Goal: Task Accomplishment & Management: Manage account settings

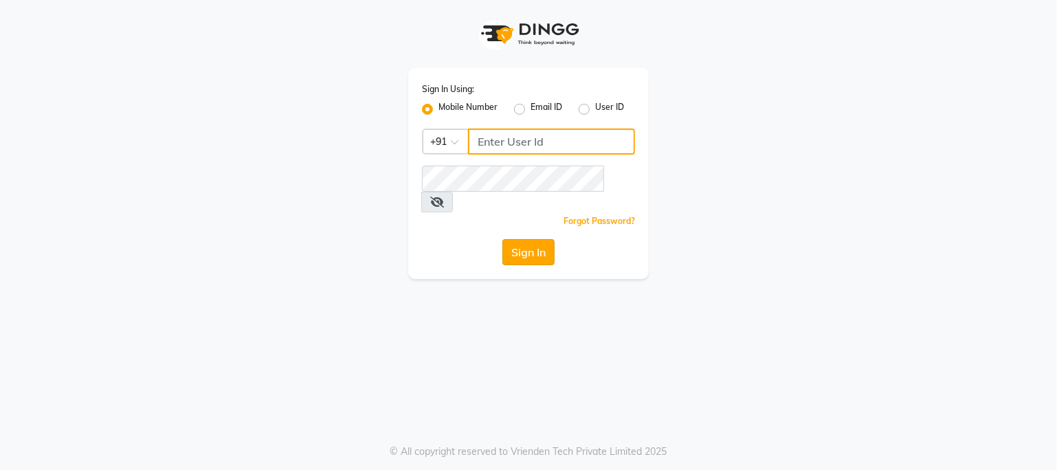
type input "9359594581"
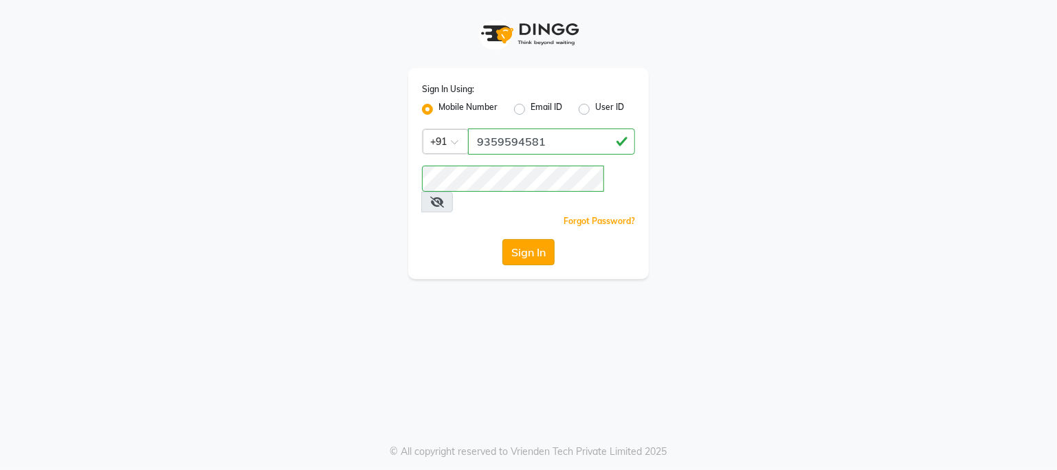
click at [534, 239] on button "Sign In" at bounding box center [529, 252] width 52 height 26
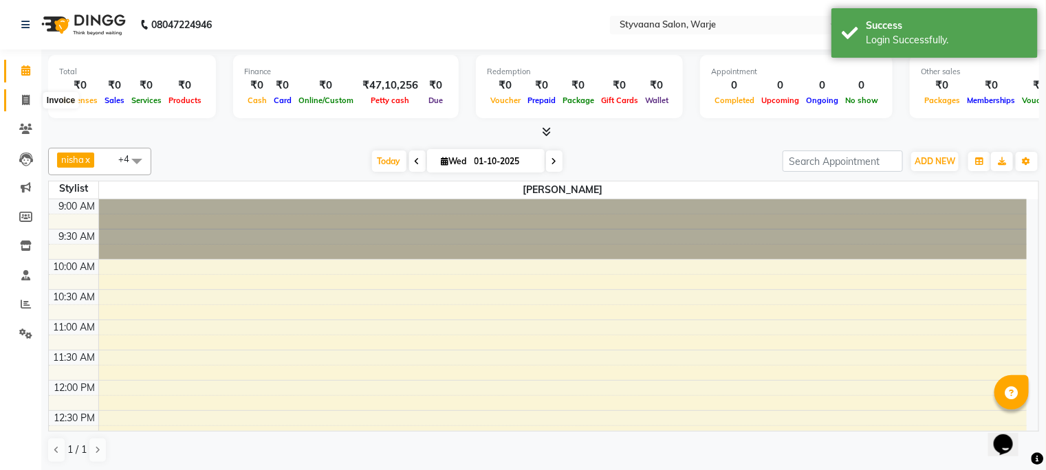
click at [28, 100] on icon at bounding box center [26, 100] width 8 height 10
select select "280"
select select "service"
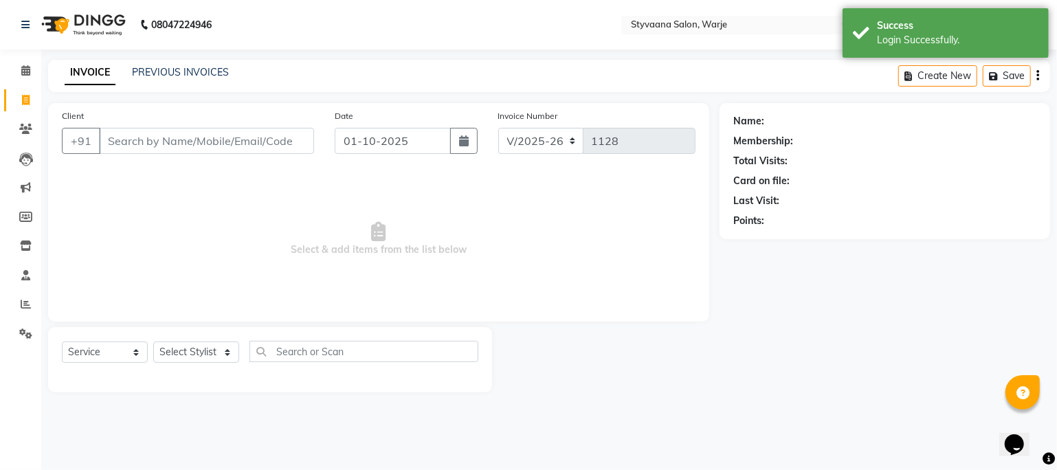
click at [146, 140] on input "Client" at bounding box center [206, 141] width 215 height 26
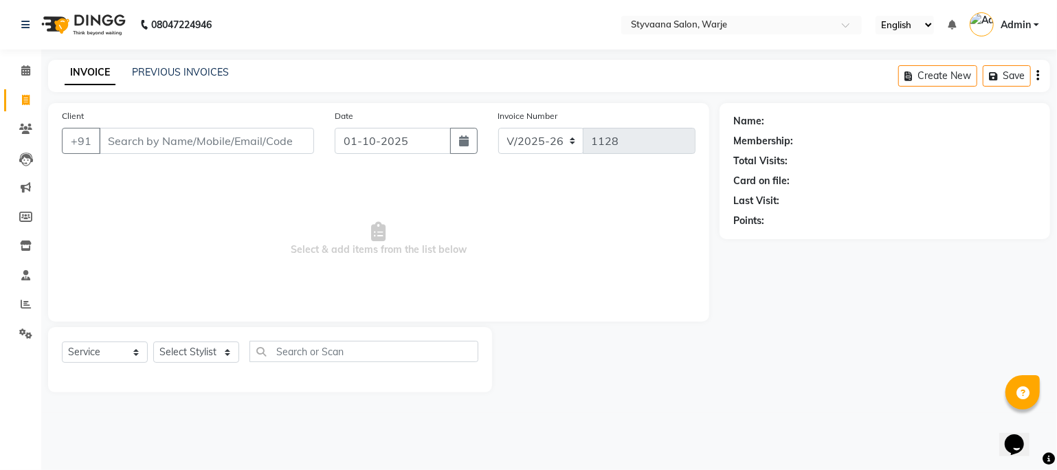
click at [194, 149] on input "Client" at bounding box center [206, 141] width 215 height 26
type input "9604200632"
click at [271, 133] on button "Add Client" at bounding box center [278, 141] width 71 height 26
select select "22"
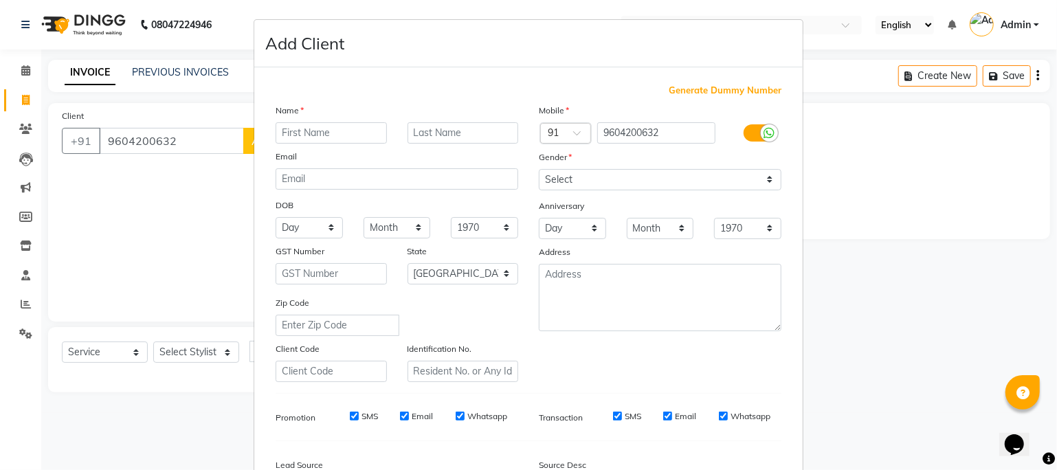
click at [287, 133] on input "text" at bounding box center [331, 132] width 111 height 21
type input "[PERSON_NAME]"
click at [431, 133] on input "text" at bounding box center [463, 132] width 111 height 21
type input "sir"
click at [605, 184] on select "Select [DEMOGRAPHIC_DATA] [DEMOGRAPHIC_DATA] Other Prefer Not To Say" at bounding box center [660, 179] width 243 height 21
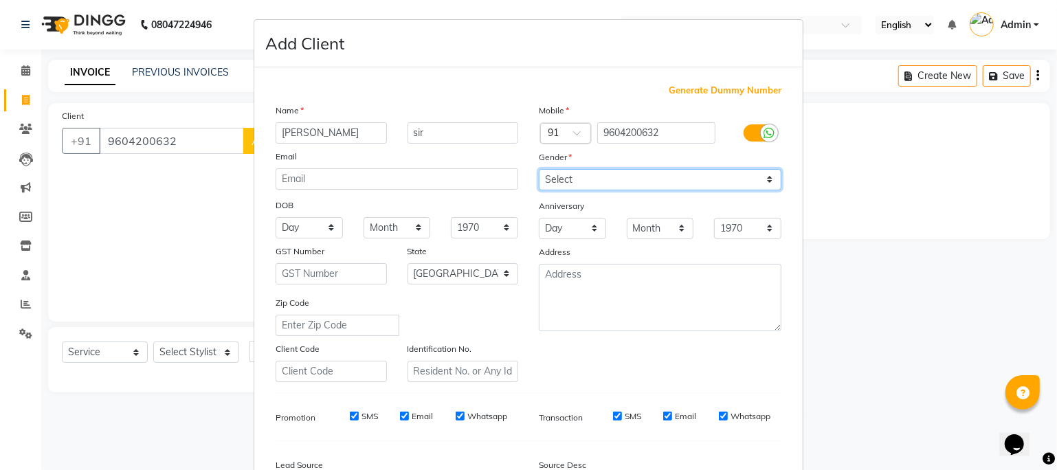
select select "[DEMOGRAPHIC_DATA]"
click at [539, 170] on select "Select [DEMOGRAPHIC_DATA] [DEMOGRAPHIC_DATA] Other Prefer Not To Say" at bounding box center [660, 179] width 243 height 21
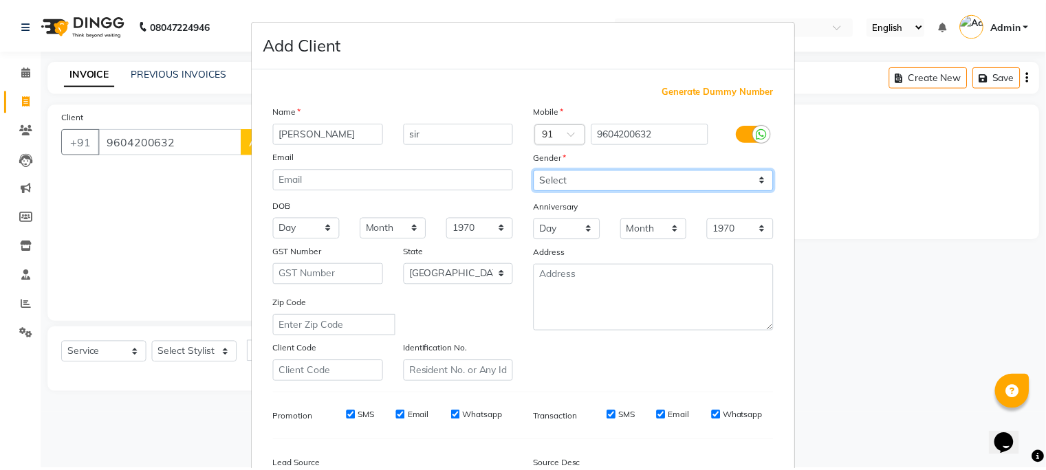
scroll to position [171, 0]
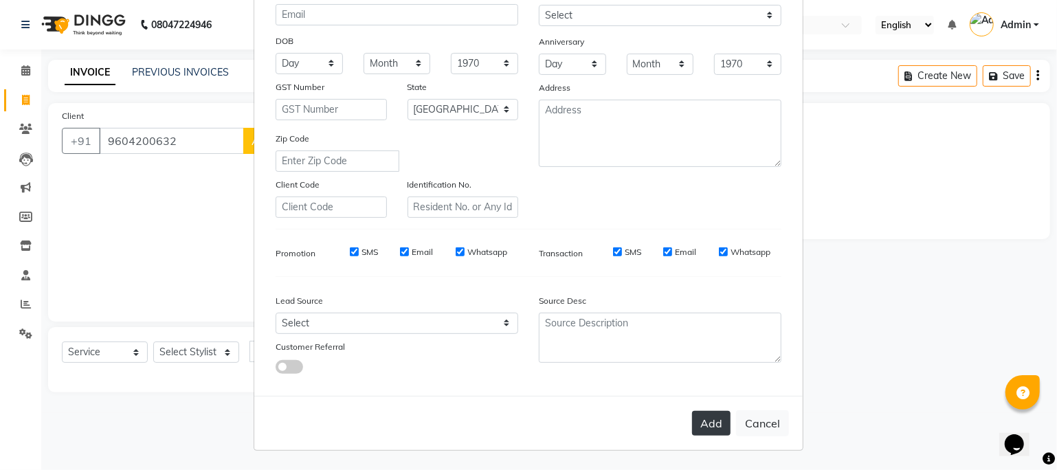
click at [707, 423] on button "Add" at bounding box center [711, 423] width 39 height 25
select select
select select "null"
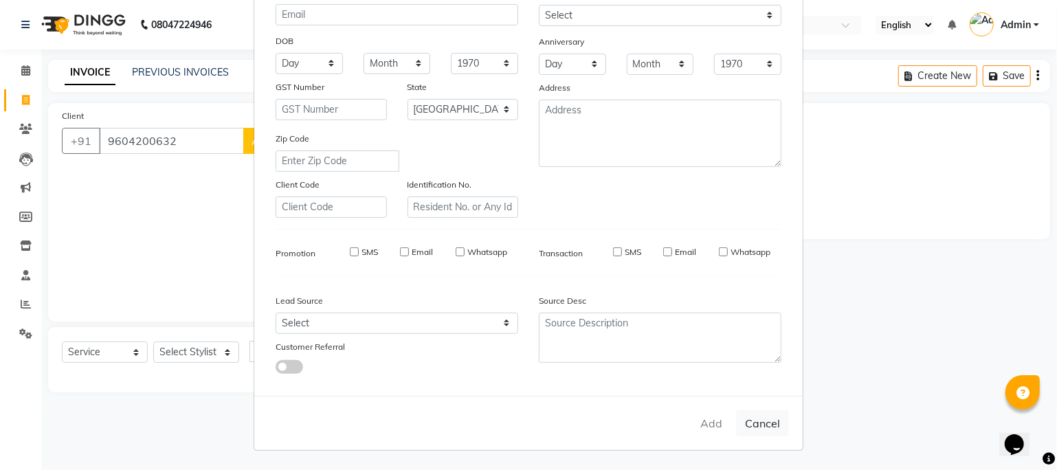
select select
checkbox input "false"
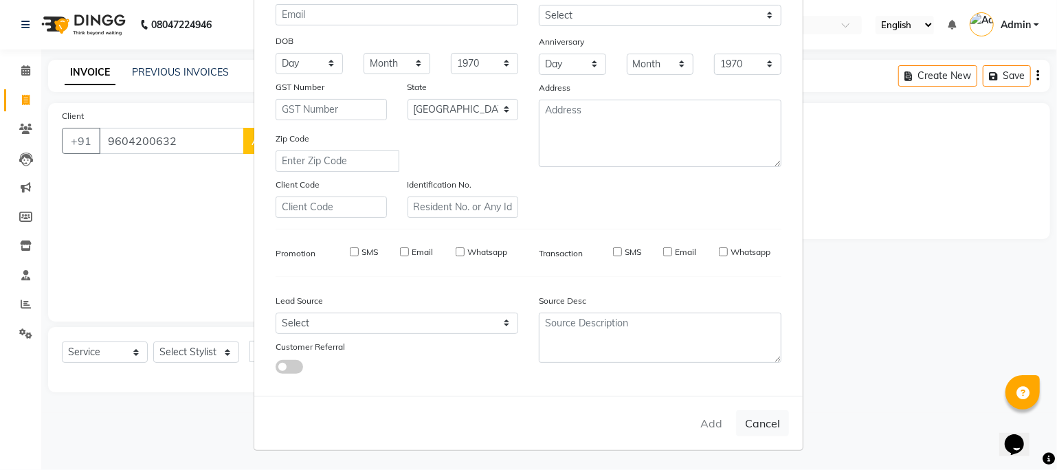
checkbox input "false"
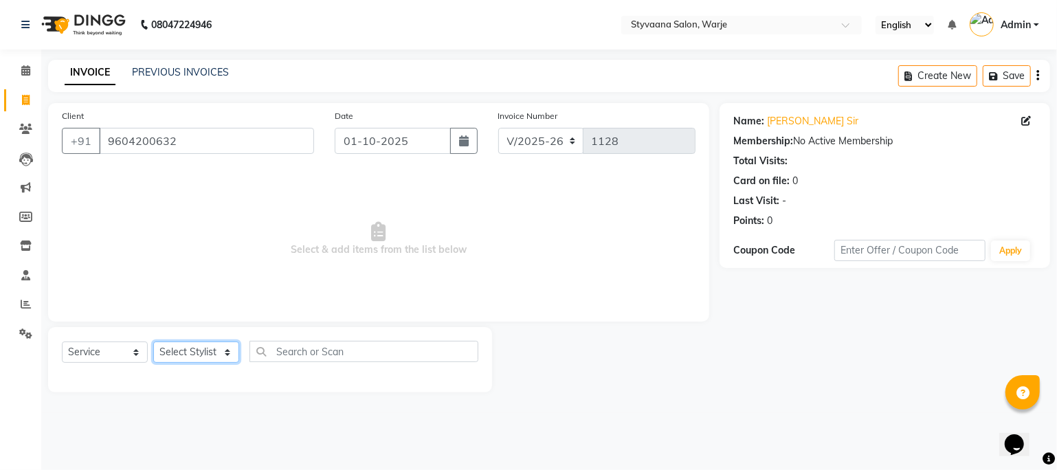
click at [193, 349] on select "Select Stylist reshma [PERSON_NAME] trishaa" at bounding box center [196, 352] width 86 height 21
select select "91382"
click at [153, 342] on select "Select Stylist reshma [PERSON_NAME] trishaa" at bounding box center [196, 352] width 86 height 21
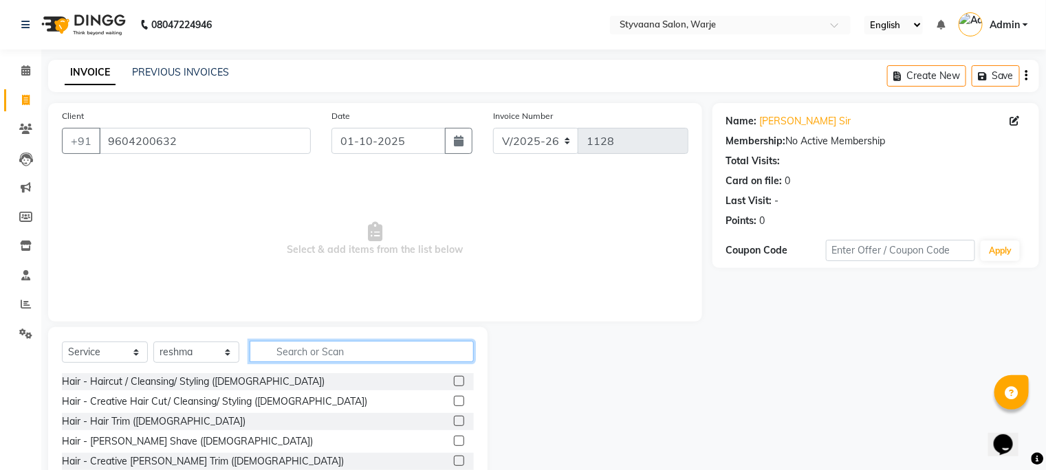
click at [285, 355] on input "text" at bounding box center [362, 351] width 224 height 21
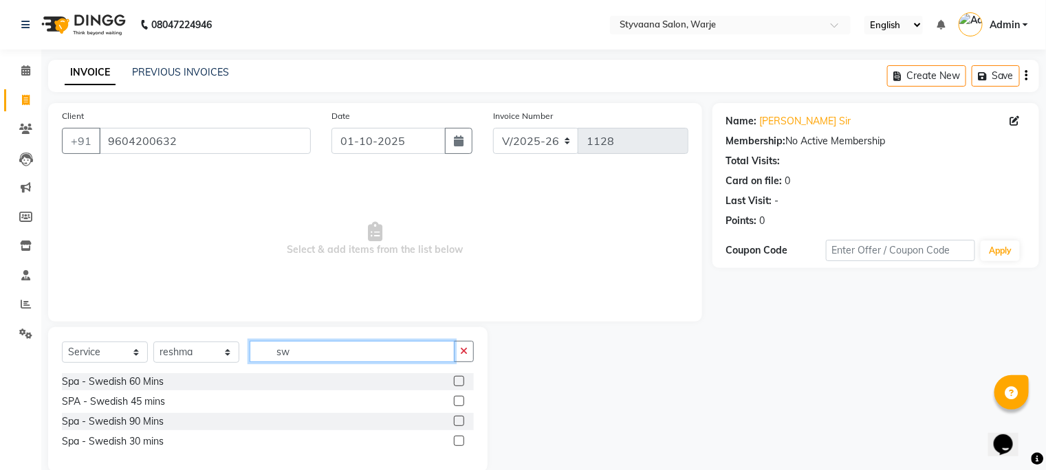
type input "sw"
click at [458, 400] on label at bounding box center [459, 401] width 10 height 10
click at [458, 400] on input "checkbox" at bounding box center [458, 401] width 9 height 9
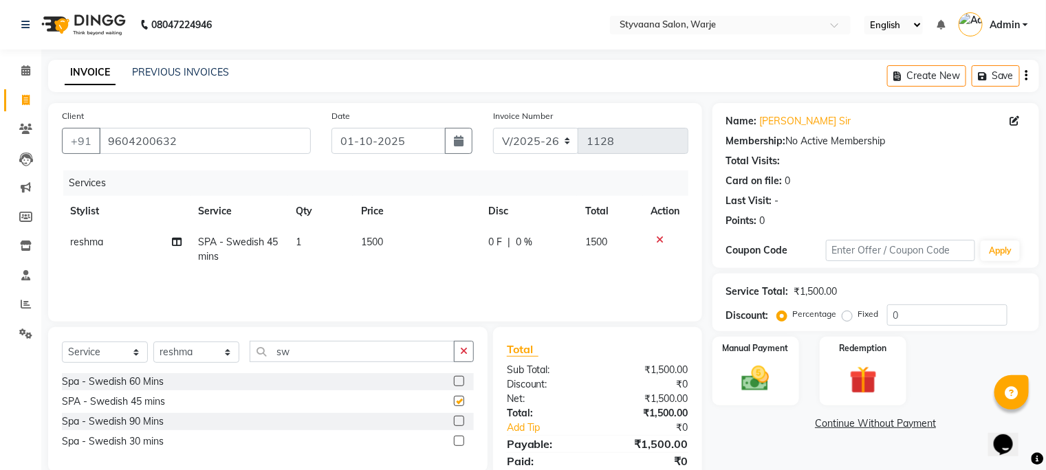
checkbox input "false"
click at [745, 384] on img at bounding box center [755, 379] width 46 height 33
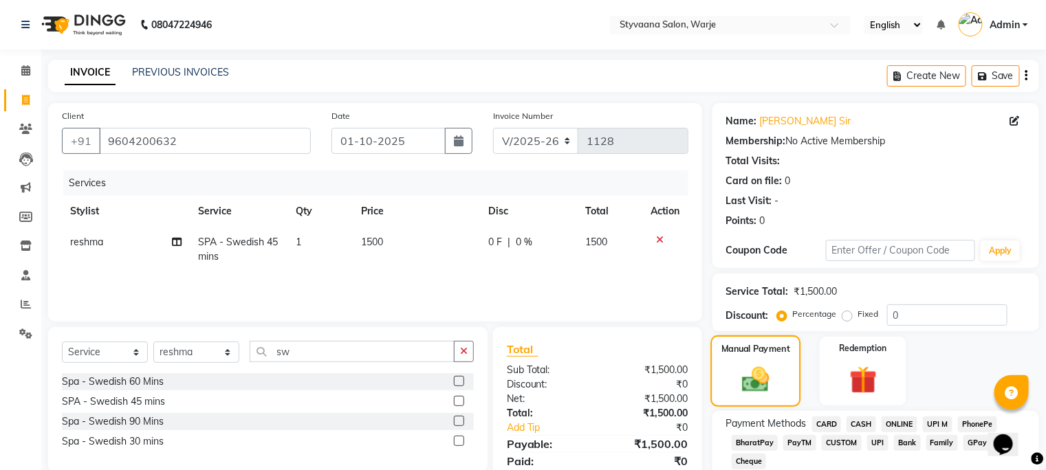
scroll to position [72, 0]
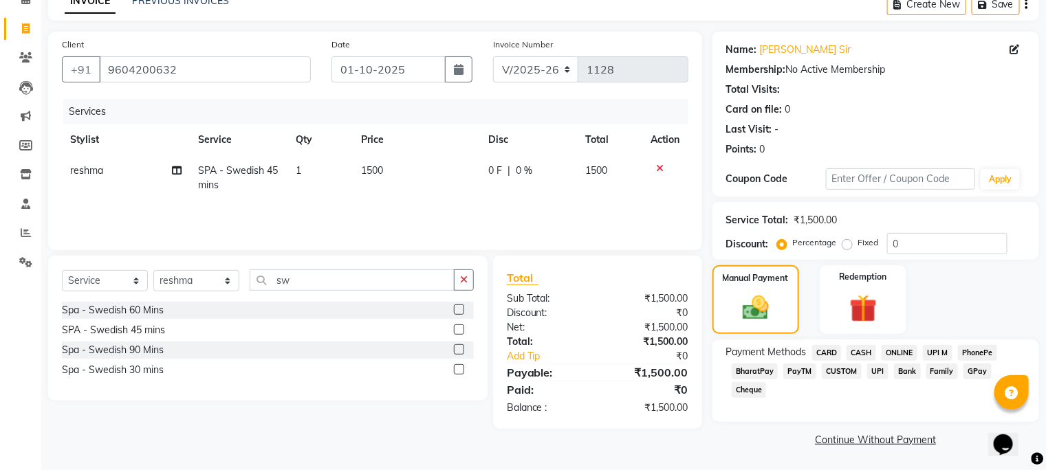
click at [976, 373] on span "GPay" at bounding box center [977, 372] width 28 height 16
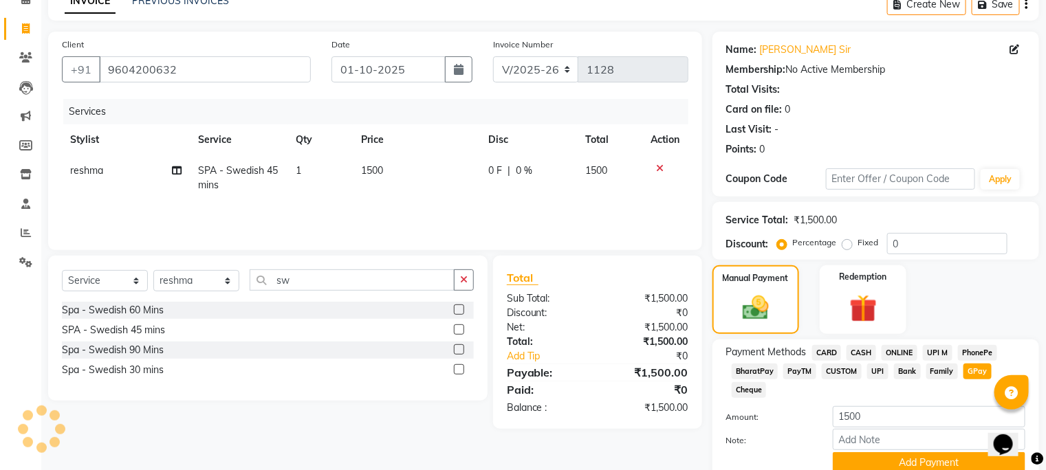
scroll to position [131, 0]
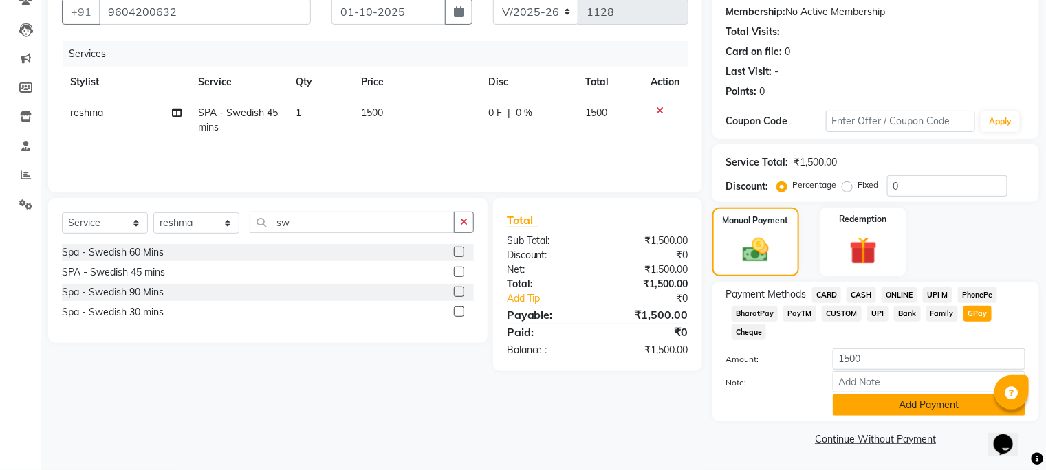
click at [969, 404] on button "Add Payment" at bounding box center [929, 405] width 193 height 21
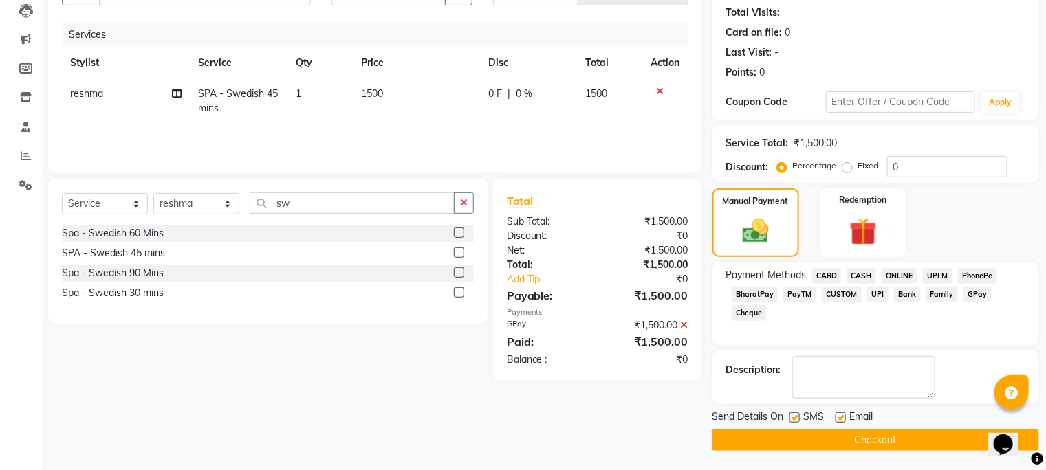
scroll to position [148, 0]
click at [965, 437] on button "Checkout" at bounding box center [875, 440] width 327 height 21
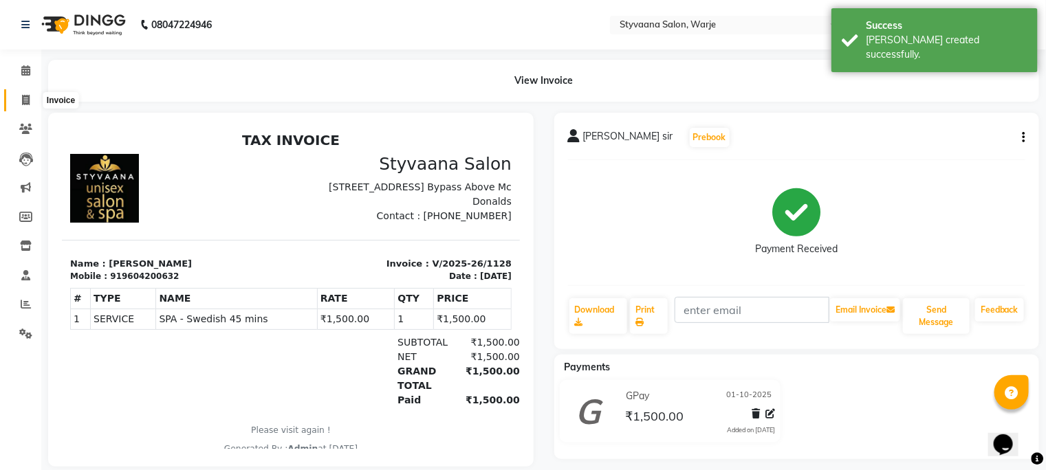
click at [22, 97] on icon at bounding box center [26, 100] width 8 height 10
select select "280"
select select "service"
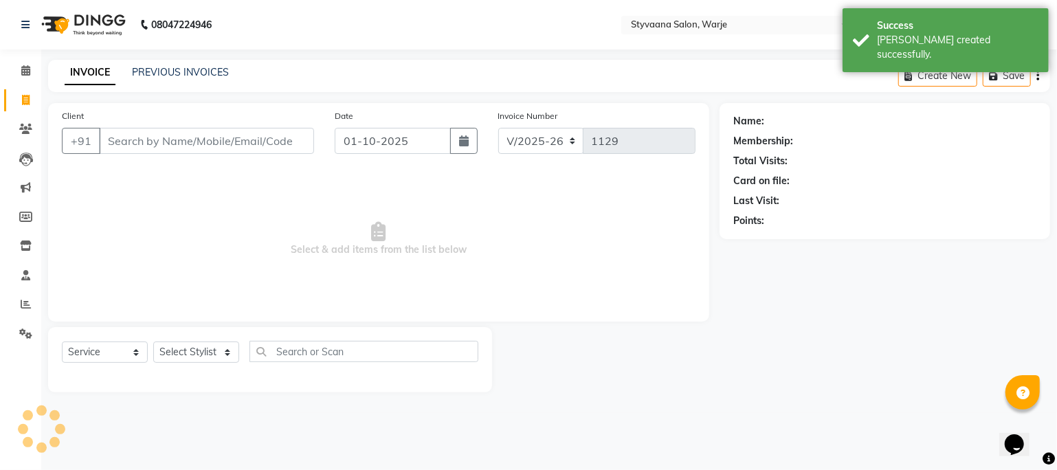
click at [113, 136] on input "Client" at bounding box center [206, 141] width 215 height 26
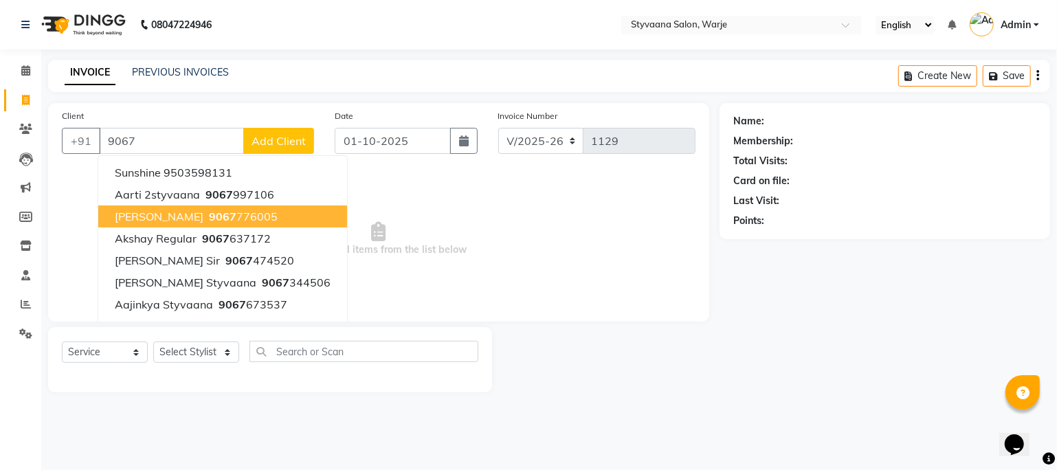
click at [120, 215] on span "[PERSON_NAME]" at bounding box center [159, 217] width 89 height 14
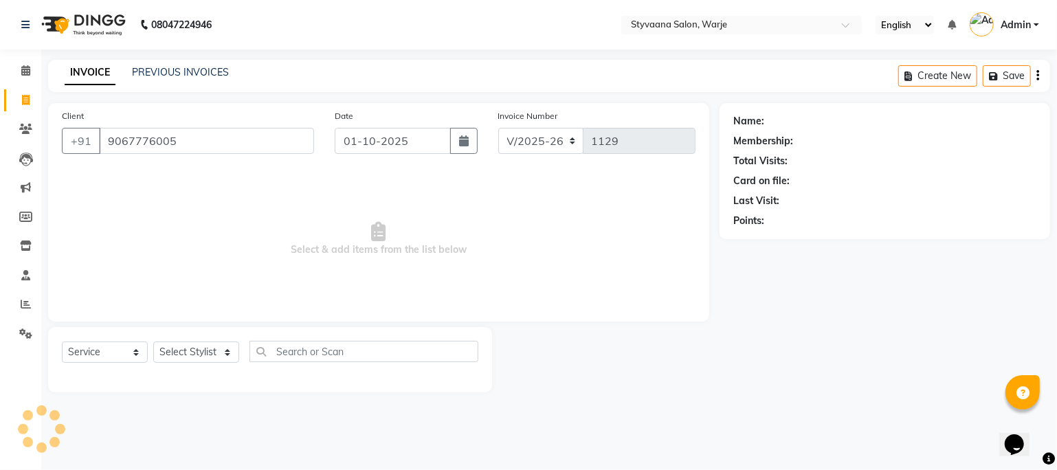
type input "9067776005"
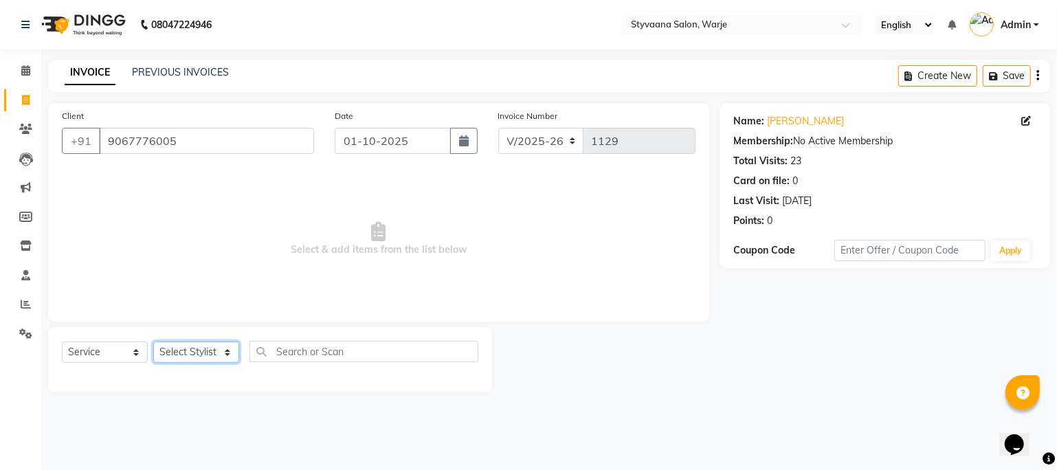
click at [166, 350] on select "Select Stylist reshma [PERSON_NAME] trishaa" at bounding box center [196, 352] width 86 height 21
select select "92968"
click at [153, 342] on select "Select Stylist reshma [PERSON_NAME] trishaa" at bounding box center [196, 352] width 86 height 21
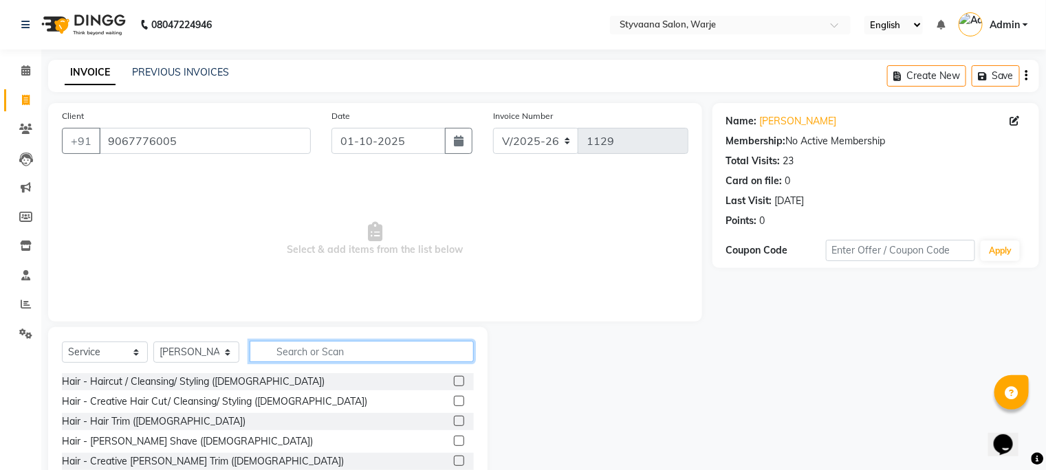
click at [308, 355] on input "text" at bounding box center [362, 351] width 224 height 21
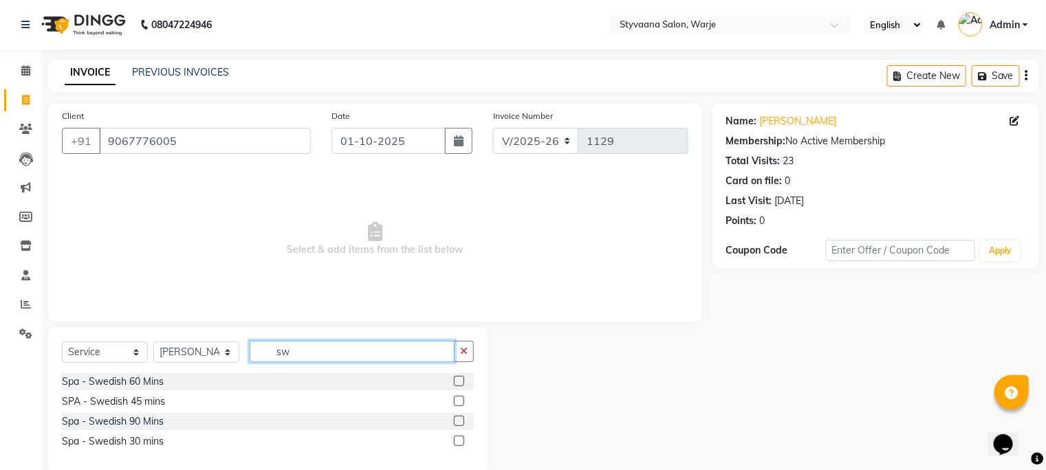
type input "sw"
click at [459, 376] on label at bounding box center [459, 381] width 10 height 10
click at [459, 377] on input "checkbox" at bounding box center [458, 381] width 9 height 9
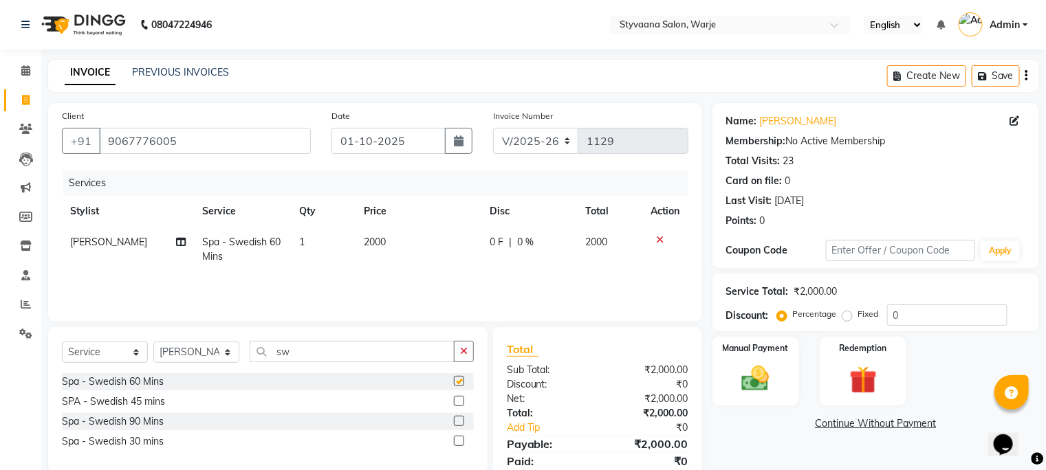
checkbox input "false"
click at [753, 379] on img at bounding box center [755, 379] width 46 height 33
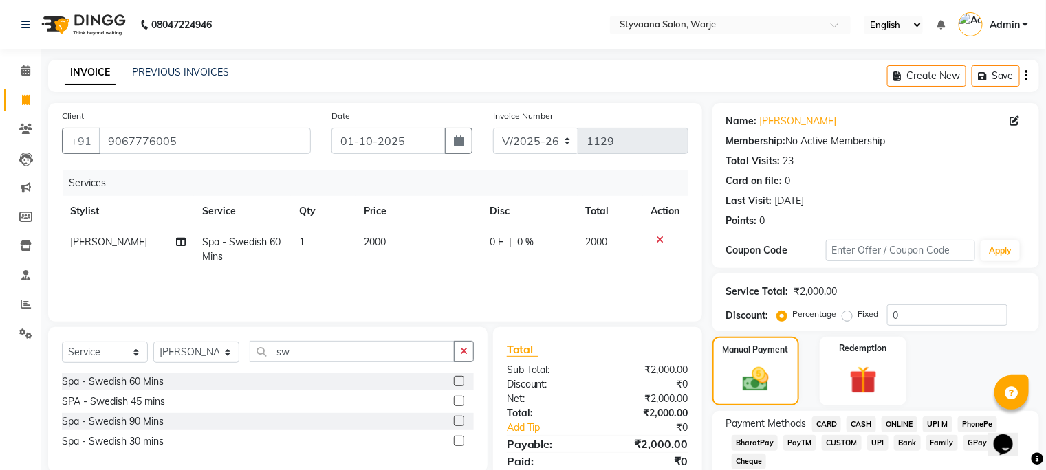
click at [861, 423] on span "CASH" at bounding box center [861, 425] width 30 height 16
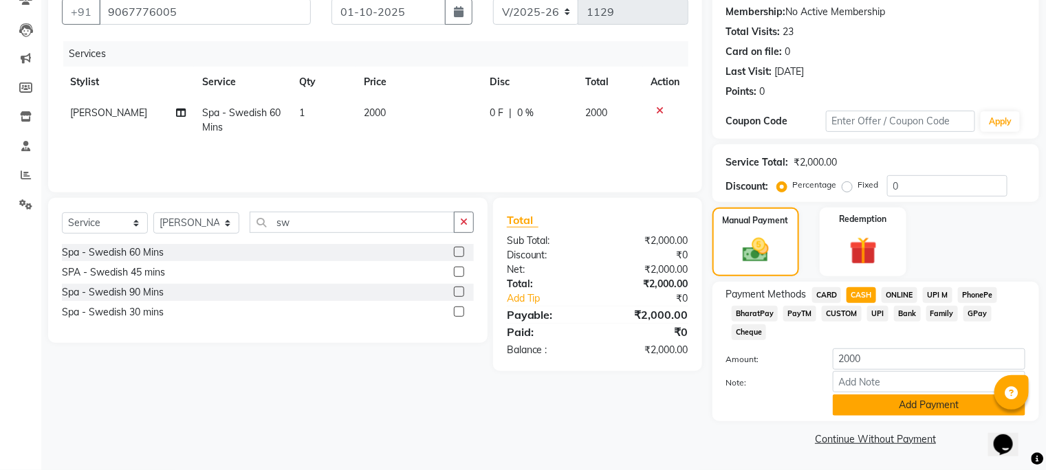
click at [860, 402] on button "Add Payment" at bounding box center [929, 405] width 193 height 21
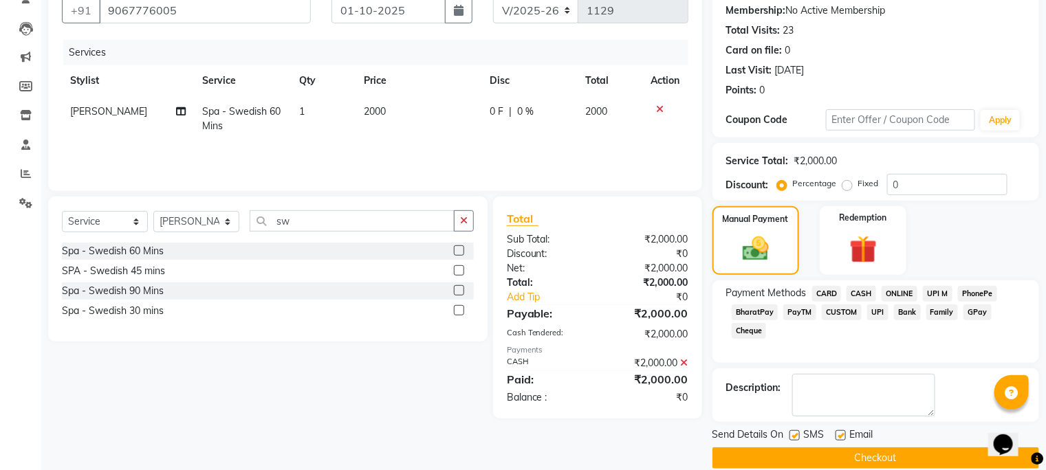
scroll to position [149, 0]
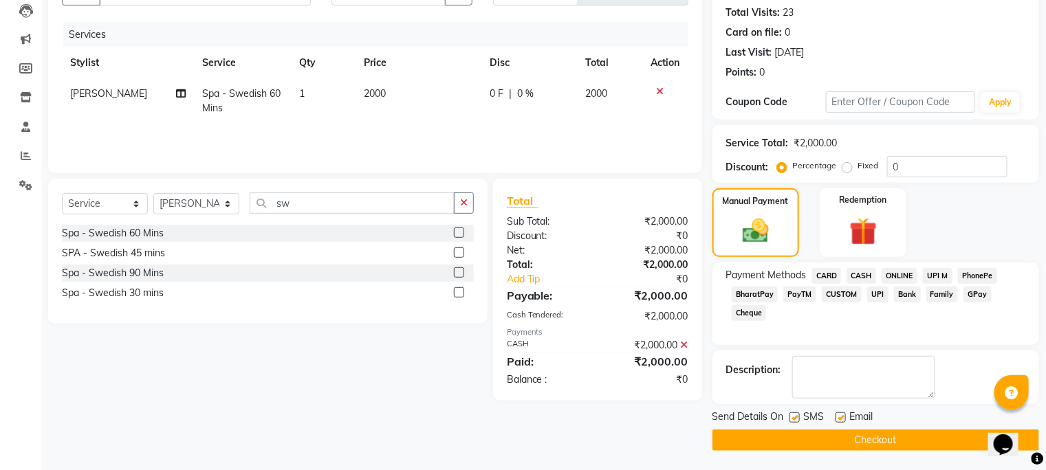
click at [859, 434] on button "Checkout" at bounding box center [875, 440] width 327 height 21
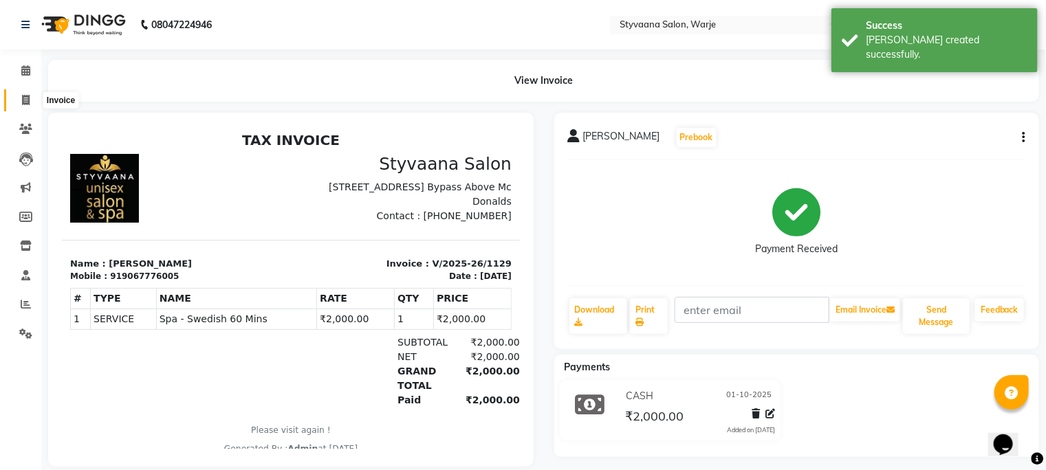
click at [28, 97] on icon at bounding box center [26, 100] width 8 height 10
select select "service"
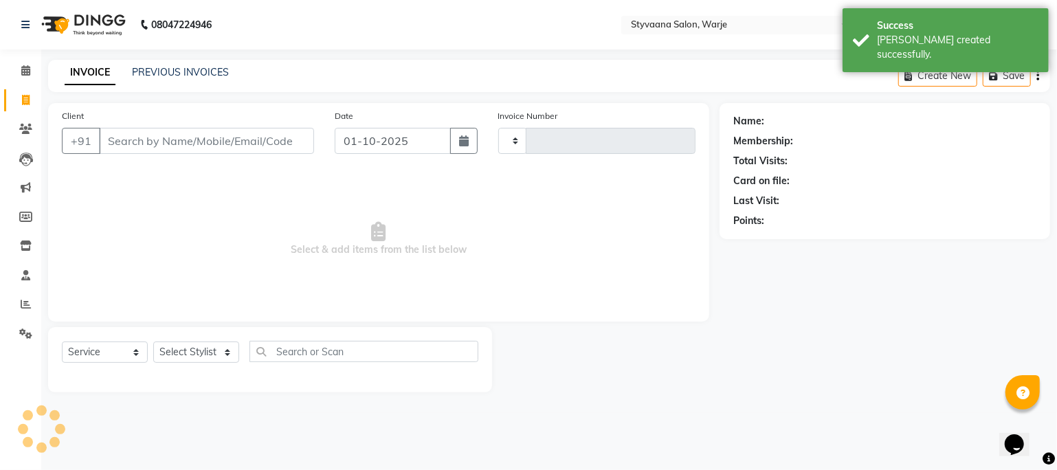
type input "1130"
select select "280"
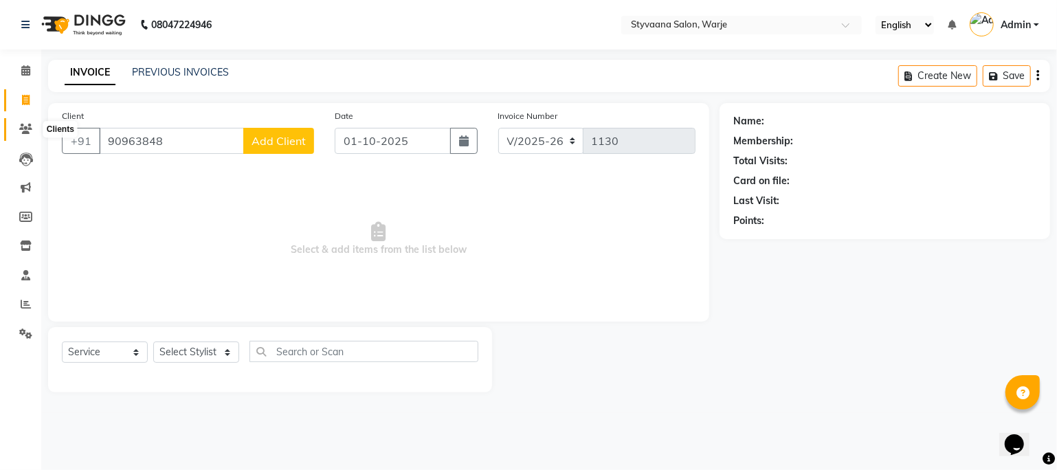
type input "90963848"
click at [26, 127] on icon at bounding box center [25, 129] width 13 height 10
click at [21, 279] on icon at bounding box center [25, 275] width 9 height 10
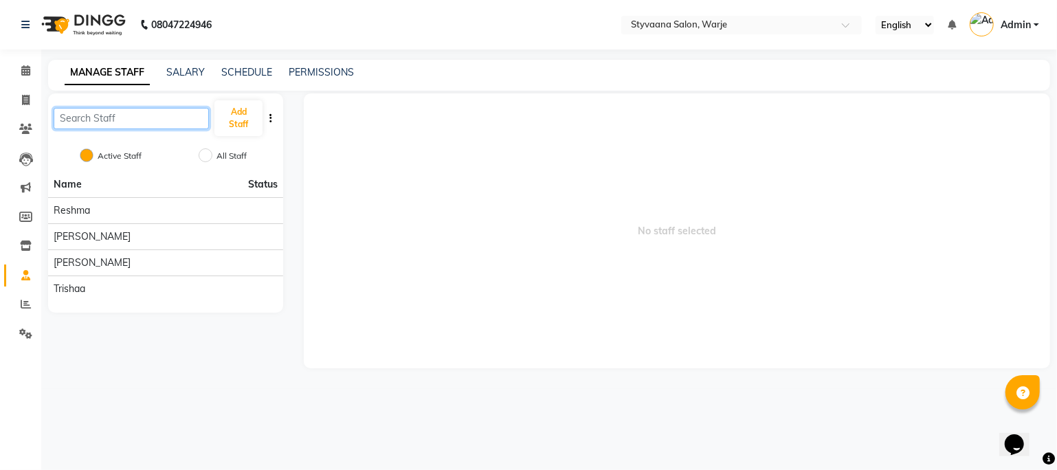
click at [171, 121] on input "text" at bounding box center [131, 118] width 155 height 21
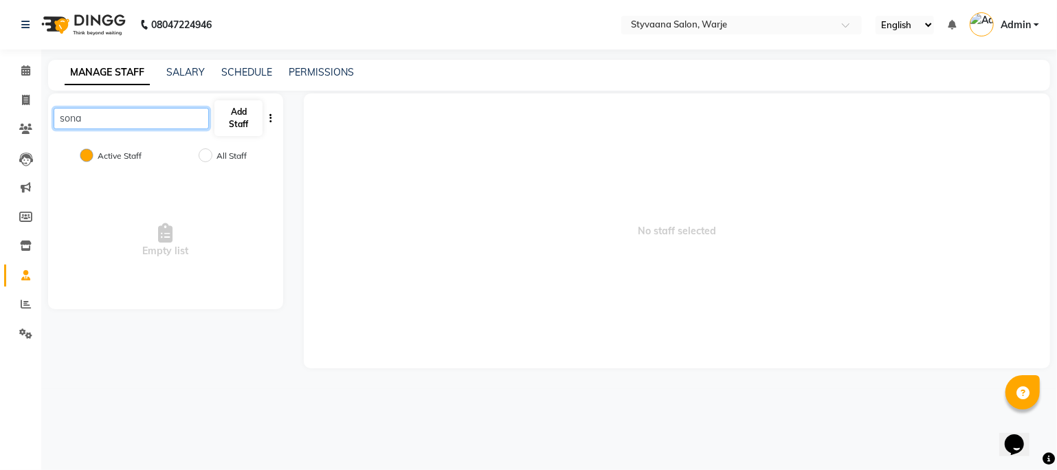
type input "sona"
click at [248, 116] on button "Add Staff" at bounding box center [239, 118] width 48 height 36
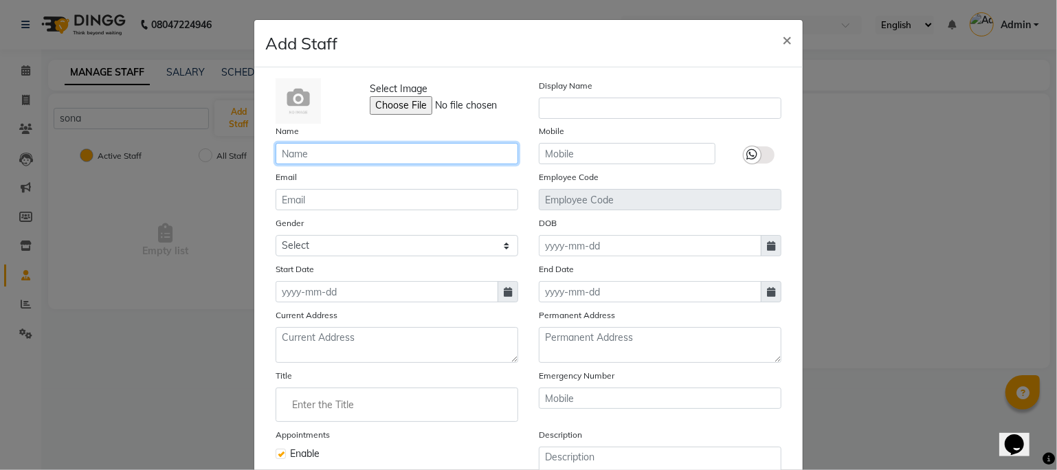
click at [307, 153] on input "text" at bounding box center [397, 153] width 243 height 21
type input "sona"
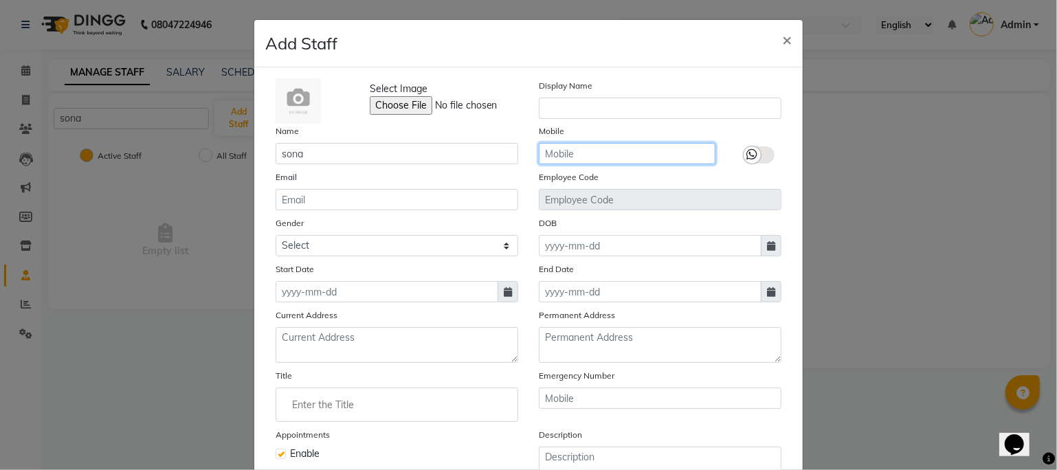
click at [593, 157] on input "text" at bounding box center [627, 153] width 177 height 21
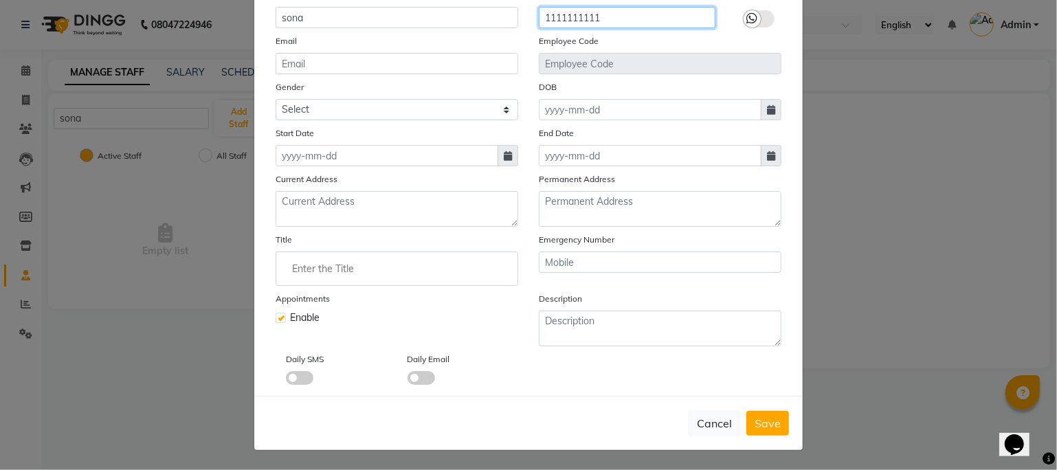
scroll to position [140, 0]
type input "1111111111"
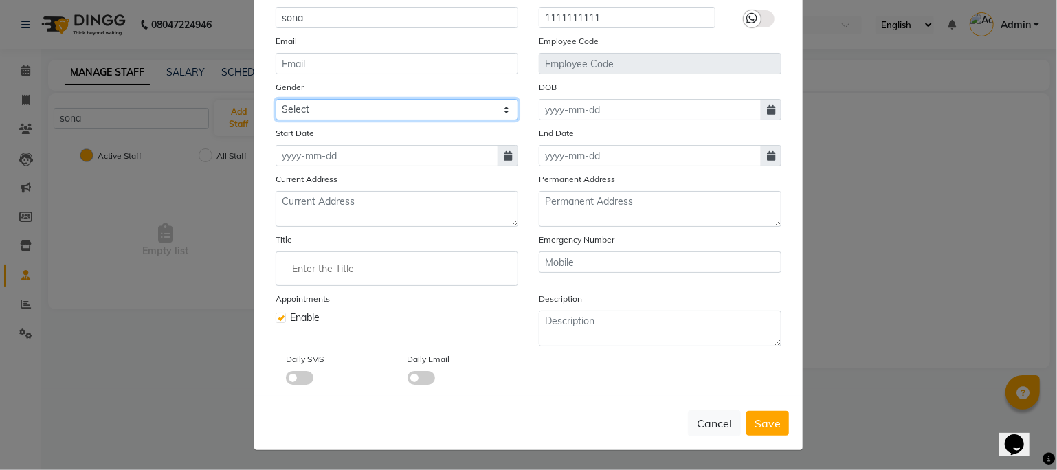
click at [326, 109] on select "Select [DEMOGRAPHIC_DATA] [DEMOGRAPHIC_DATA] Other Prefer Not To Say" at bounding box center [397, 109] width 243 height 21
select select "[DEMOGRAPHIC_DATA]"
click at [276, 99] on select "Select [DEMOGRAPHIC_DATA] [DEMOGRAPHIC_DATA] Other Prefer Not To Say" at bounding box center [397, 109] width 243 height 21
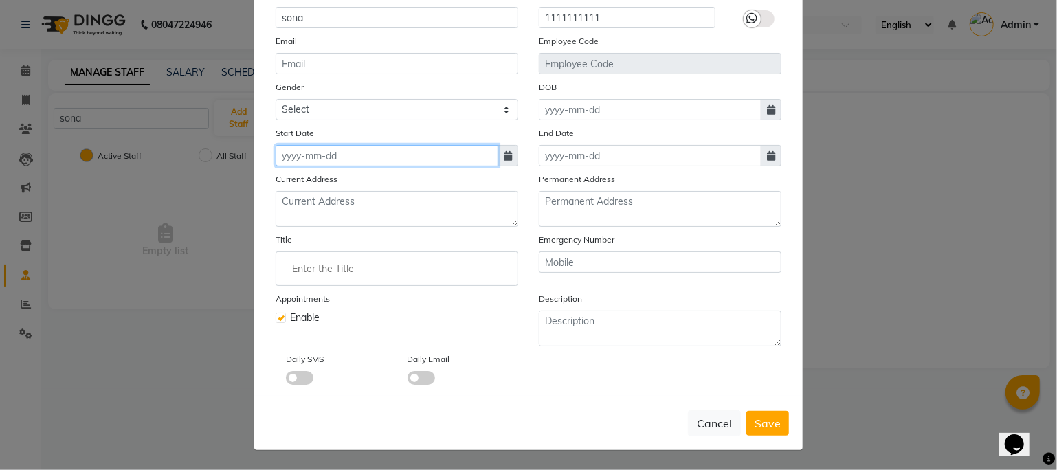
click at [373, 160] on input at bounding box center [387, 155] width 223 height 21
select select "10"
select select "2025"
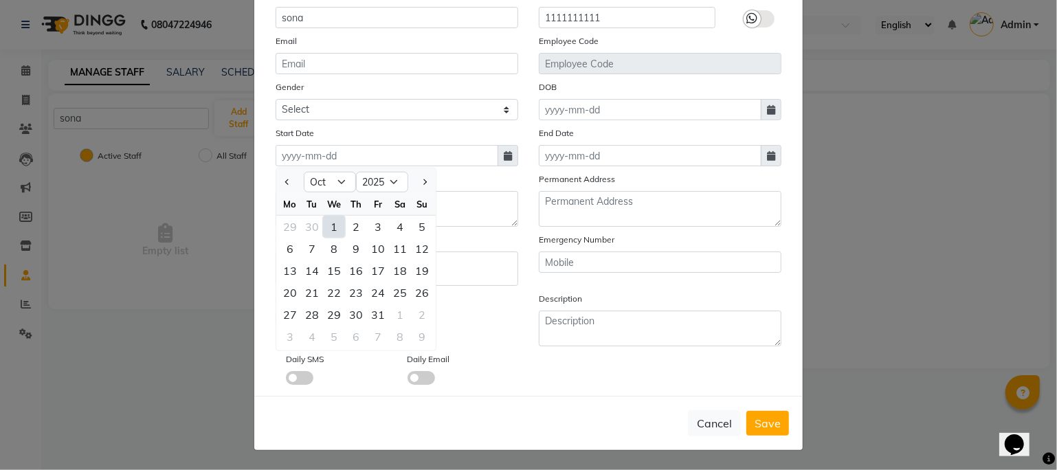
click at [326, 224] on div "1" at bounding box center [334, 227] width 22 height 22
type input "01-10-2025"
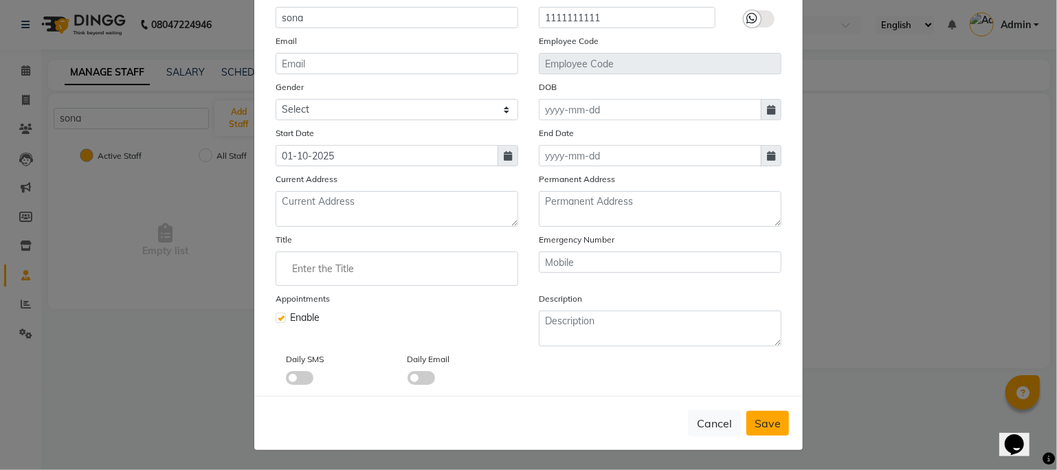
click at [760, 423] on span "Save" at bounding box center [768, 424] width 26 height 14
select select
checkbox input "false"
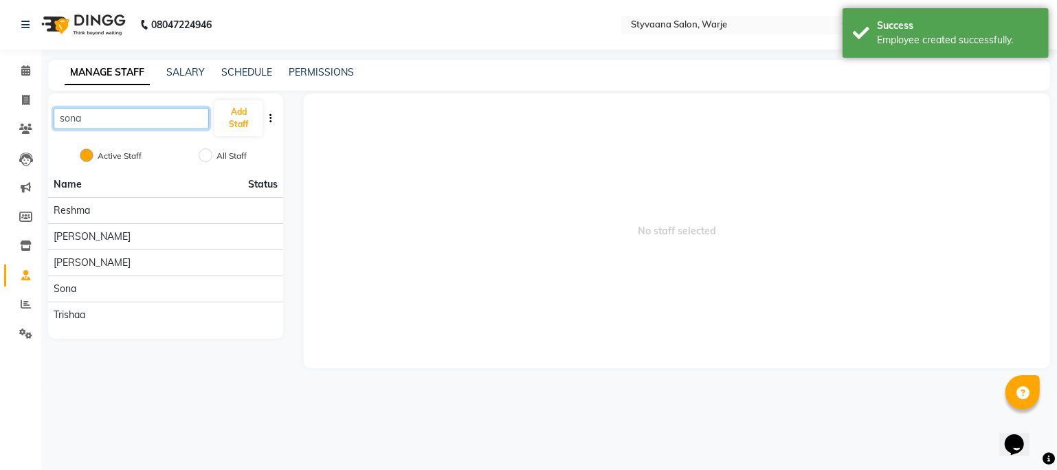
click at [149, 123] on input "sona" at bounding box center [131, 118] width 155 height 21
type input "s"
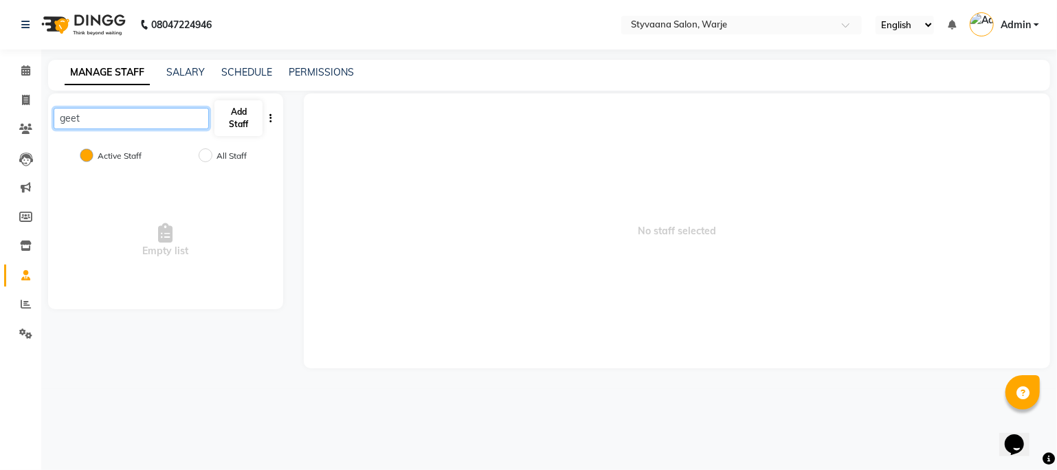
type input "geet"
click at [250, 123] on button "Add Staff" at bounding box center [239, 118] width 48 height 36
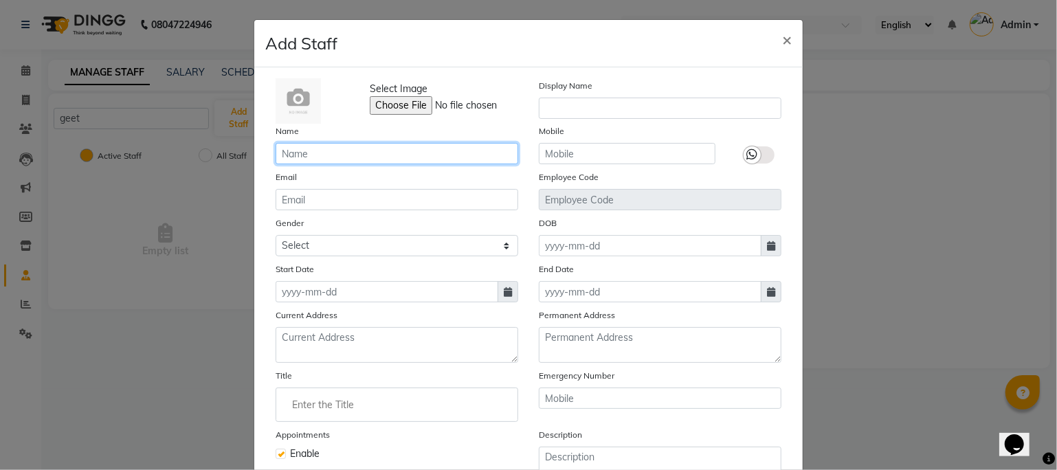
click at [301, 161] on input "text" at bounding box center [397, 153] width 243 height 21
type input "geet"
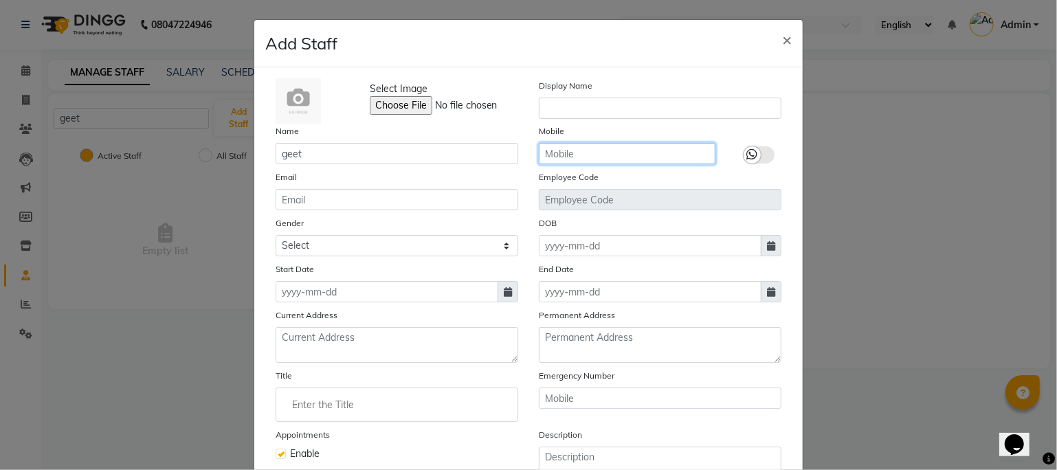
click at [591, 155] on input "text" at bounding box center [627, 153] width 177 height 21
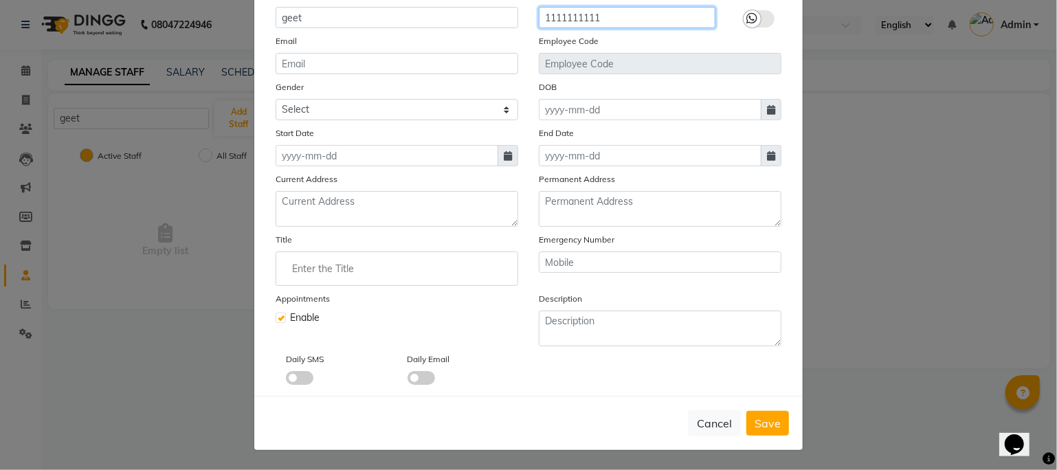
type input "1111111111"
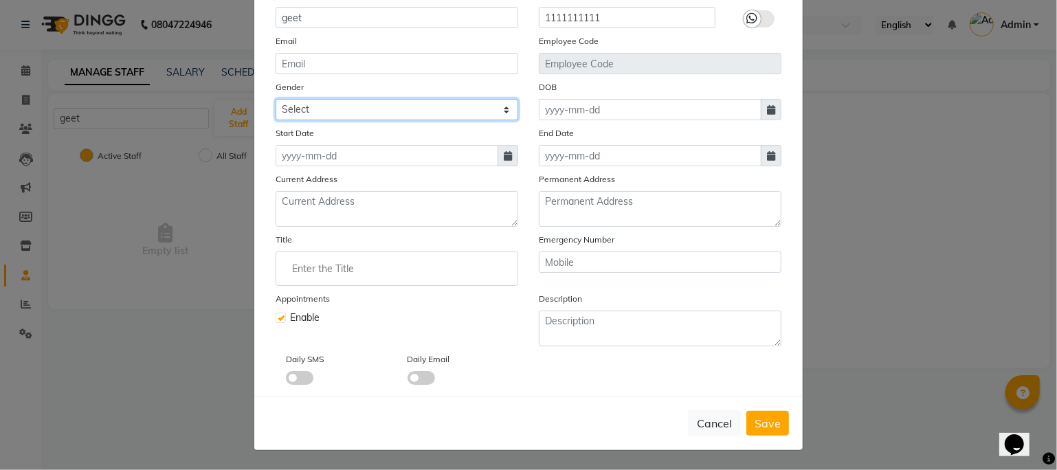
click at [341, 116] on select "Select [DEMOGRAPHIC_DATA] [DEMOGRAPHIC_DATA] Other Prefer Not To Say" at bounding box center [397, 109] width 243 height 21
select select "[DEMOGRAPHIC_DATA]"
click at [276, 99] on select "Select [DEMOGRAPHIC_DATA] [DEMOGRAPHIC_DATA] Other Prefer Not To Say" at bounding box center [397, 109] width 243 height 21
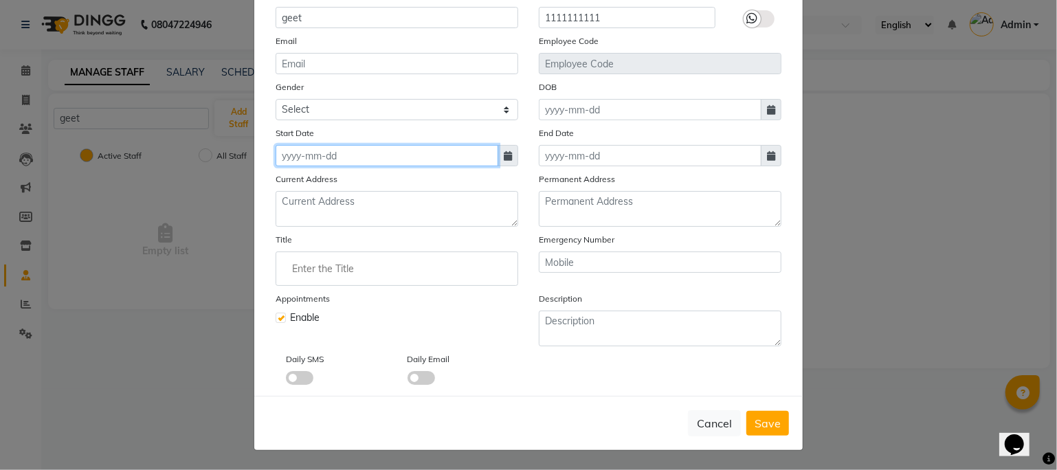
click at [333, 157] on input at bounding box center [387, 155] width 223 height 21
select select "10"
select select "2025"
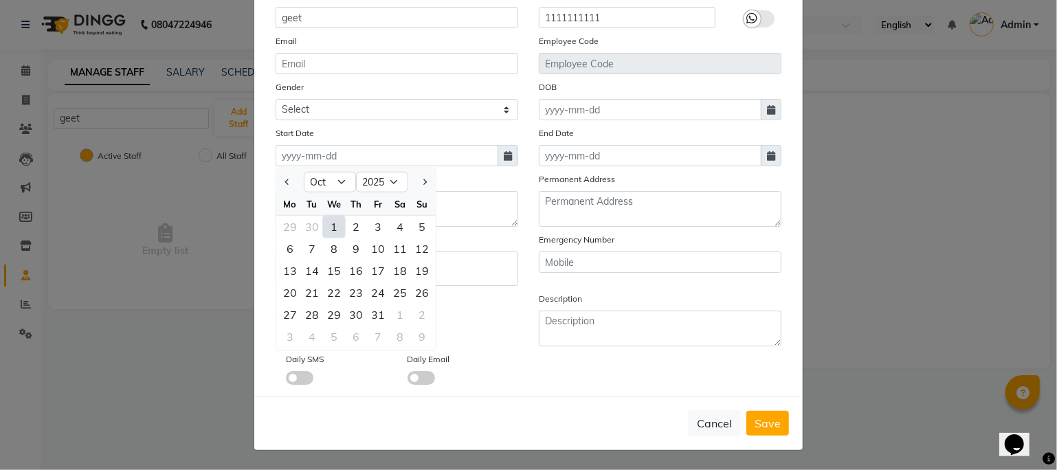
click at [326, 219] on div "1" at bounding box center [334, 227] width 22 height 22
type input "01-10-2025"
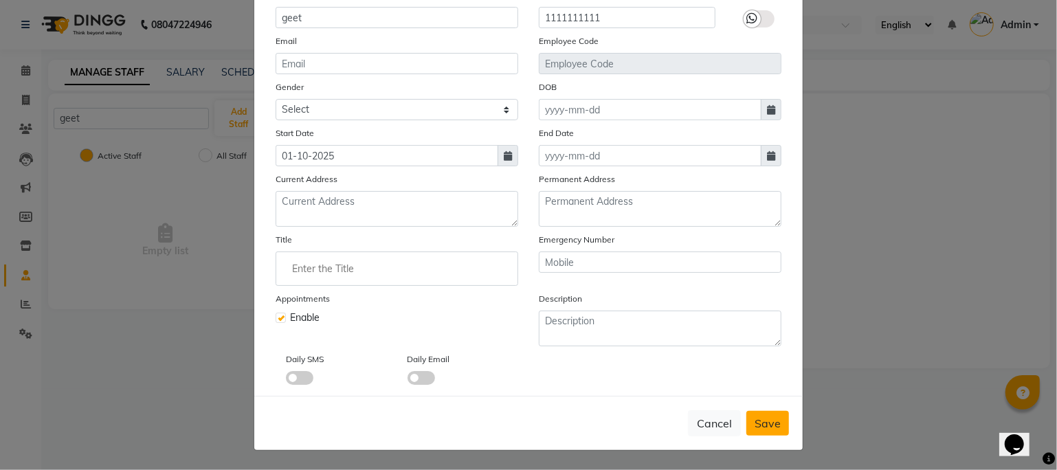
click at [761, 426] on span "Save" at bounding box center [768, 424] width 26 height 14
select select
checkbox input "false"
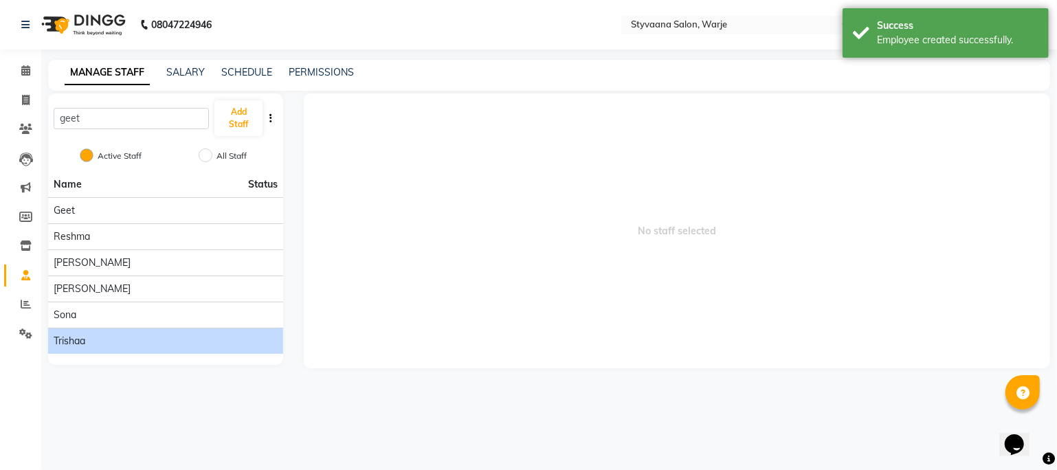
click at [132, 346] on div "trishaa" at bounding box center [166, 341] width 224 height 14
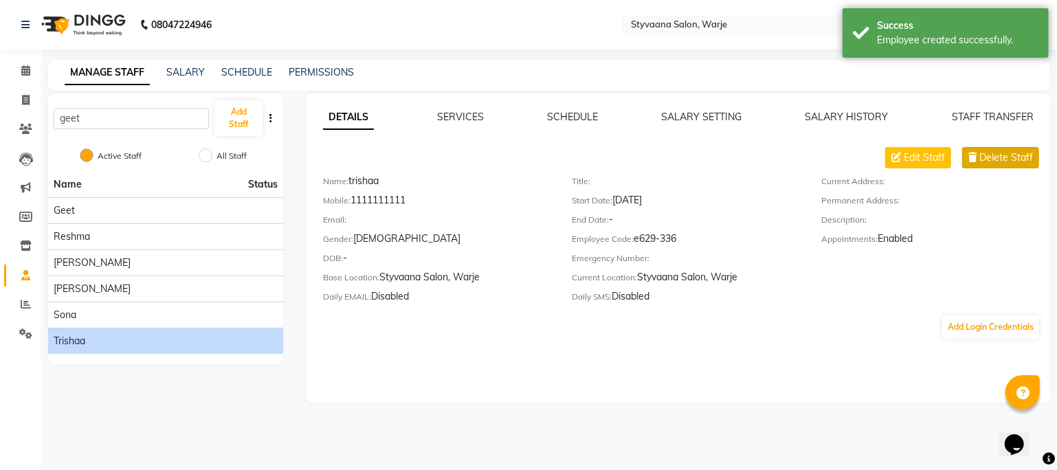
click at [981, 160] on span "Delete Staff" at bounding box center [1007, 158] width 54 height 14
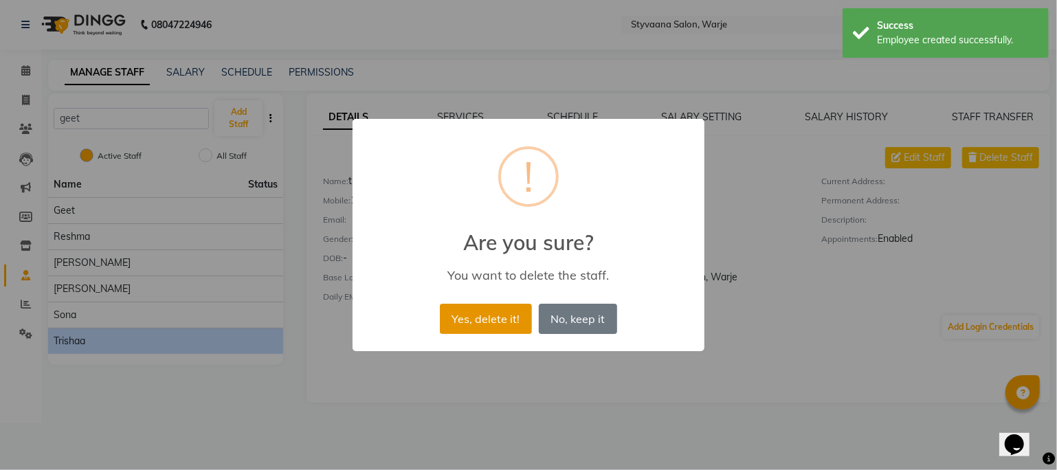
click at [489, 310] on button "Yes, delete it!" at bounding box center [486, 319] width 92 height 30
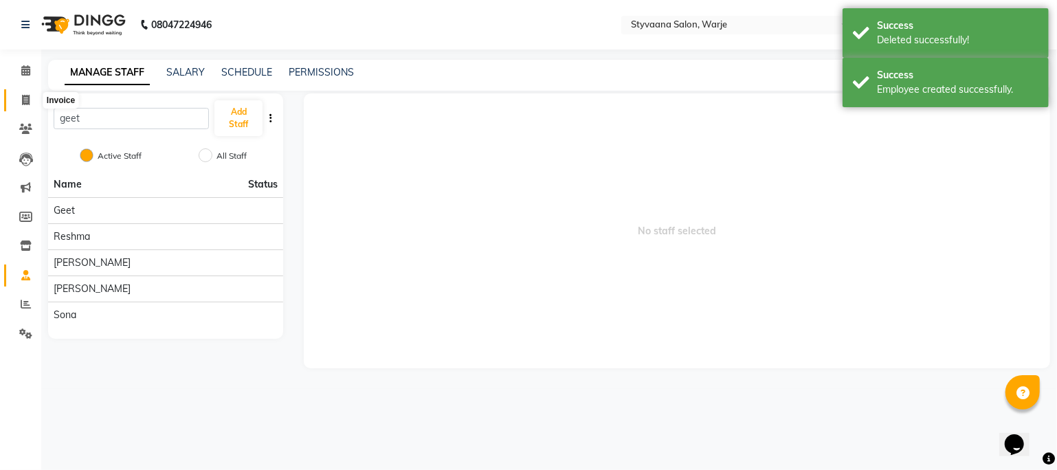
click at [23, 100] on icon at bounding box center [26, 100] width 8 height 10
select select "service"
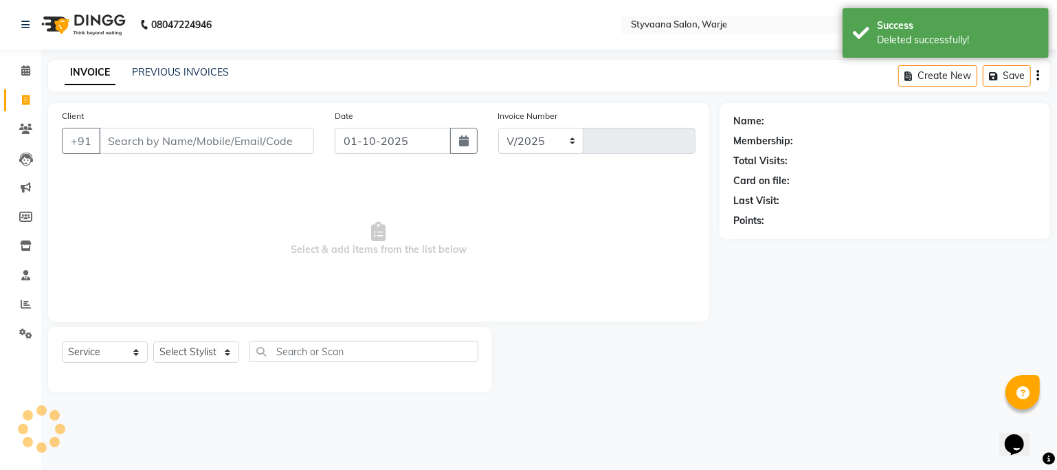
select select "280"
type input "1130"
click at [124, 156] on div "Client +91" at bounding box center [188, 137] width 273 height 56
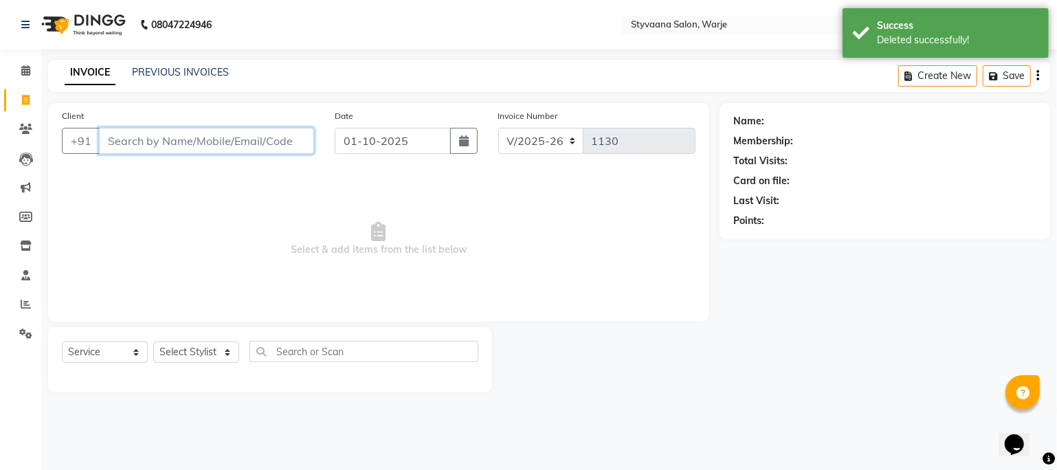
click at [168, 141] on input "Client" at bounding box center [206, 141] width 215 height 26
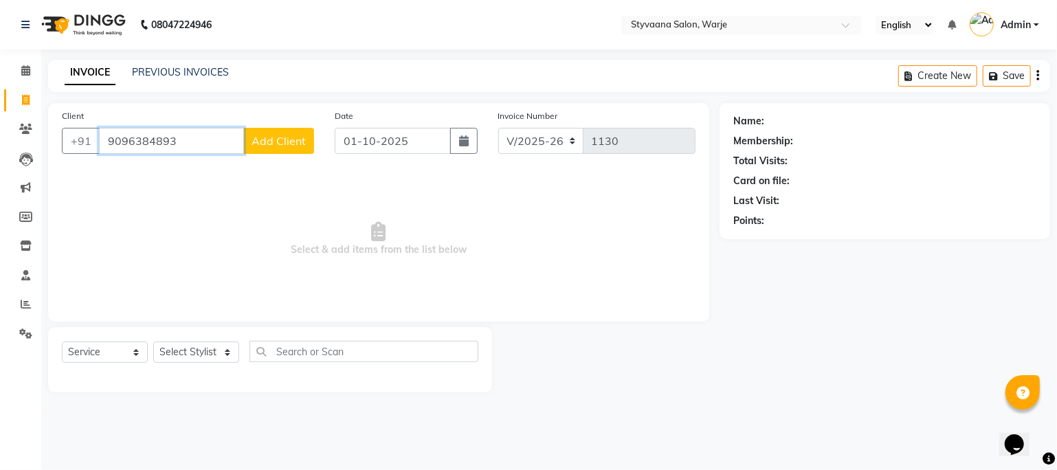
type input "9096384893"
click at [261, 146] on span "Add Client" at bounding box center [279, 141] width 54 height 14
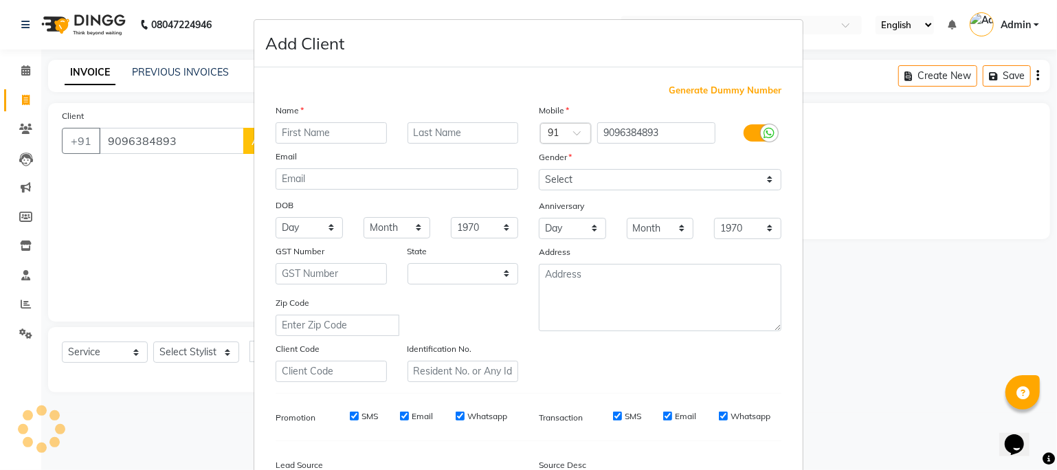
click at [287, 139] on input "text" at bounding box center [331, 132] width 111 height 21
select select "22"
type input "deepak"
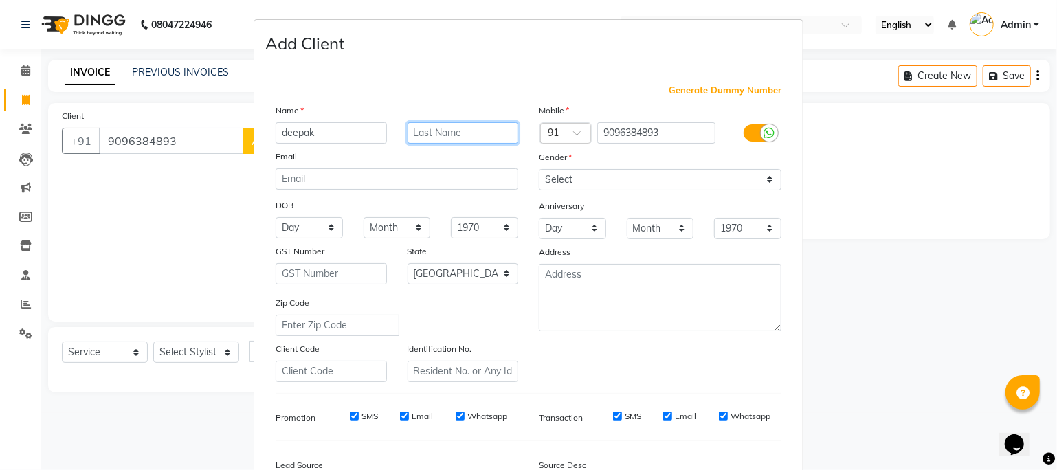
click at [421, 137] on input "text" at bounding box center [463, 132] width 111 height 21
type input "sir"
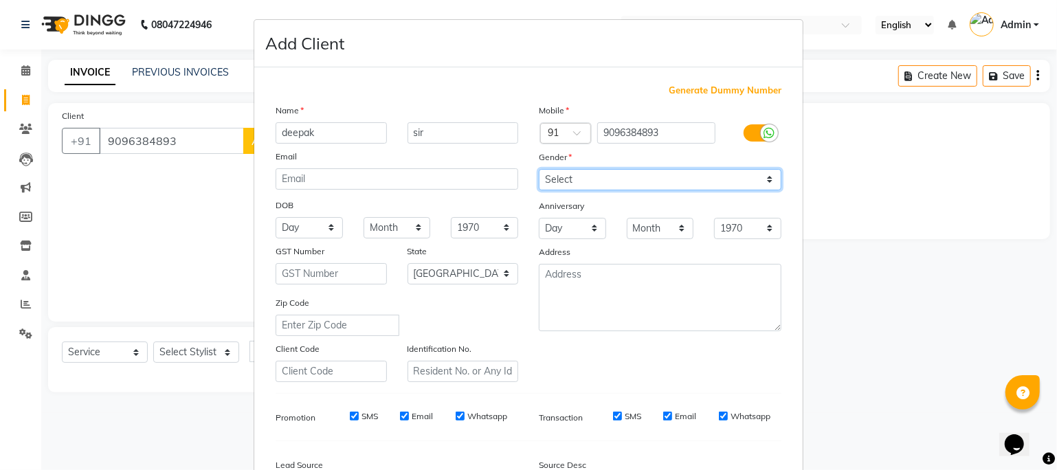
click at [578, 179] on select "Select [DEMOGRAPHIC_DATA] [DEMOGRAPHIC_DATA] Other Prefer Not To Say" at bounding box center [660, 179] width 243 height 21
select select "[DEMOGRAPHIC_DATA]"
click at [539, 170] on select "Select [DEMOGRAPHIC_DATA] [DEMOGRAPHIC_DATA] Other Prefer Not To Say" at bounding box center [660, 179] width 243 height 21
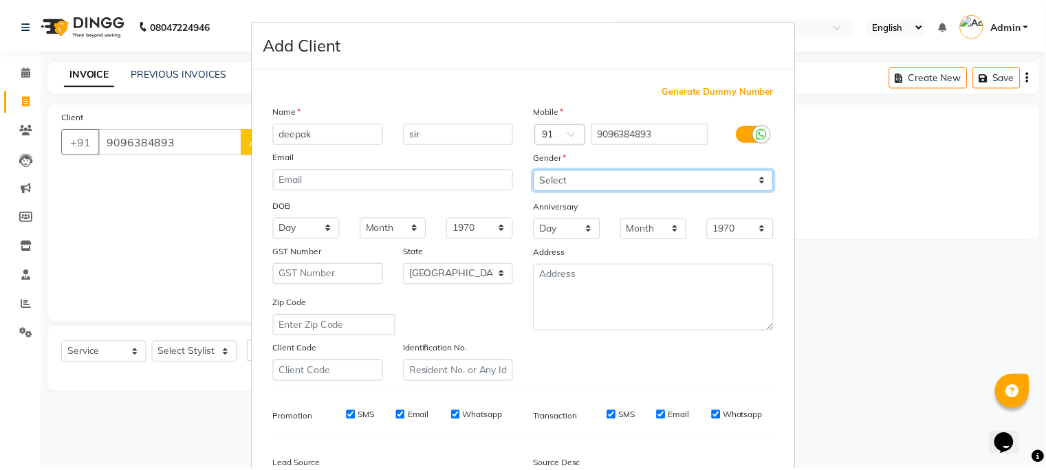
scroll to position [171, 0]
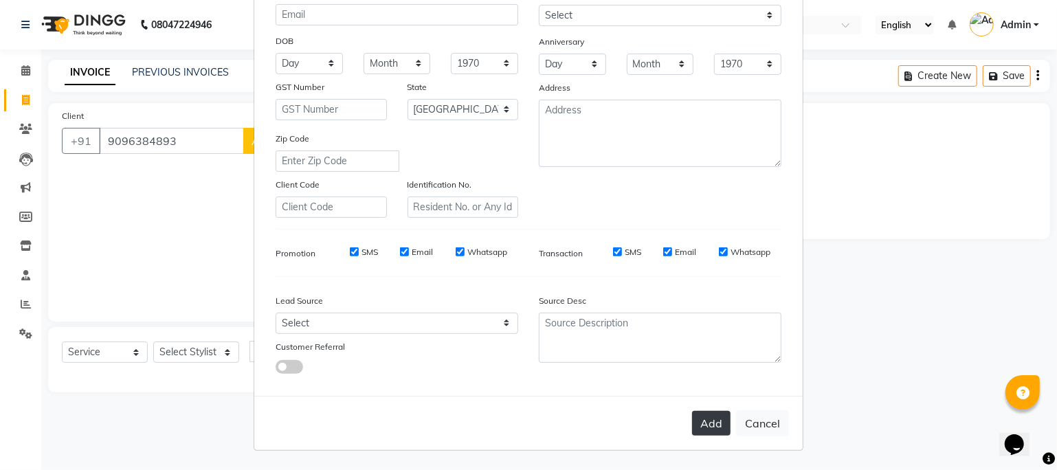
click at [710, 426] on button "Add" at bounding box center [711, 423] width 39 height 25
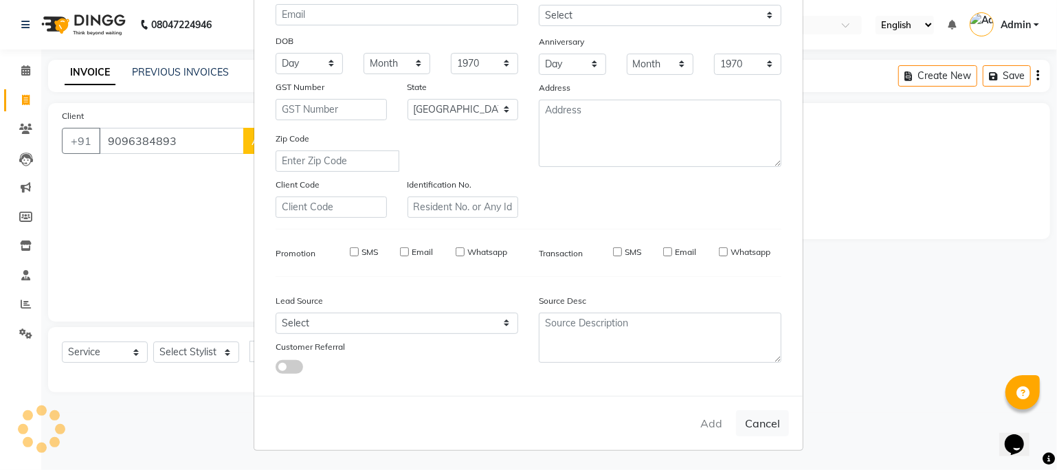
select select
select select "null"
select select
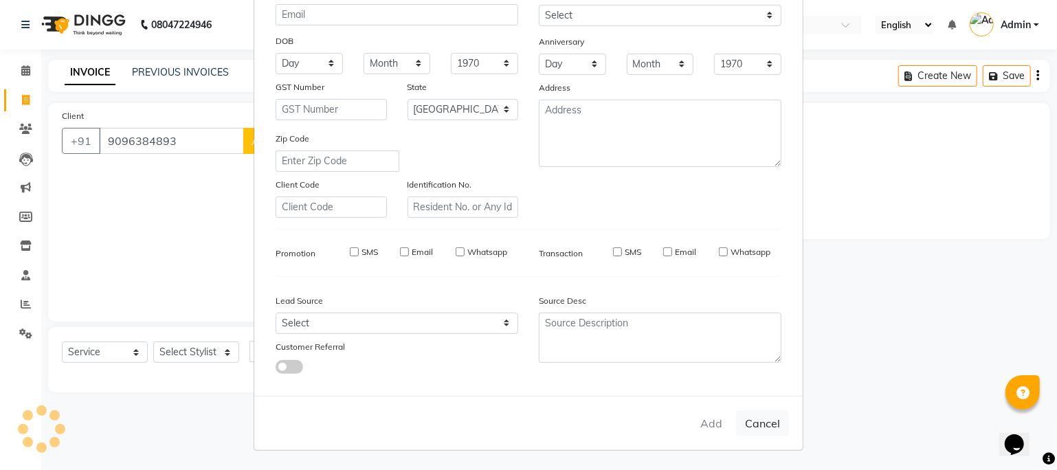
select select
checkbox input "false"
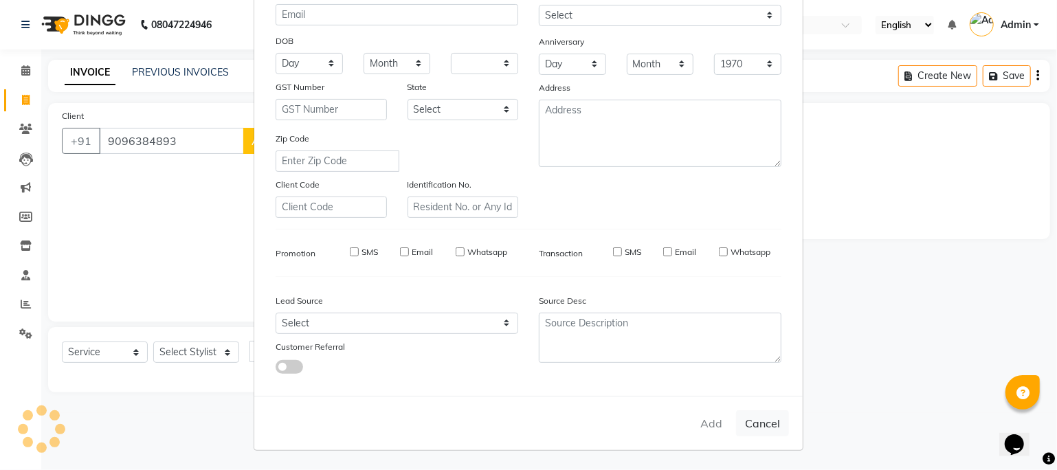
checkbox input "false"
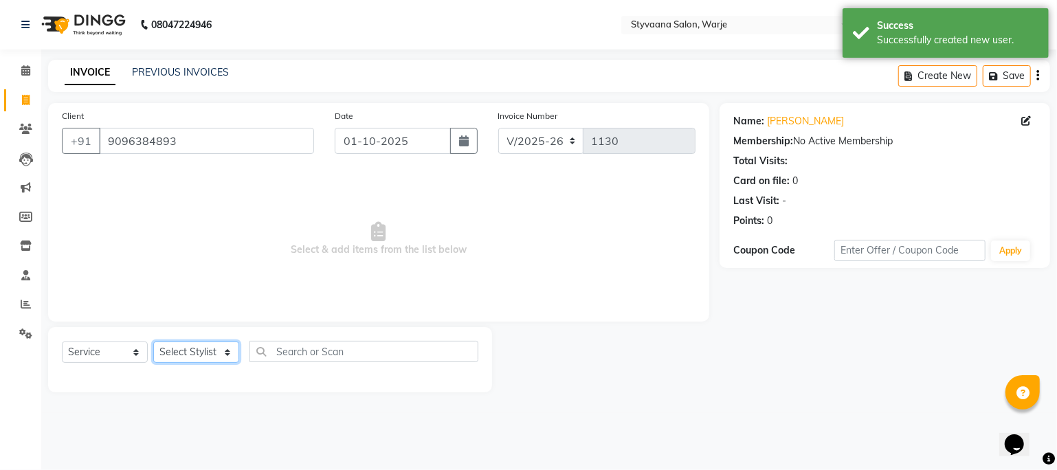
click at [193, 358] on select "Select Stylist geet reshma [PERSON_NAME] sona" at bounding box center [196, 352] width 86 height 21
select select "93519"
click at [153, 342] on select "Select Stylist geet reshma [PERSON_NAME] sona" at bounding box center [196, 352] width 86 height 21
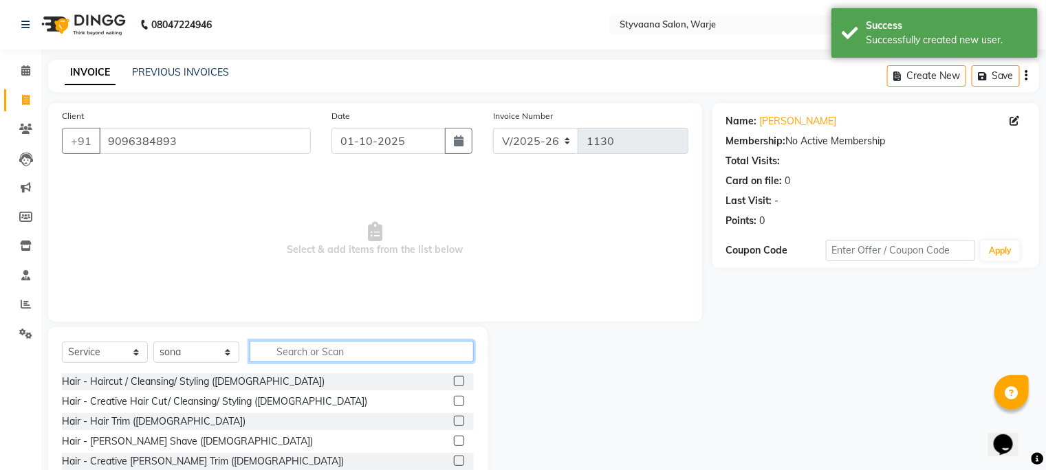
click at [287, 355] on input "text" at bounding box center [362, 351] width 224 height 21
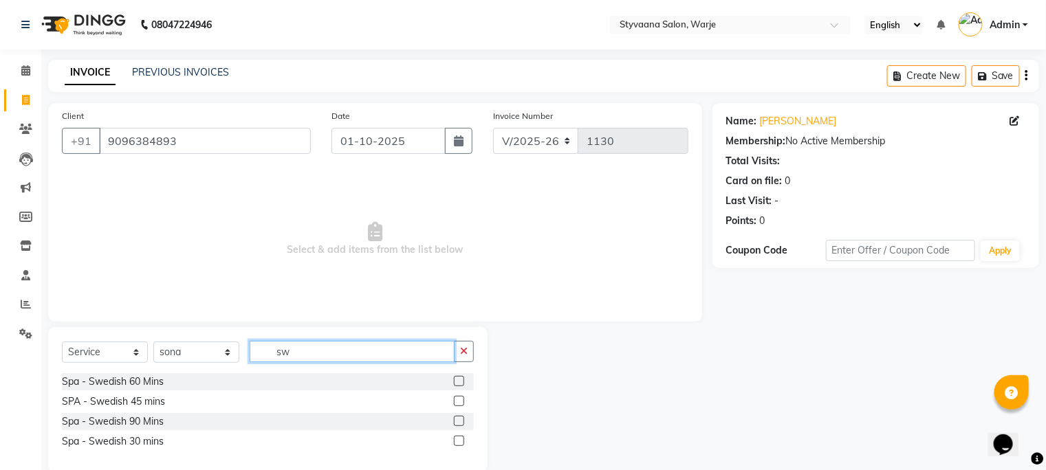
type input "sw"
click at [458, 402] on label at bounding box center [459, 401] width 10 height 10
click at [458, 402] on input "checkbox" at bounding box center [458, 401] width 9 height 9
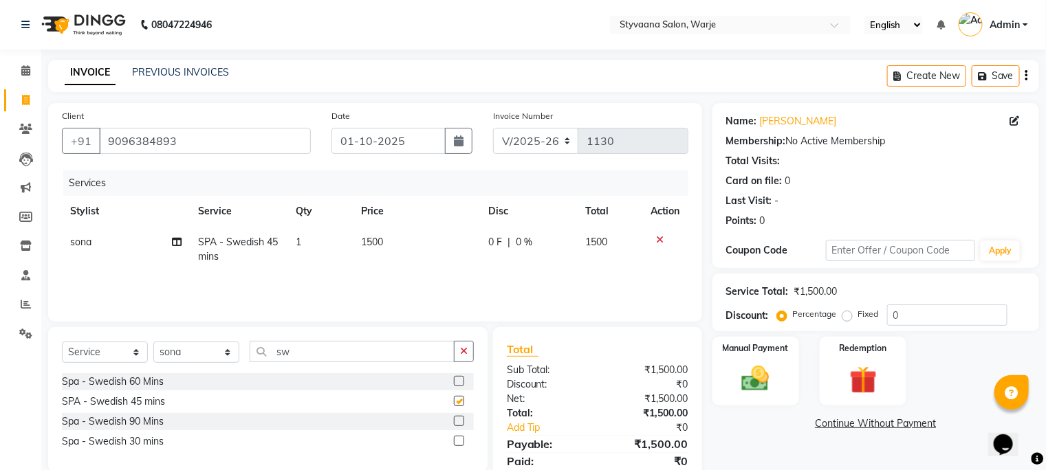
checkbox input "false"
click at [494, 249] on span "0 F" at bounding box center [495, 242] width 14 height 14
select select "93519"
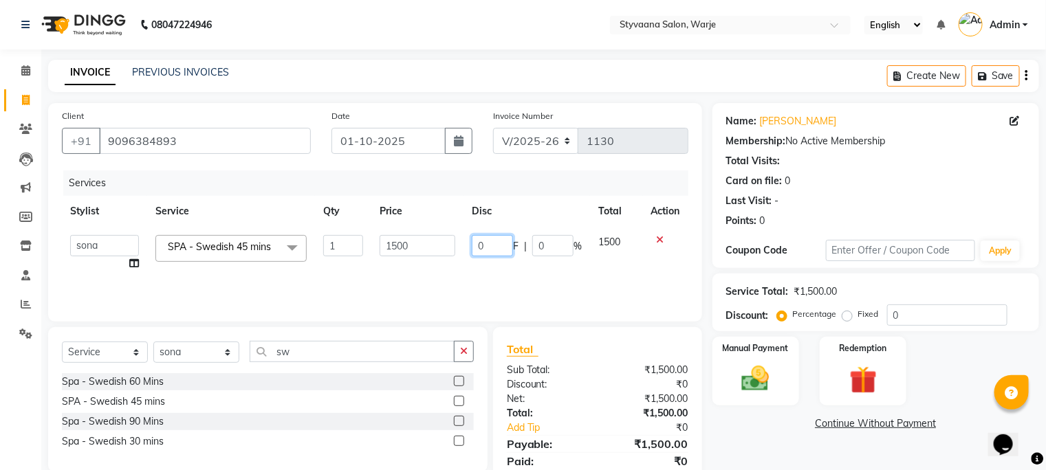
click at [493, 243] on input "0" at bounding box center [492, 245] width 41 height 21
type input "300"
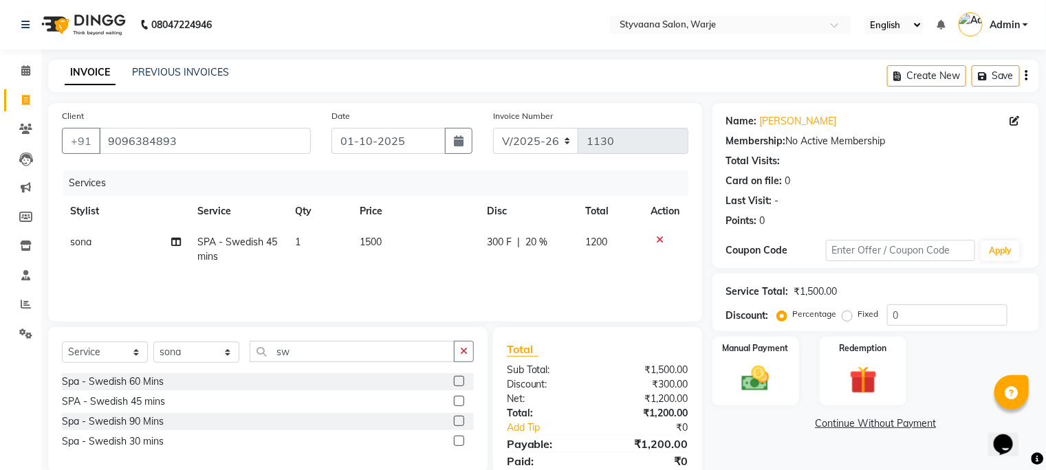
click at [492, 279] on div "Services Stylist Service Qty Price Disc Total Action sona SPA - Swedish 45 mins…" at bounding box center [375, 240] width 626 height 138
drag, startPoint x: 215, startPoint y: 354, endPoint x: 197, endPoint y: 289, distance: 67.7
click at [197, 289] on div "Client [PHONE_NUMBER] Date [DATE] Invoice Number V/2025 V/[PHONE_NUMBER] Servic…" at bounding box center [375, 301] width 674 height 397
select select "93520"
click at [153, 342] on select "Select Stylist geet reshma [PERSON_NAME] sona" at bounding box center [196, 352] width 86 height 21
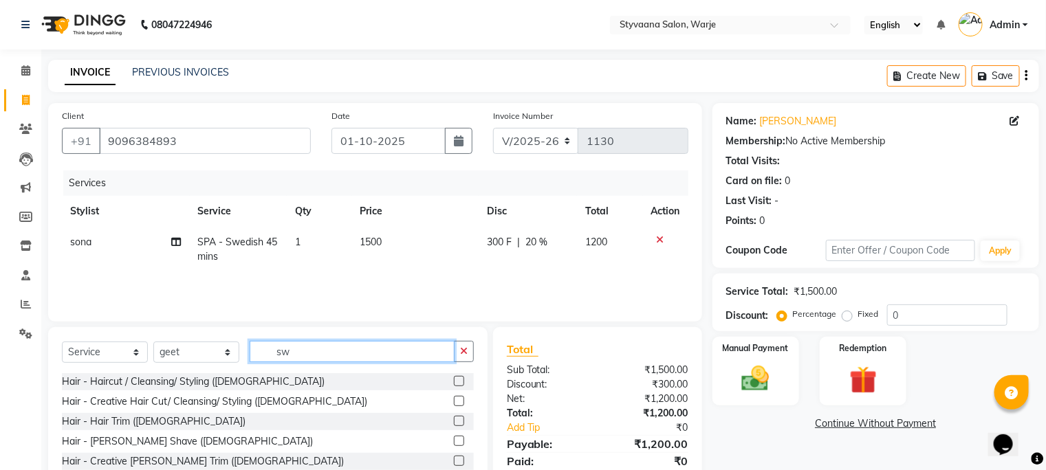
click at [307, 353] on input "sw" at bounding box center [352, 351] width 205 height 21
type input "s"
type input "sw"
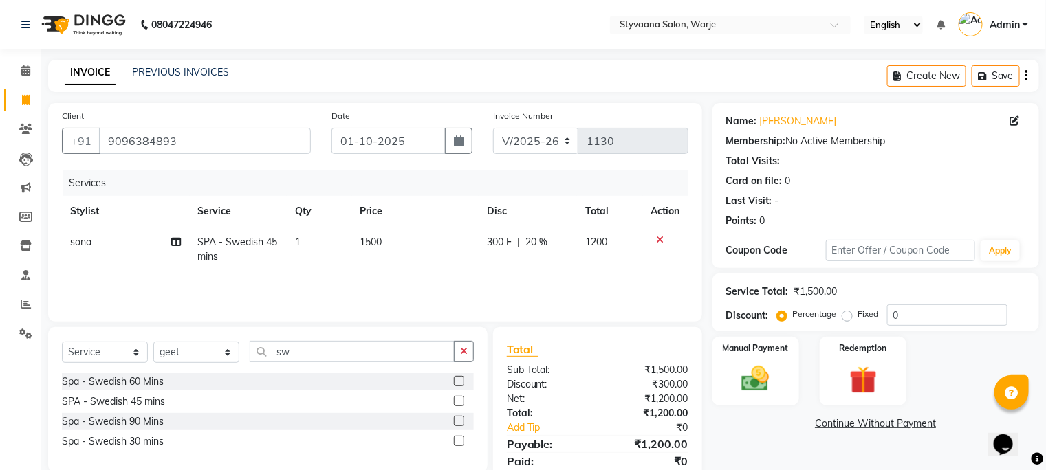
click at [458, 404] on label at bounding box center [459, 401] width 10 height 10
click at [458, 404] on input "checkbox" at bounding box center [458, 401] width 9 height 9
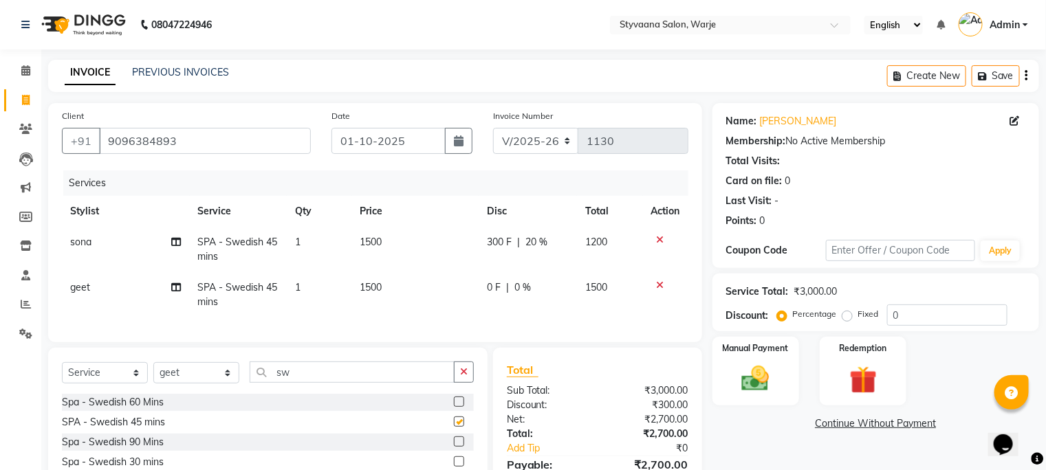
checkbox input "false"
click at [505, 305] on td "0 F | 0 %" at bounding box center [528, 294] width 98 height 45
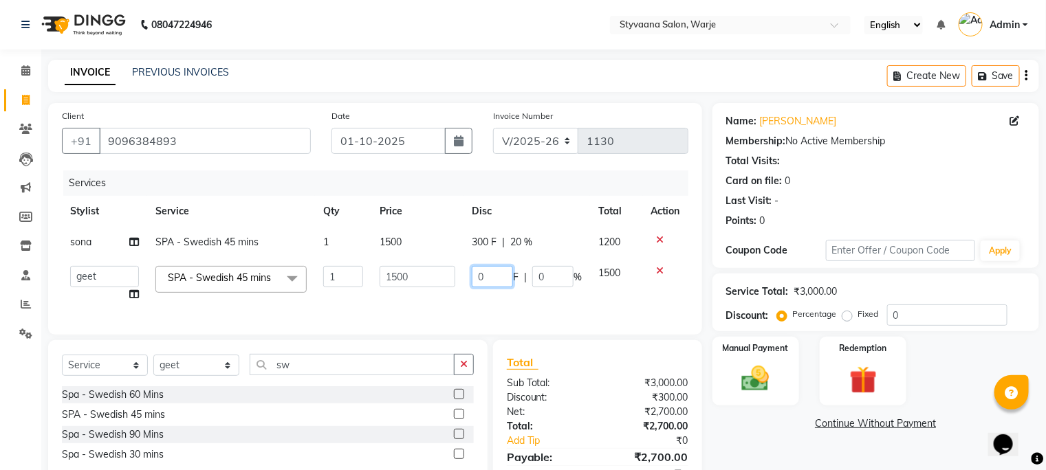
click at [505, 274] on input "0" at bounding box center [492, 276] width 41 height 21
type input "300"
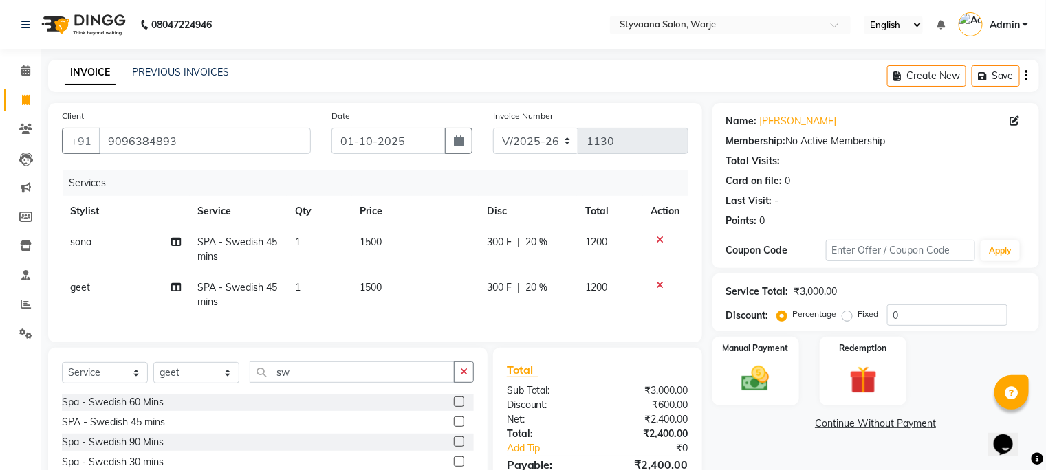
click at [483, 313] on div "Services Stylist Service Qty Price Disc Total Action sona SPA - Swedish 45 mins…" at bounding box center [375, 250] width 626 height 158
click at [318, 383] on input "sw" at bounding box center [352, 372] width 205 height 21
click at [456, 427] on label at bounding box center [459, 422] width 10 height 10
click at [456, 427] on input "checkbox" at bounding box center [458, 422] width 9 height 9
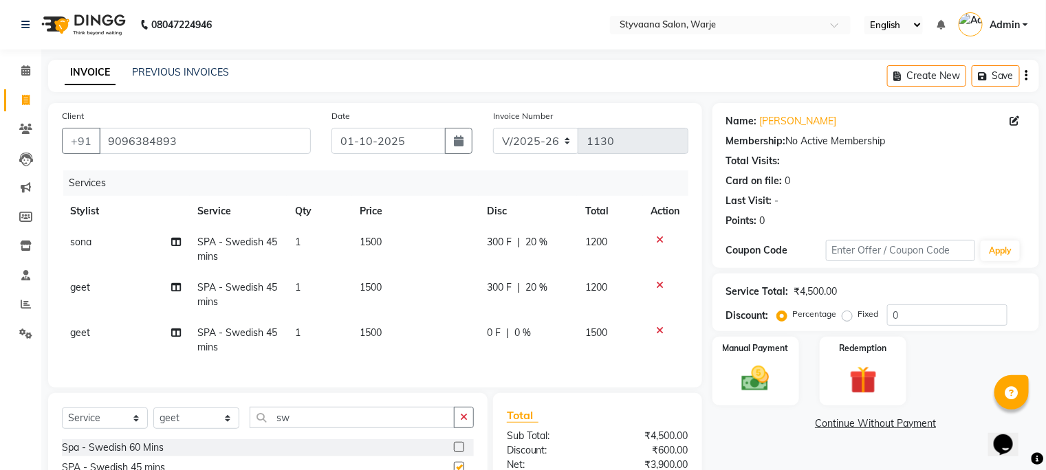
checkbox input "false"
click at [500, 337] on span "0 F" at bounding box center [494, 333] width 14 height 14
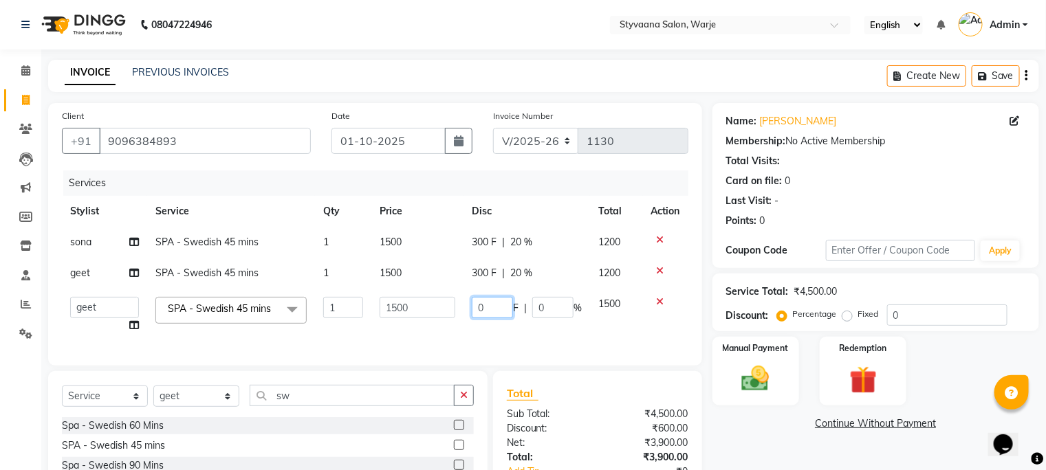
click at [500, 312] on input "0" at bounding box center [492, 307] width 41 height 21
type input "300"
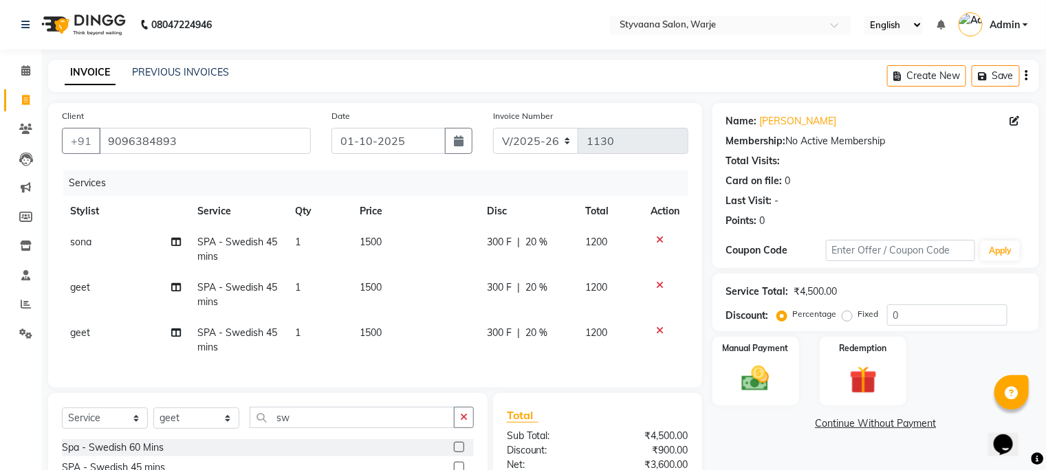
click at [529, 347] on div "Services Stylist Service Qty Price Disc Total Action sona SPA - Swedish 45 mins…" at bounding box center [375, 273] width 626 height 204
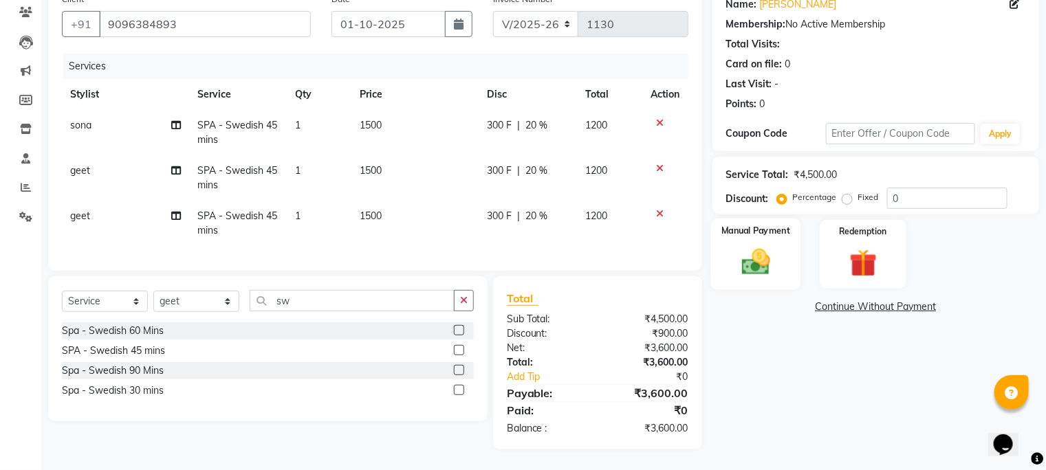
click at [743, 250] on img at bounding box center [755, 262] width 46 height 33
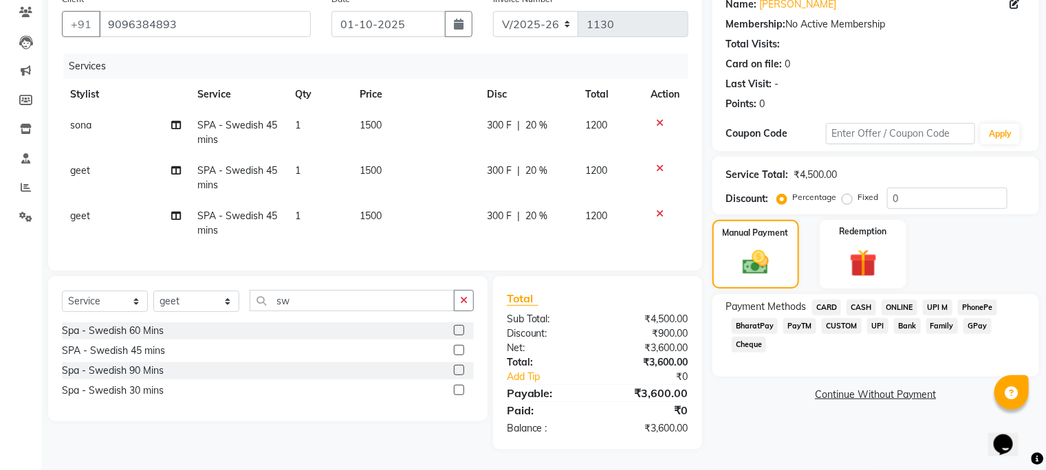
click at [979, 318] on span "GPay" at bounding box center [977, 326] width 28 height 16
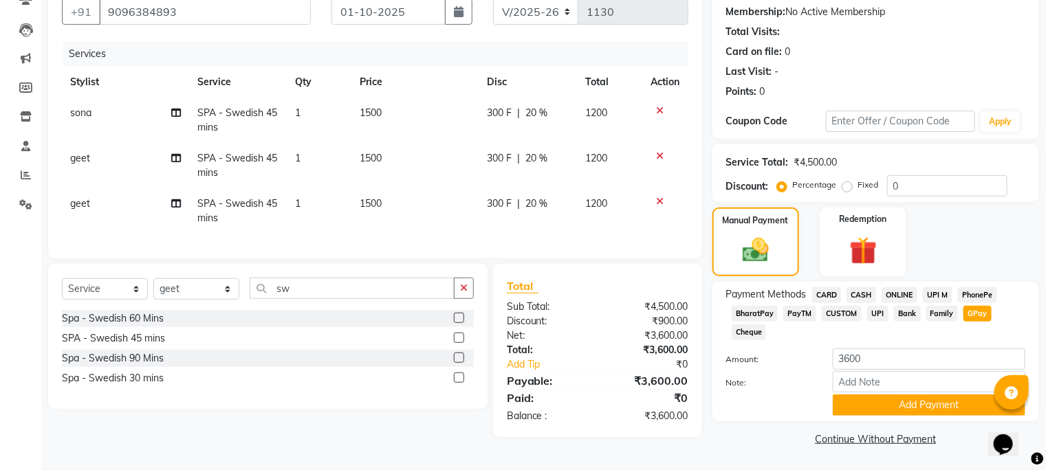
scroll to position [130, 0]
click at [970, 407] on button "Add Payment" at bounding box center [929, 405] width 193 height 21
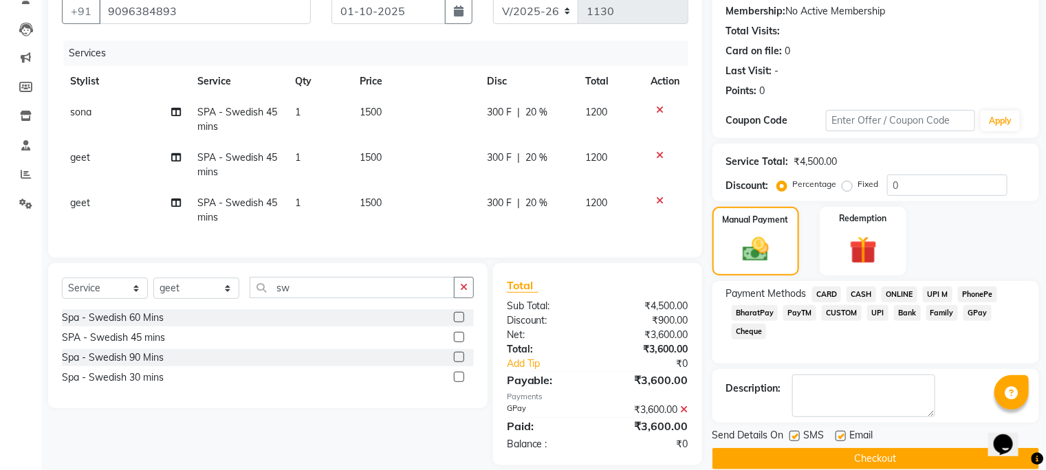
scroll to position [157, 0]
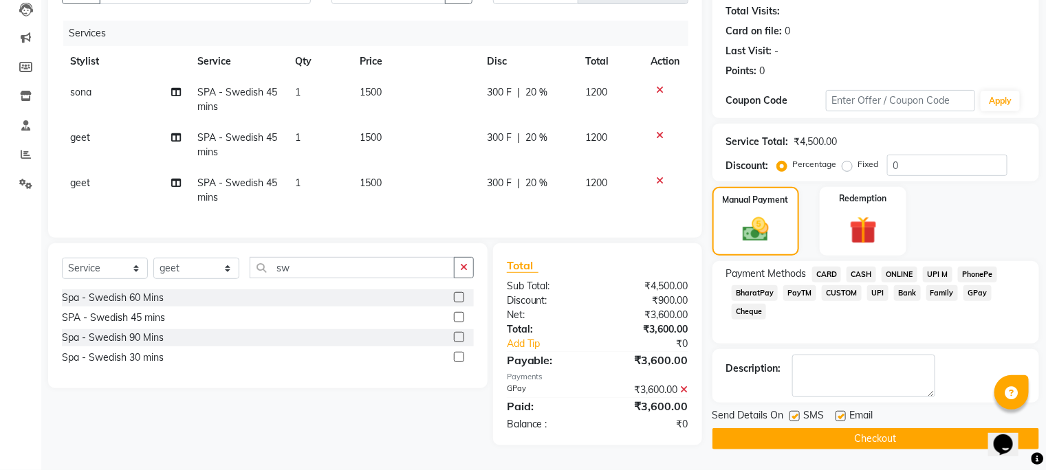
click at [966, 434] on button "Checkout" at bounding box center [875, 438] width 327 height 21
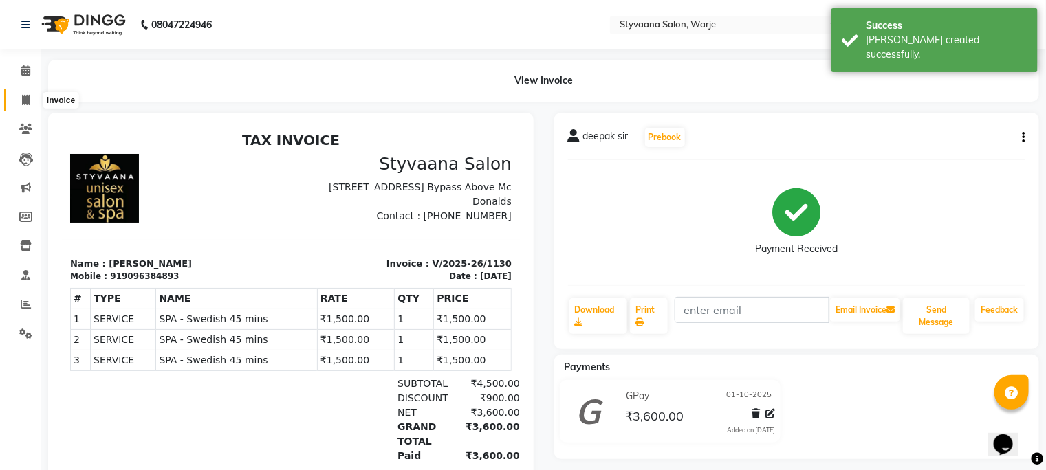
click at [25, 97] on icon at bounding box center [26, 100] width 8 height 10
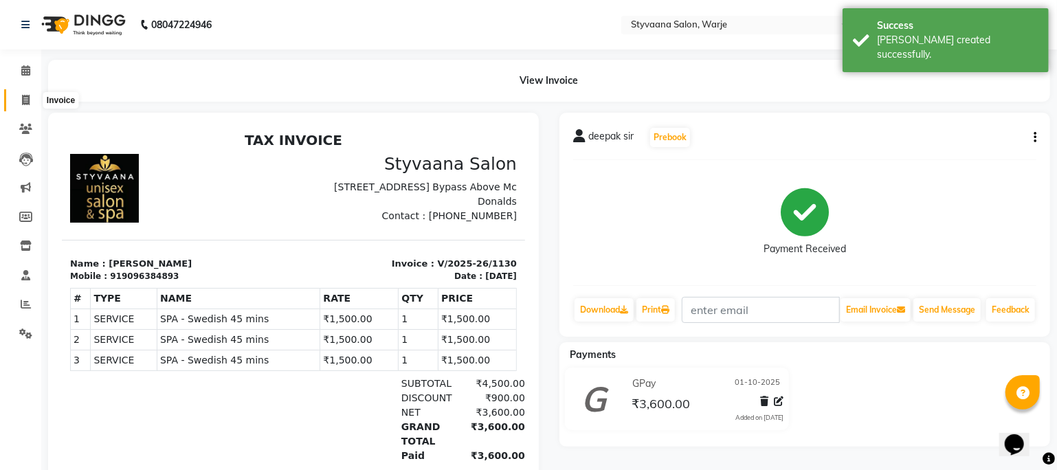
select select "280"
select select "service"
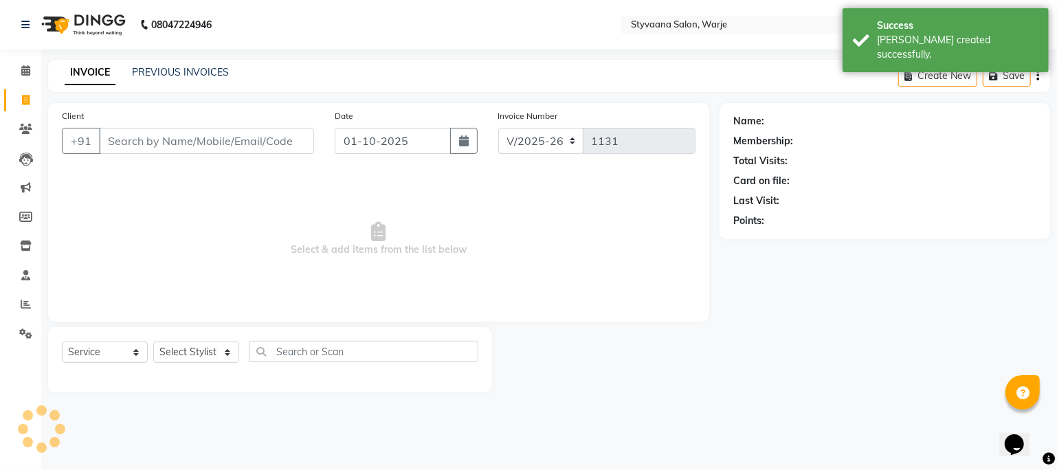
click at [144, 144] on input "Client" at bounding box center [206, 141] width 215 height 26
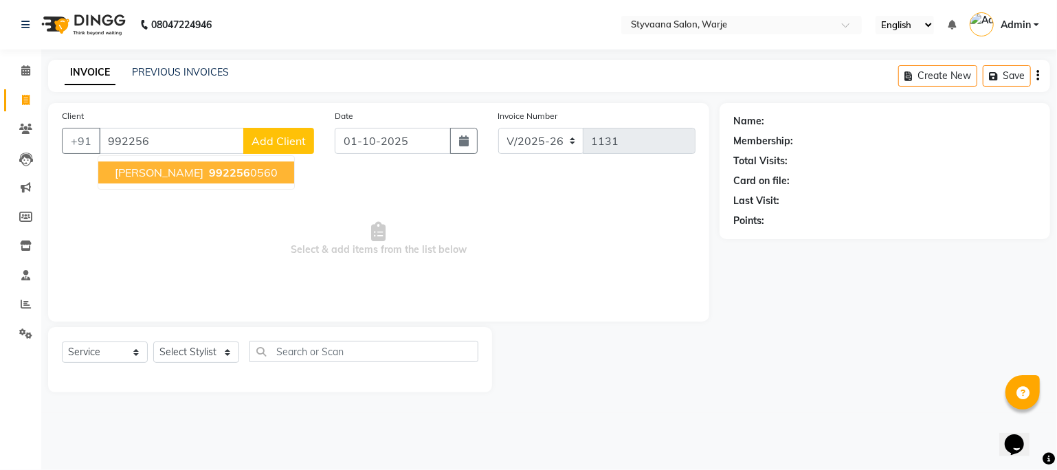
click at [160, 181] on button "Kedar Sty 992256 0560" at bounding box center [196, 173] width 196 height 22
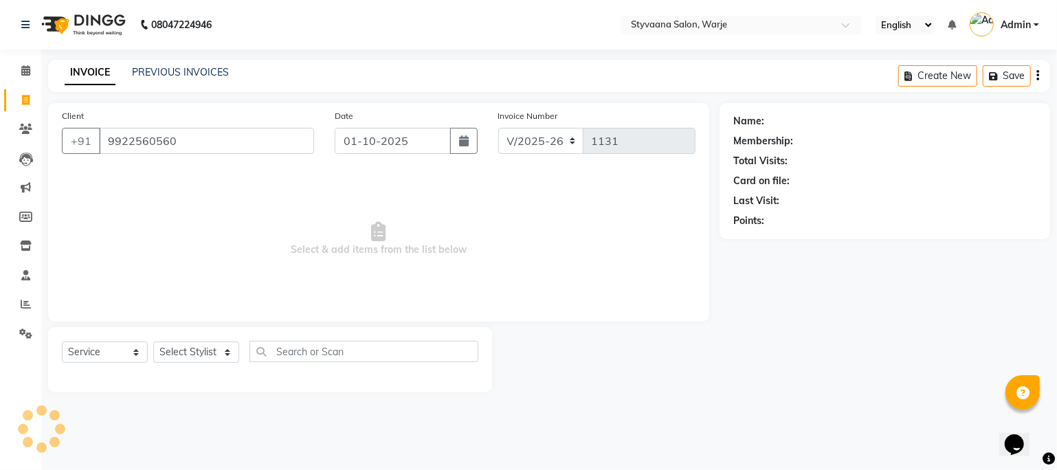
type input "9922560560"
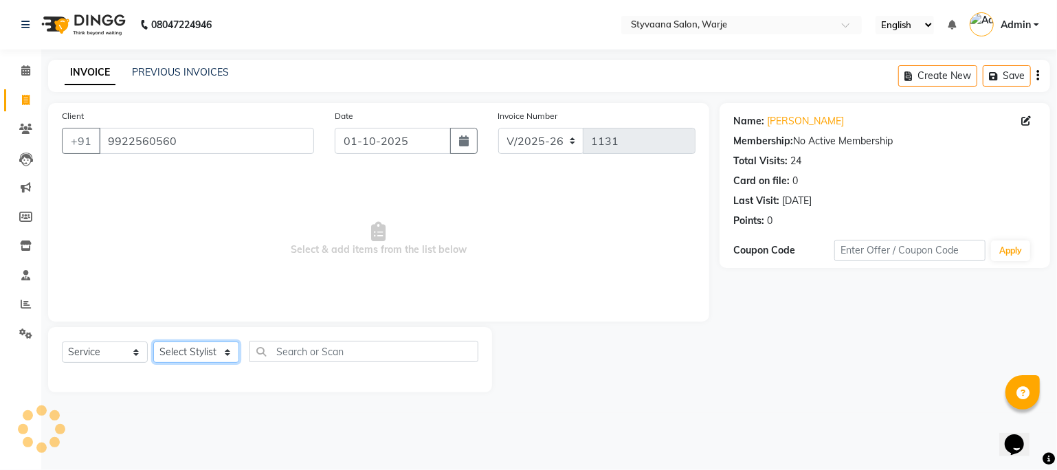
click at [197, 353] on select "Select Stylist geet reshma [PERSON_NAME] sona" at bounding box center [196, 352] width 86 height 21
select select "93520"
click at [153, 342] on select "Select Stylist geet reshma [PERSON_NAME] sona" at bounding box center [196, 352] width 86 height 21
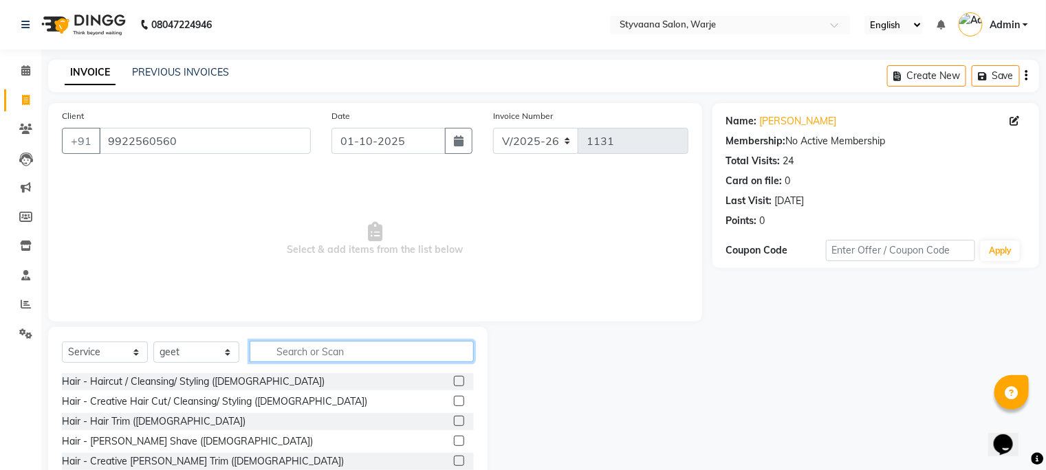
click at [291, 360] on input "text" at bounding box center [362, 351] width 224 height 21
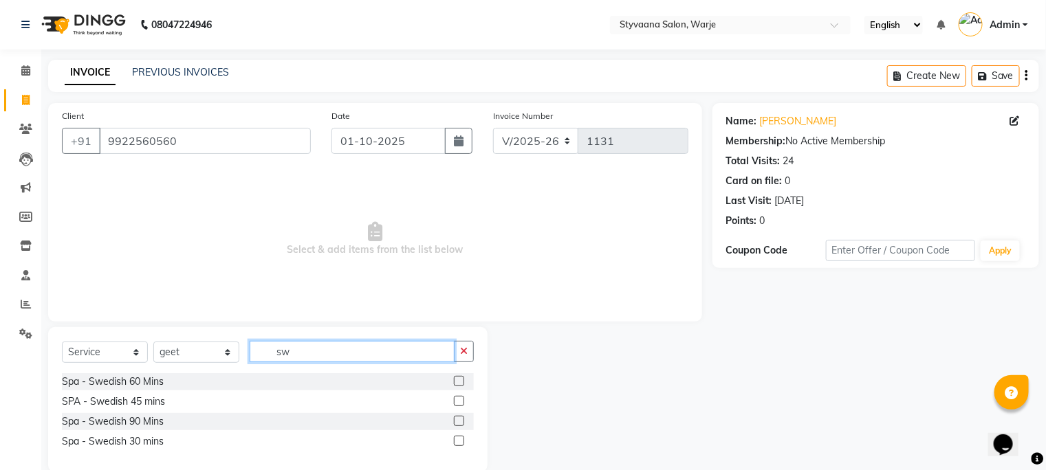
type input "sw"
click at [461, 403] on label at bounding box center [459, 401] width 10 height 10
click at [461, 403] on input "checkbox" at bounding box center [458, 401] width 9 height 9
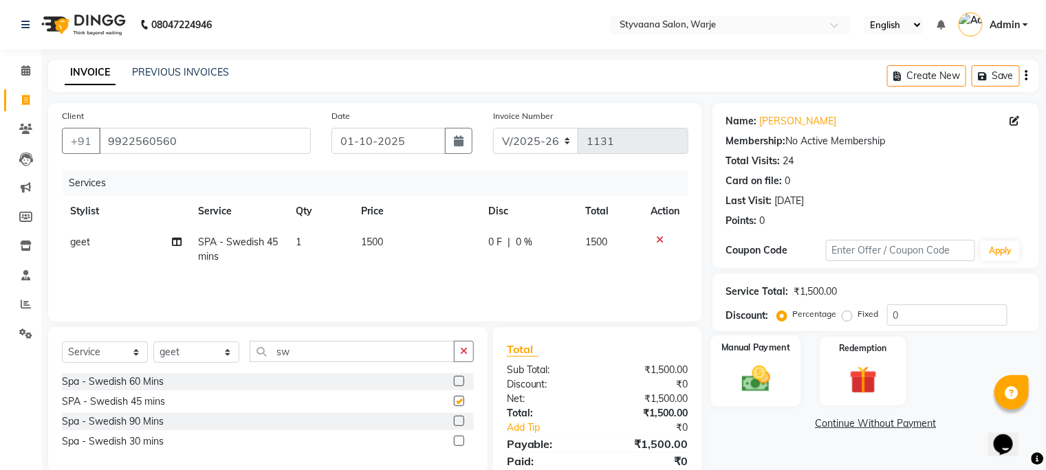
checkbox input "false"
click at [760, 382] on img at bounding box center [755, 379] width 46 height 33
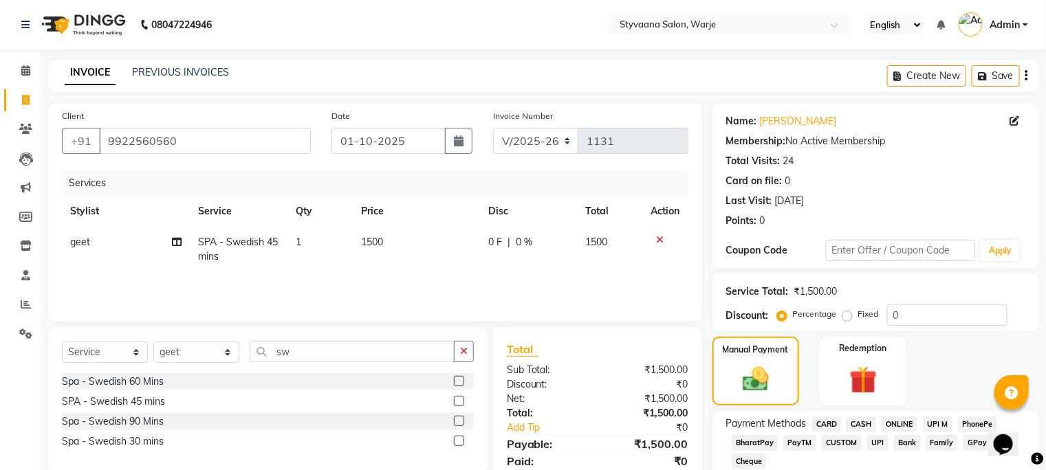
scroll to position [72, 0]
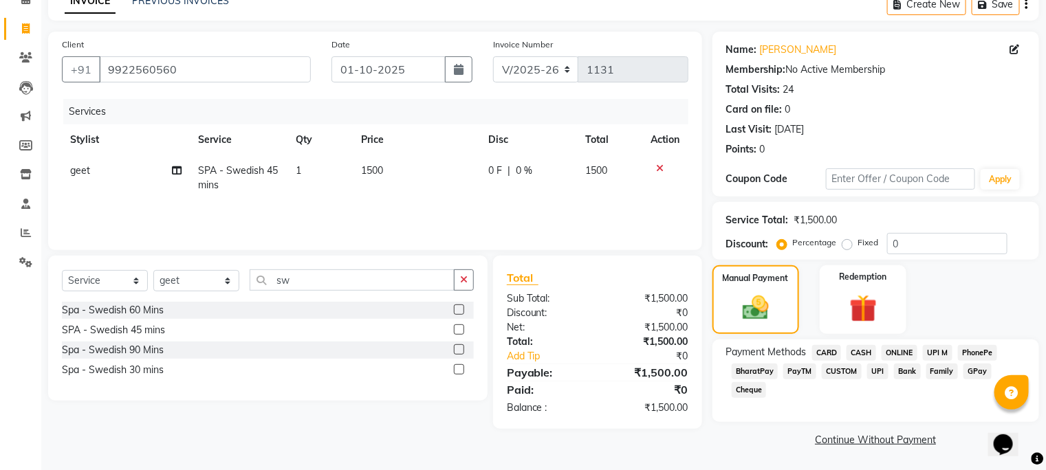
click at [826, 352] on span "CARD" at bounding box center [827, 353] width 30 height 16
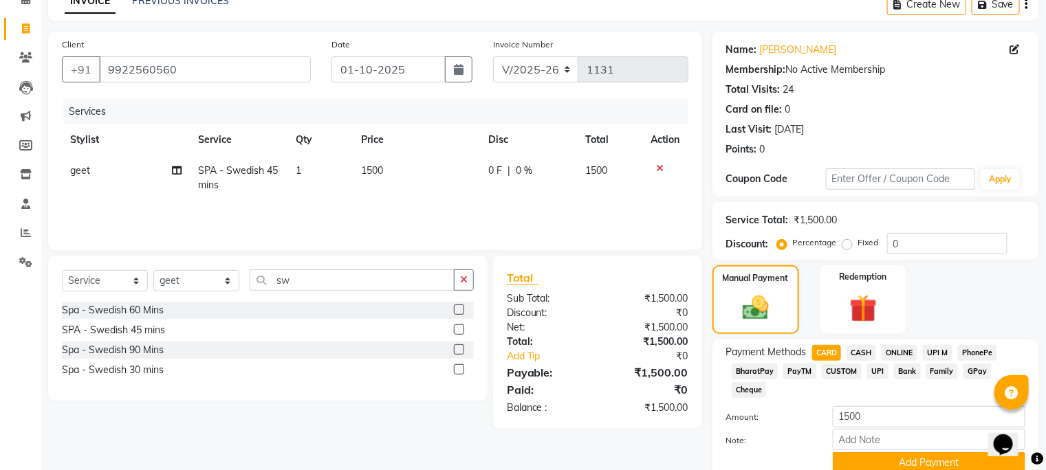
scroll to position [131, 0]
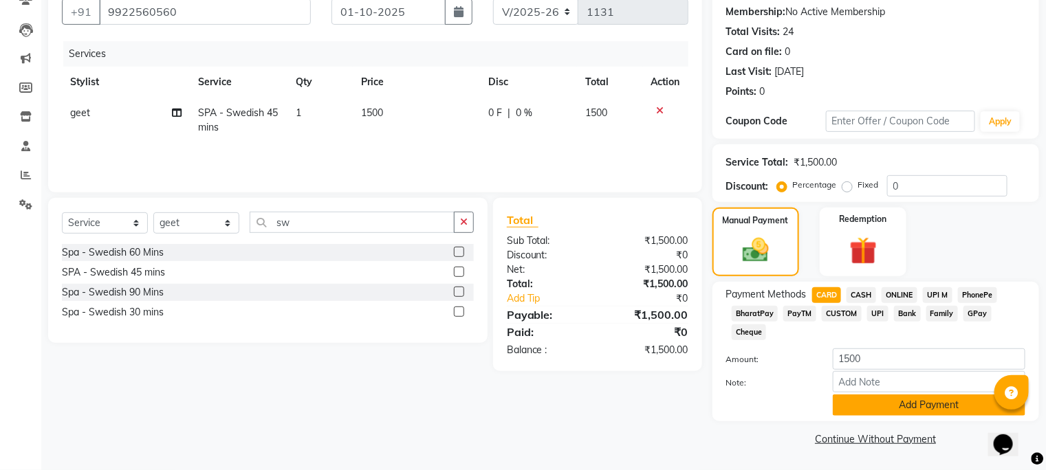
click at [859, 395] on button "Add Payment" at bounding box center [929, 405] width 193 height 21
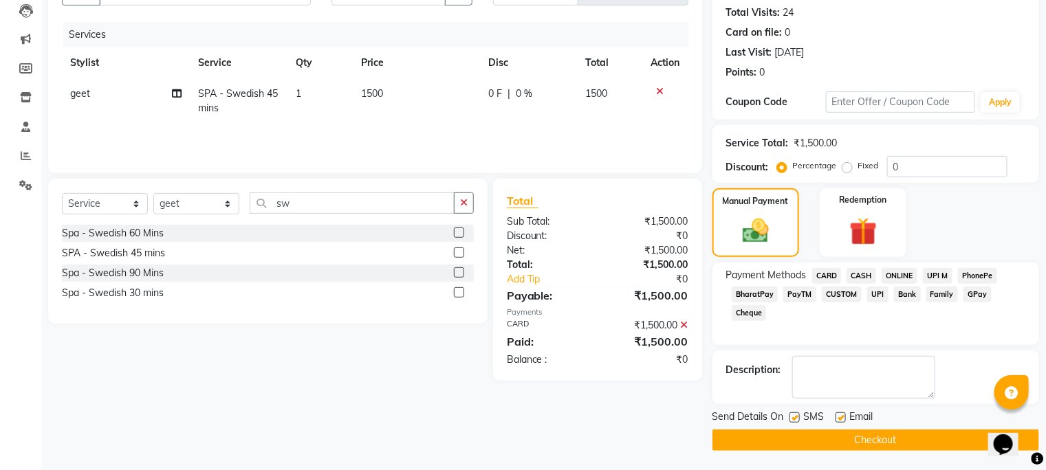
scroll to position [148, 0]
click at [851, 441] on button "Checkout" at bounding box center [875, 440] width 327 height 21
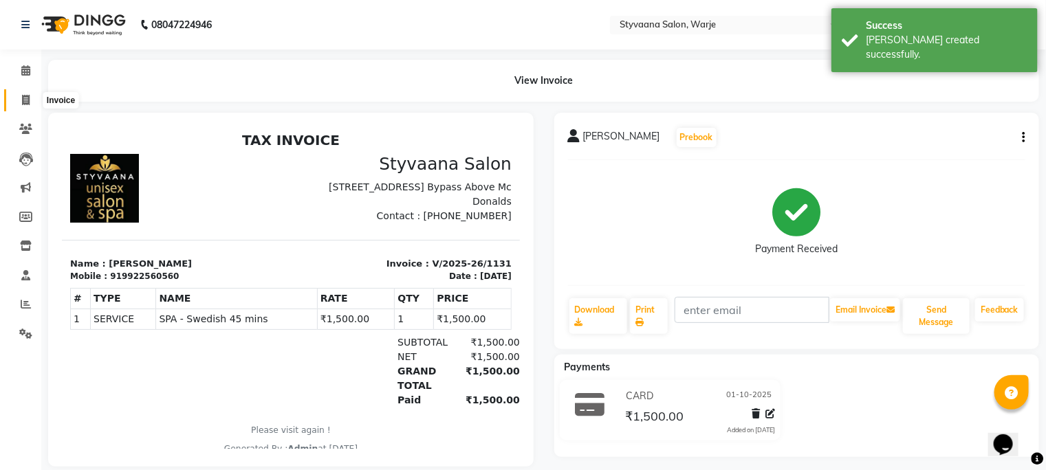
click at [23, 100] on icon at bounding box center [26, 100] width 8 height 10
select select "service"
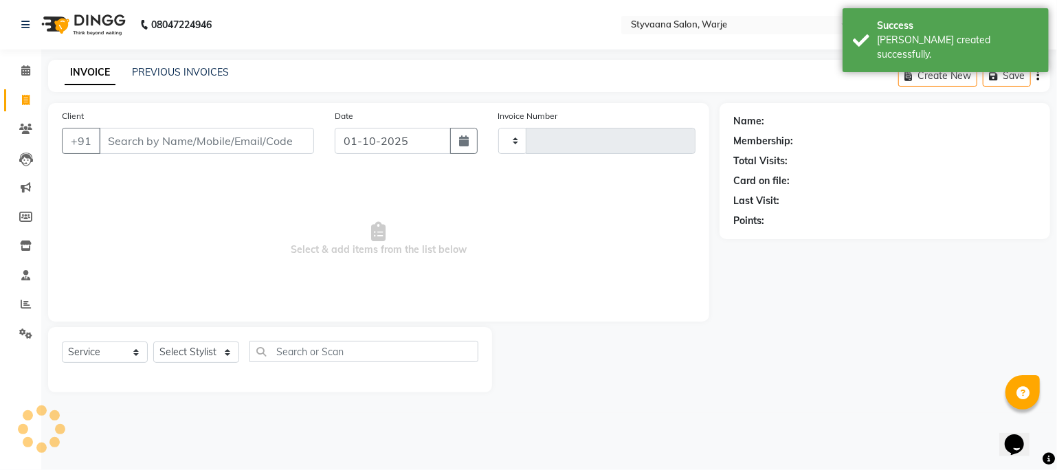
type input "1132"
select select "280"
click at [138, 147] on input "Client" at bounding box center [206, 141] width 215 height 26
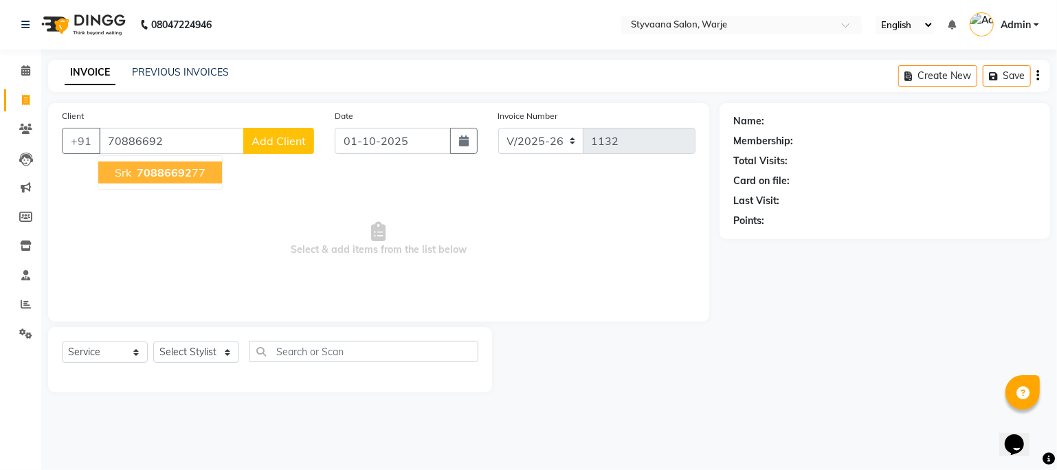
drag, startPoint x: 138, startPoint y: 147, endPoint x: 149, endPoint y: 175, distance: 29.6
click at [149, 154] on div "[PHONE_NUMBER] Srk 70886692 77 Add Client" at bounding box center [188, 141] width 252 height 26
click at [149, 175] on span "70886692" at bounding box center [164, 173] width 55 height 14
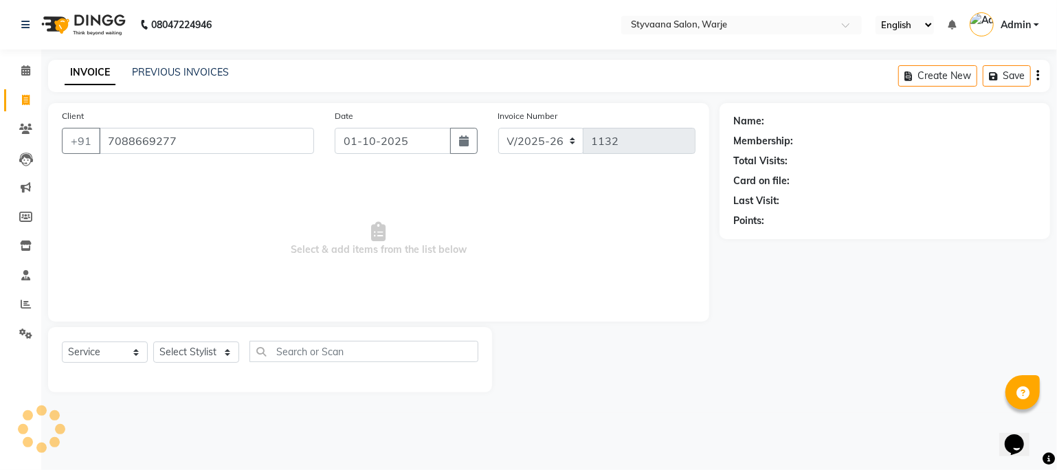
type input "7088669277"
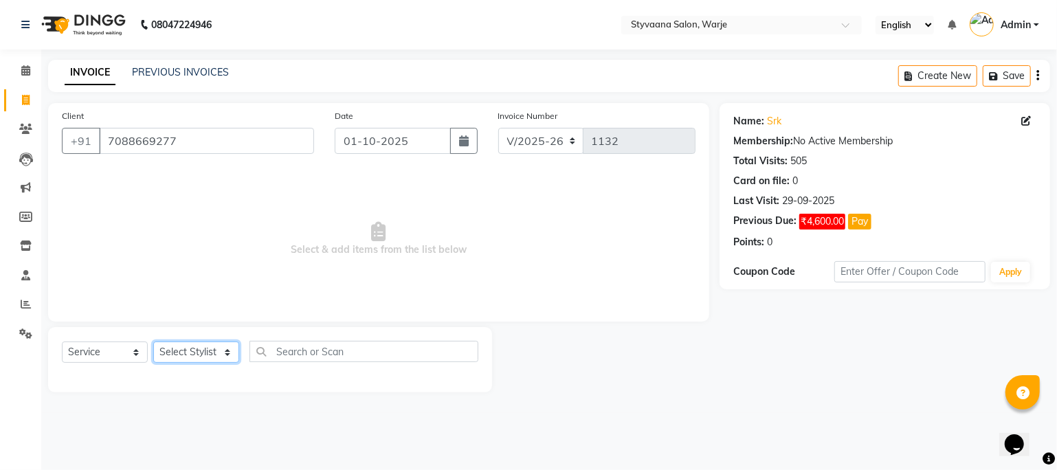
click at [170, 358] on select "Select Stylist geet reshma [PERSON_NAME] sona" at bounding box center [196, 352] width 86 height 21
select select "93520"
click at [153, 342] on select "Select Stylist geet reshma [PERSON_NAME] sona" at bounding box center [196, 352] width 86 height 21
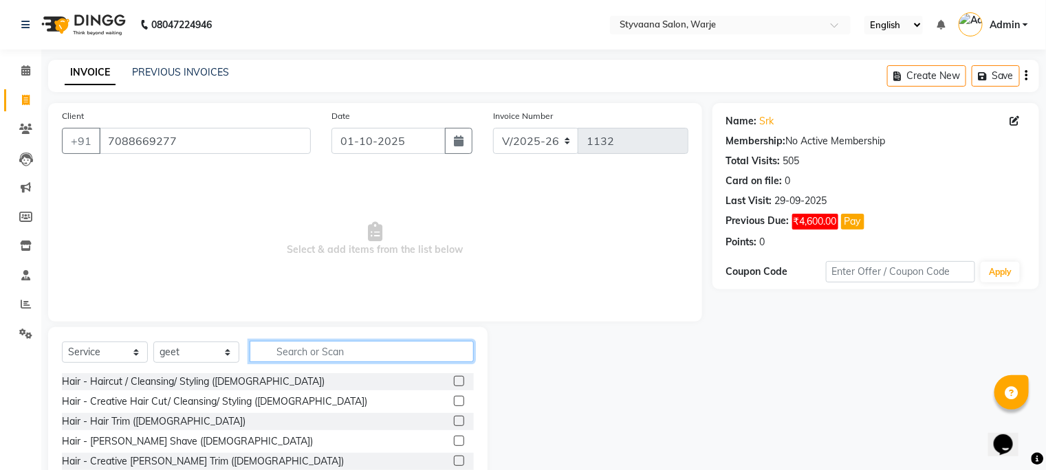
click at [287, 360] on input "text" at bounding box center [362, 351] width 224 height 21
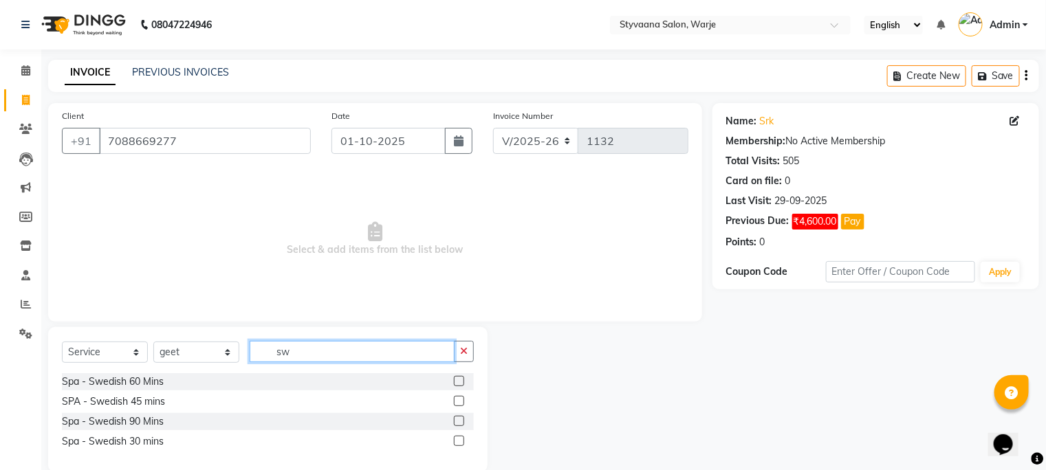
type input "sw"
click at [457, 382] on label at bounding box center [459, 381] width 10 height 10
click at [457, 382] on input "checkbox" at bounding box center [458, 381] width 9 height 9
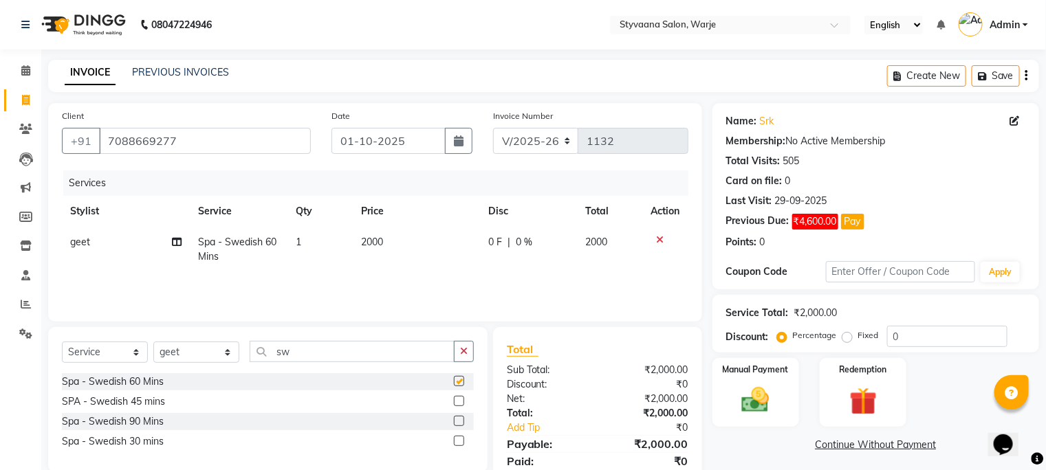
checkbox input "false"
click at [501, 254] on td "0 F | 0 %" at bounding box center [528, 249] width 97 height 45
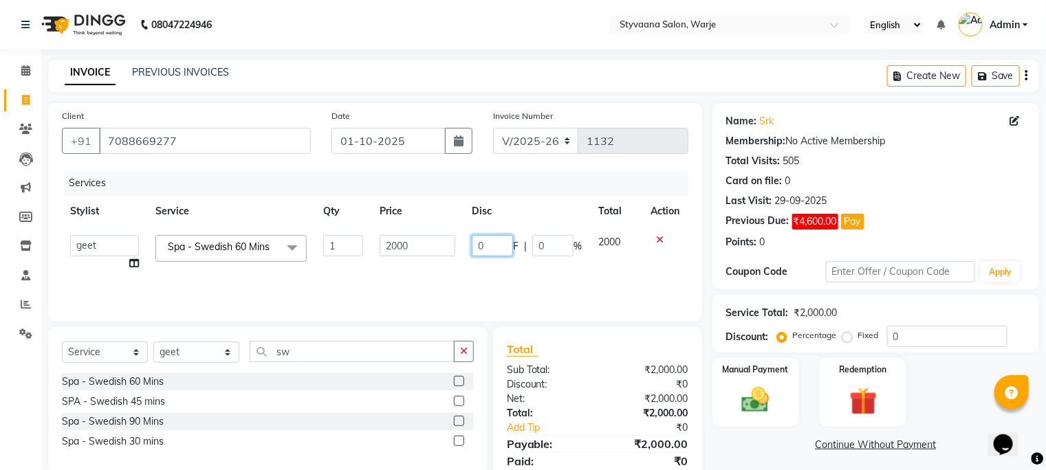
click at [500, 249] on input "0" at bounding box center [492, 245] width 41 height 21
type input "500"
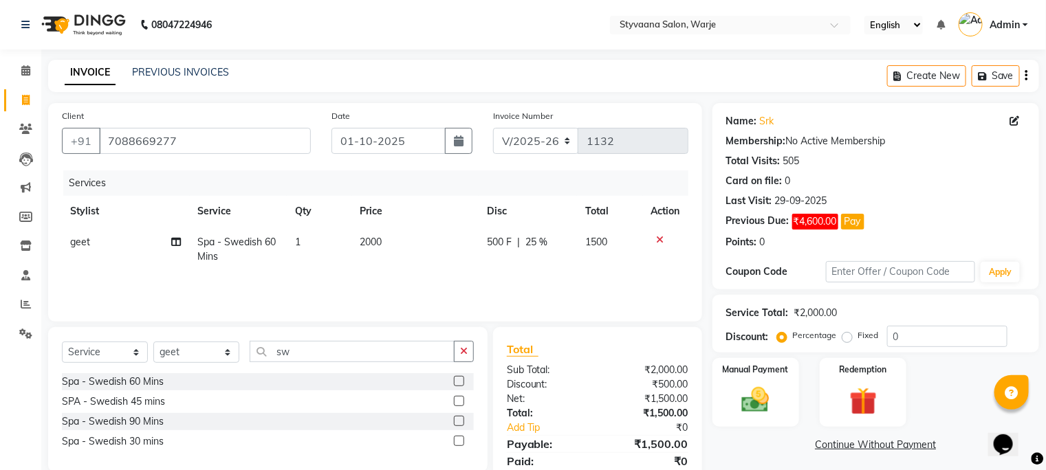
click at [503, 274] on div "Services Stylist Service Qty Price Disc Total Action geet Spa - Swedish 60 Mins…" at bounding box center [375, 240] width 626 height 138
click at [753, 397] on img at bounding box center [755, 400] width 46 height 33
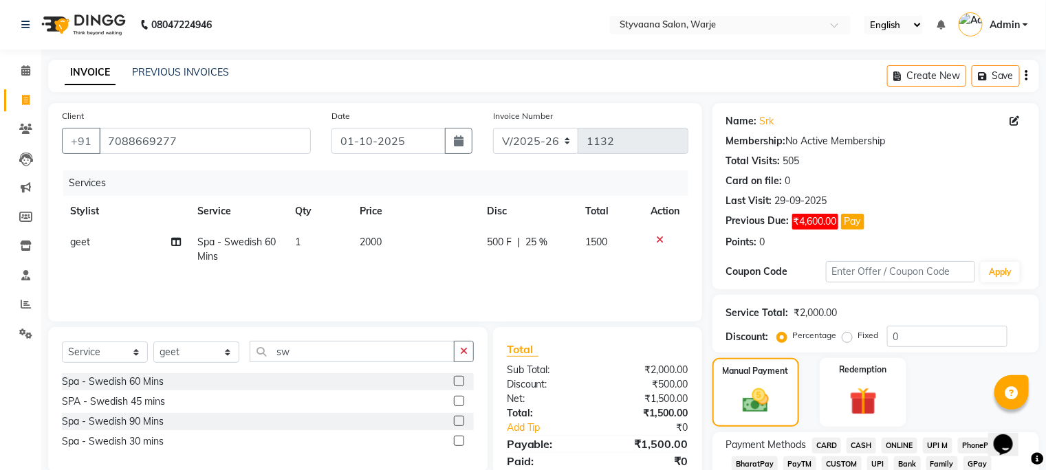
scroll to position [93, 0]
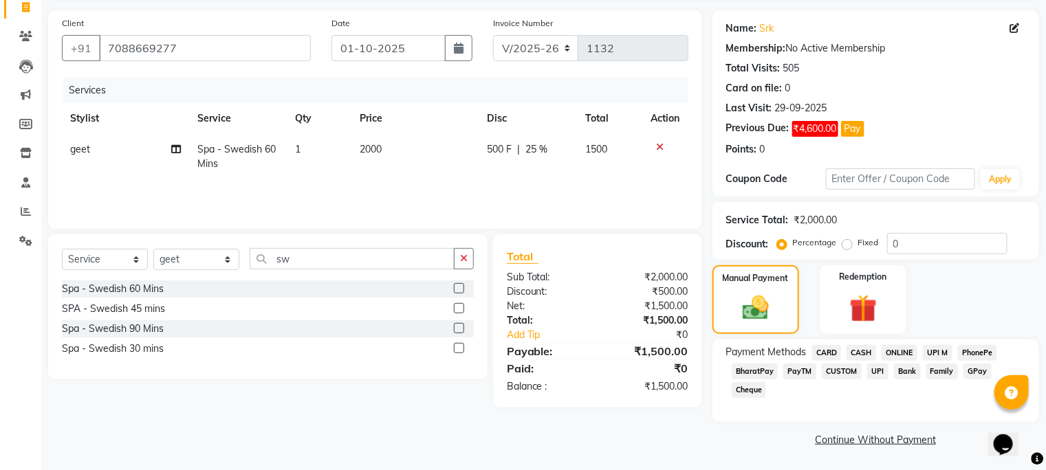
click at [984, 370] on span "GPay" at bounding box center [977, 372] width 28 height 16
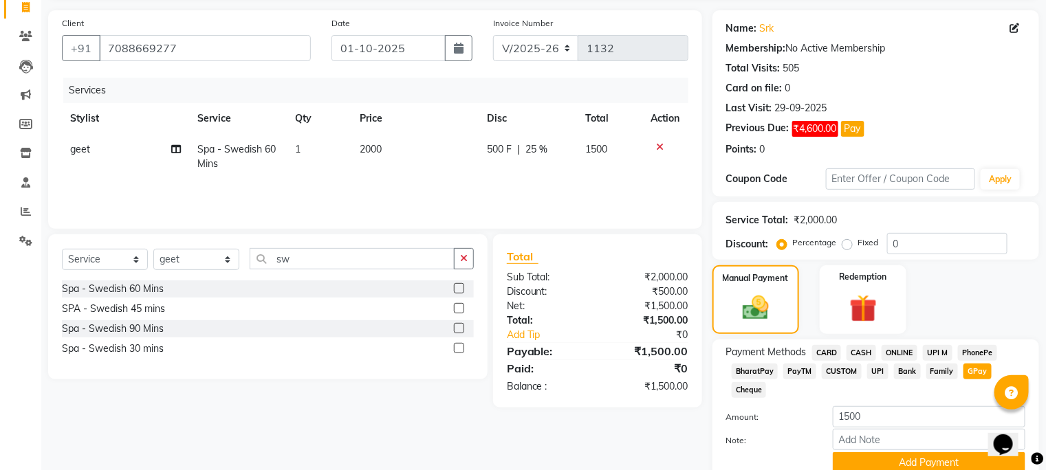
scroll to position [152, 0]
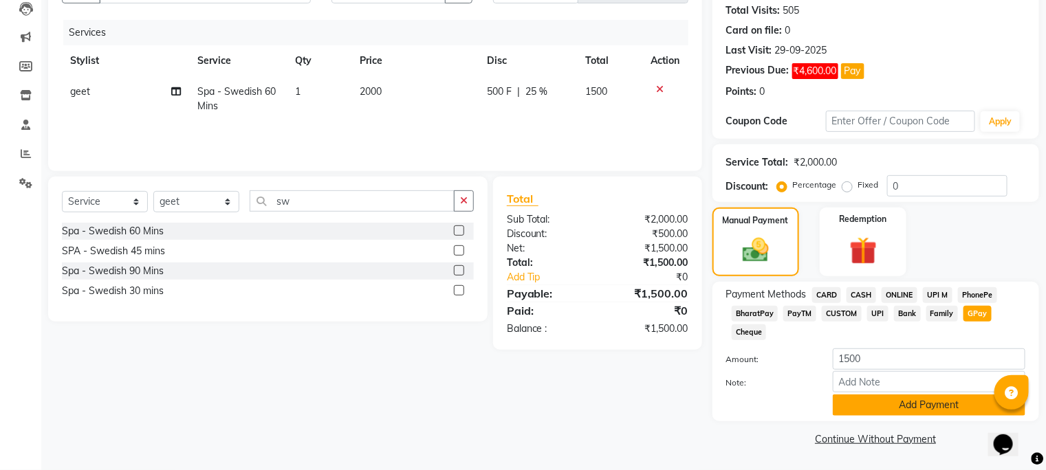
click at [982, 399] on button "Add Payment" at bounding box center [929, 405] width 193 height 21
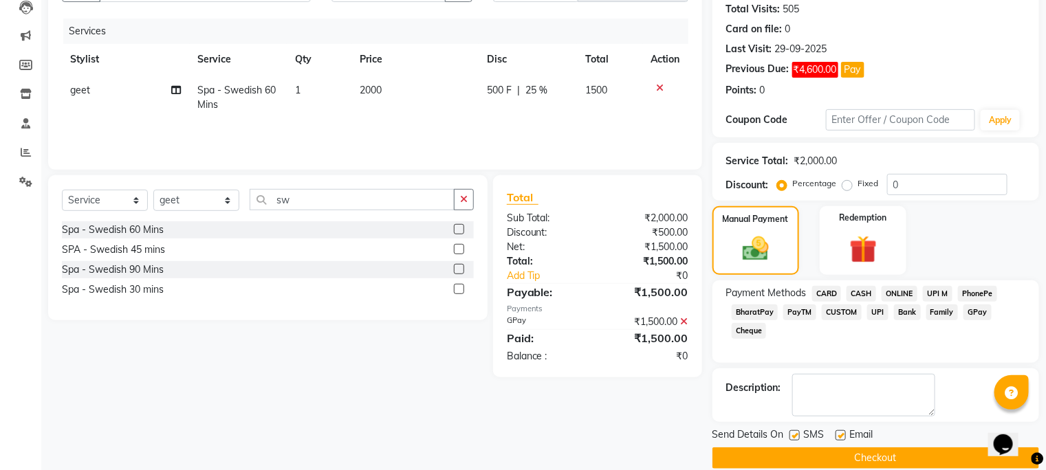
scroll to position [170, 0]
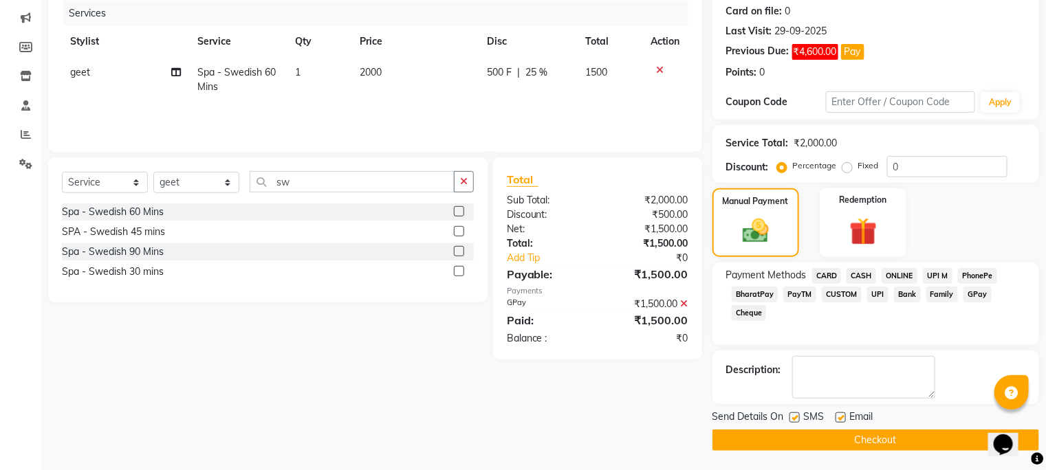
click at [970, 437] on button "Checkout" at bounding box center [875, 440] width 327 height 21
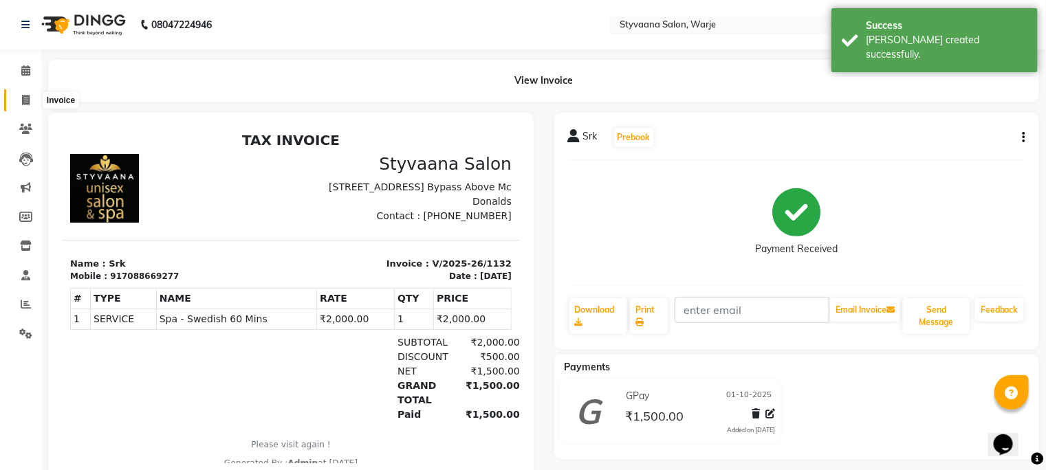
click at [24, 102] on icon at bounding box center [26, 100] width 8 height 10
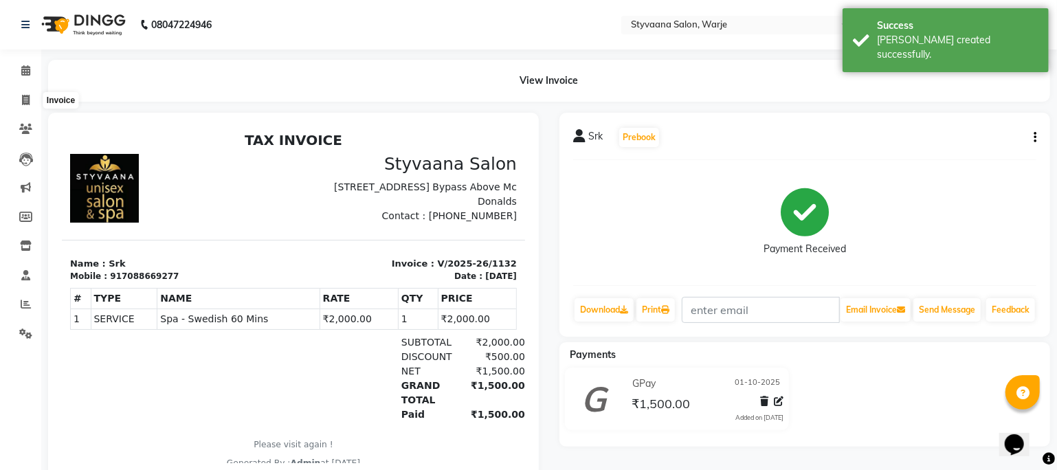
select select "280"
select select "service"
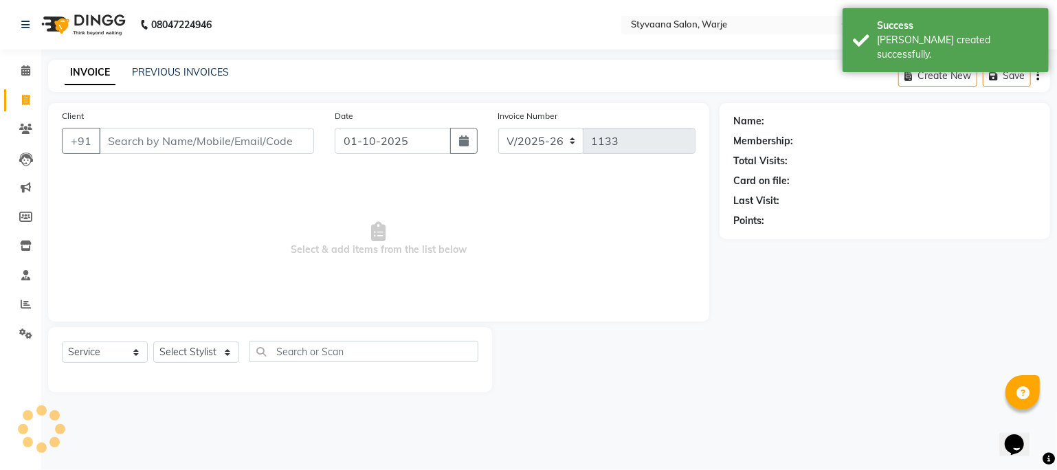
click at [118, 138] on input "Client" at bounding box center [206, 141] width 215 height 26
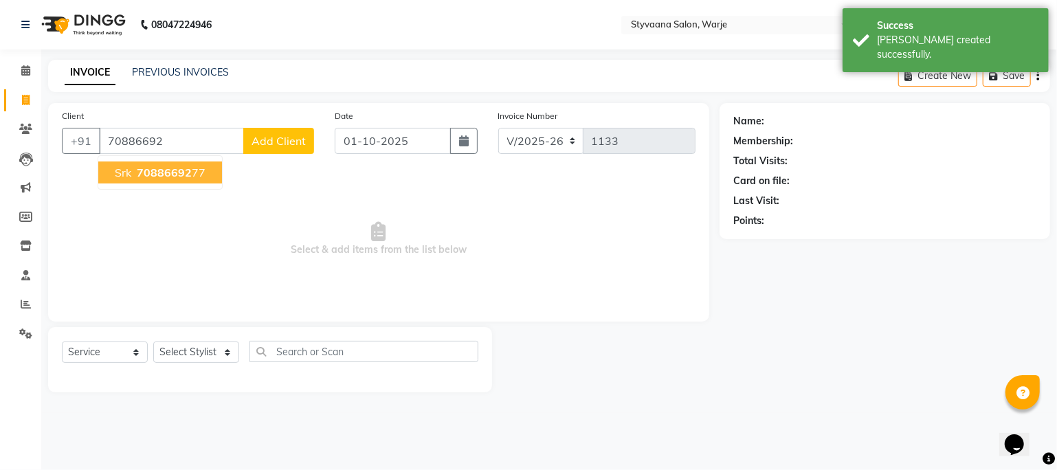
click at [155, 168] on span "70886692" at bounding box center [164, 173] width 55 height 14
type input "7088669277"
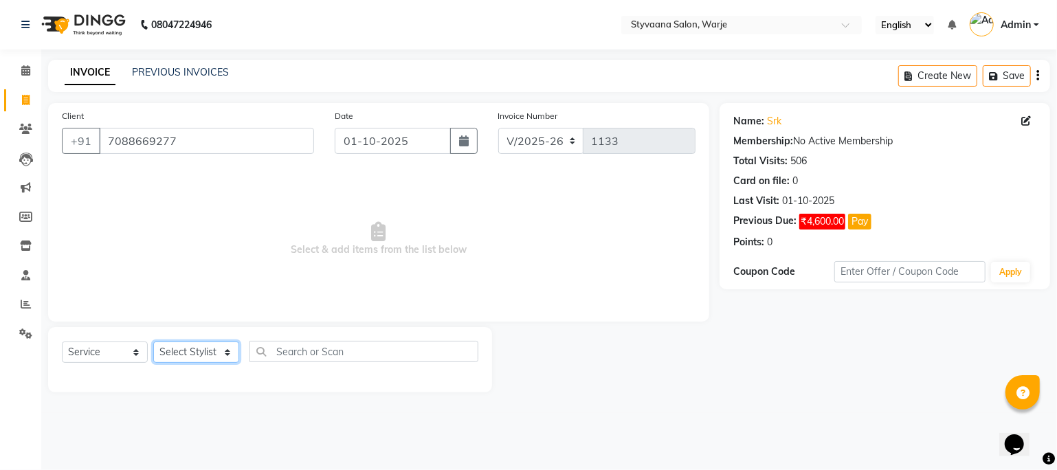
click at [193, 355] on select "Select Stylist geet reshma [PERSON_NAME] sona" at bounding box center [196, 352] width 86 height 21
select select "5963"
click at [153, 342] on select "Select Stylist geet reshma [PERSON_NAME] sona" at bounding box center [196, 352] width 86 height 21
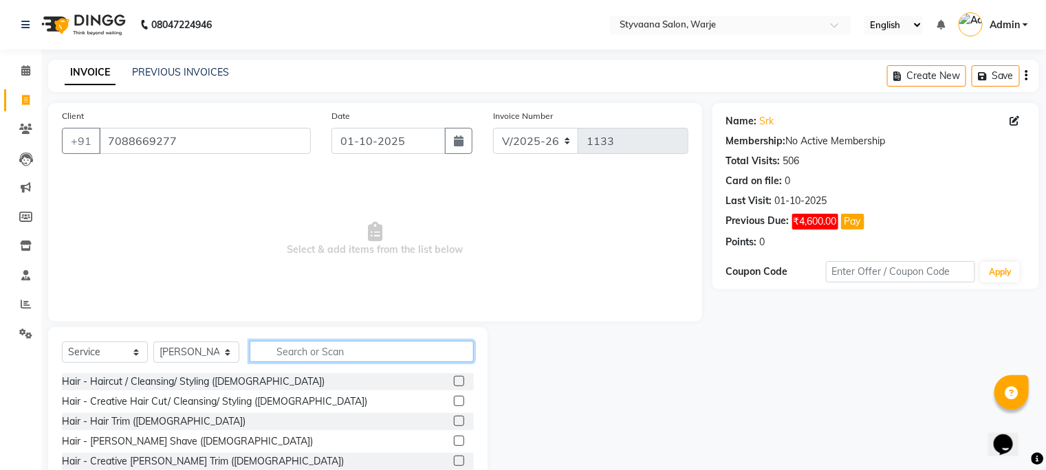
click at [316, 358] on input "text" at bounding box center [362, 351] width 224 height 21
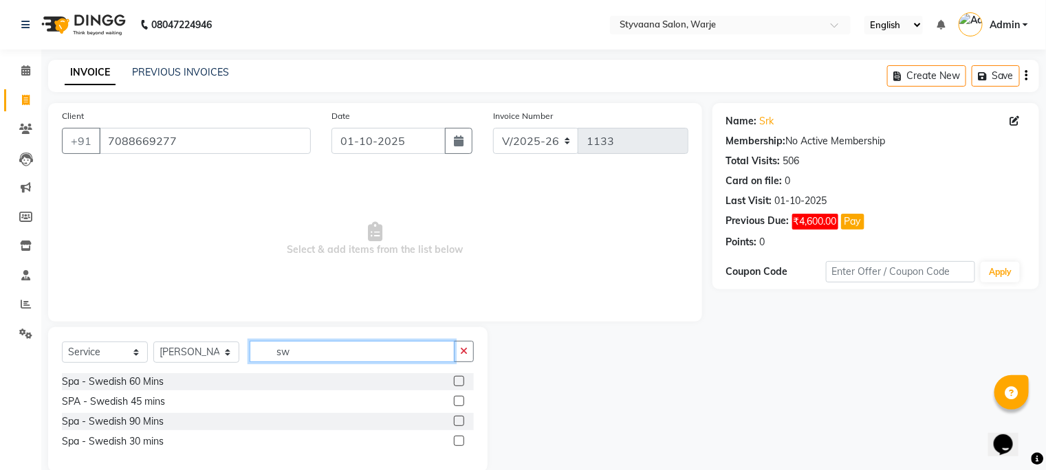
type input "s"
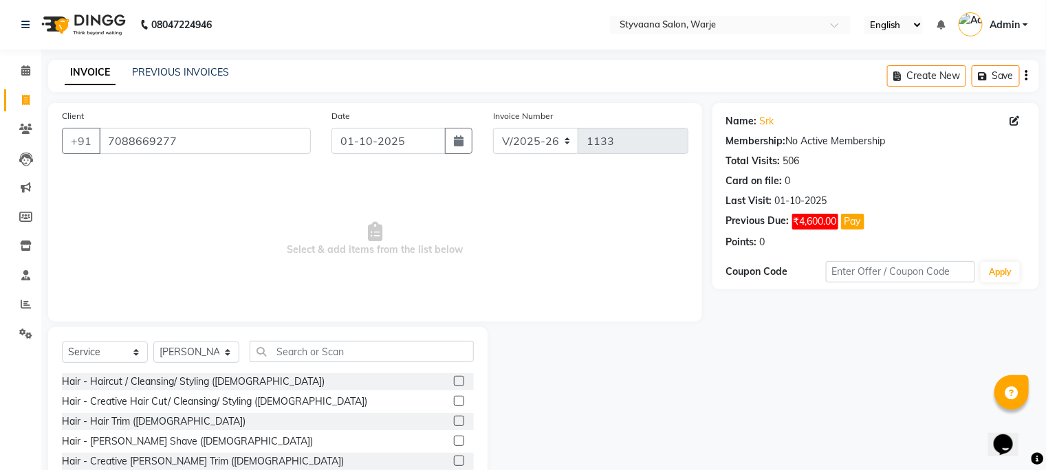
click at [454, 379] on label at bounding box center [459, 381] width 10 height 10
click at [454, 379] on input "checkbox" at bounding box center [458, 381] width 9 height 9
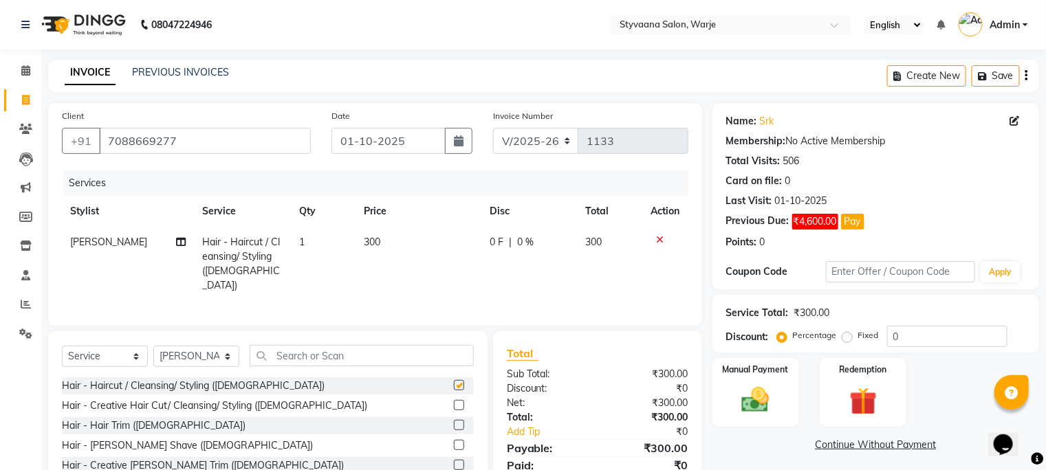
checkbox input "false"
click at [512, 248] on div "0 F | 0 %" at bounding box center [530, 242] width 80 height 14
select select "5963"
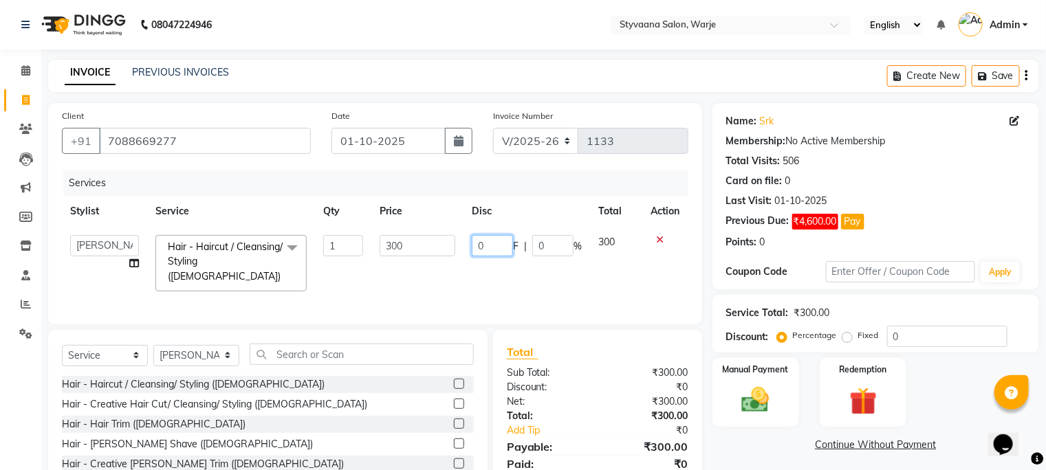
click at [512, 248] on input "0" at bounding box center [492, 245] width 41 height 21
click at [758, 405] on img at bounding box center [755, 400] width 46 height 33
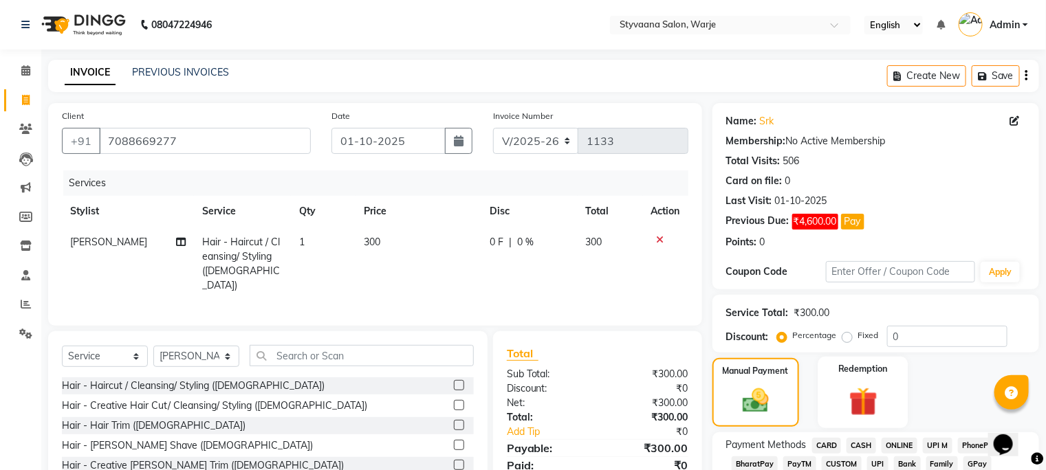
scroll to position [93, 0]
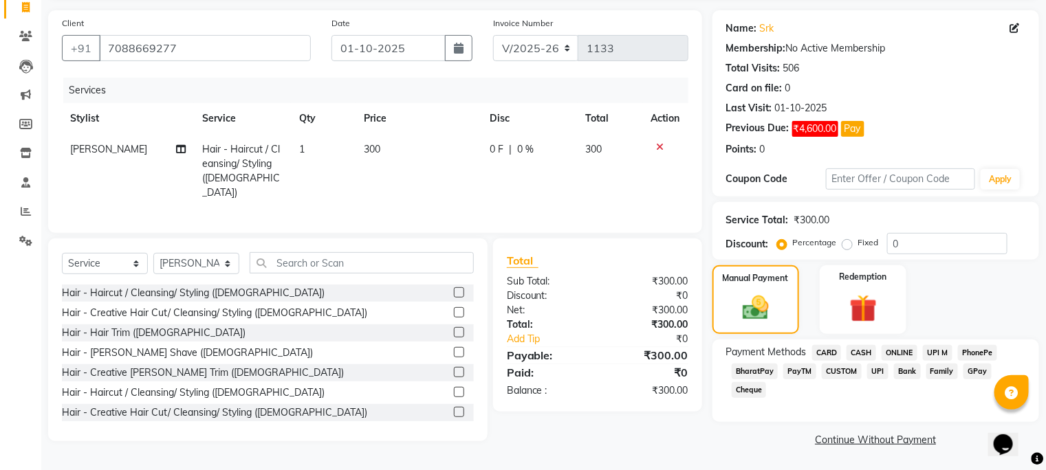
click at [974, 373] on span "GPay" at bounding box center [977, 372] width 28 height 16
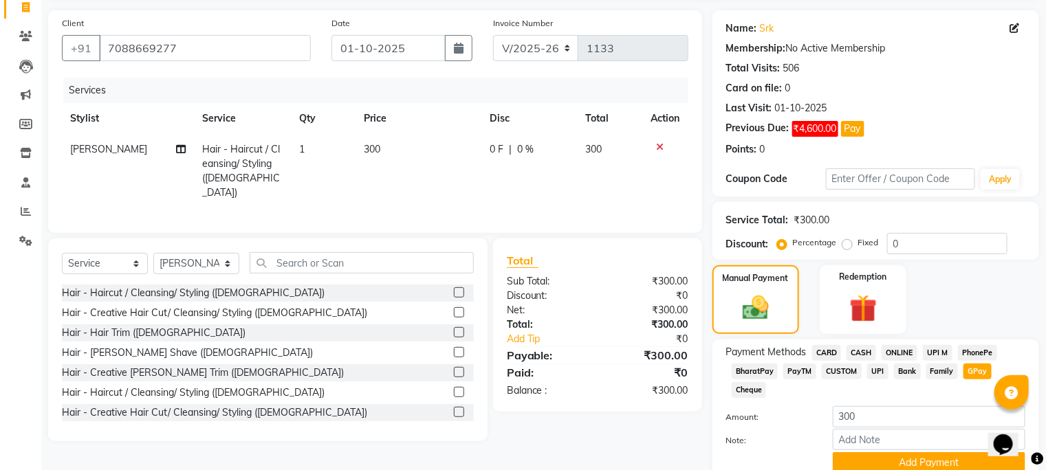
scroll to position [152, 0]
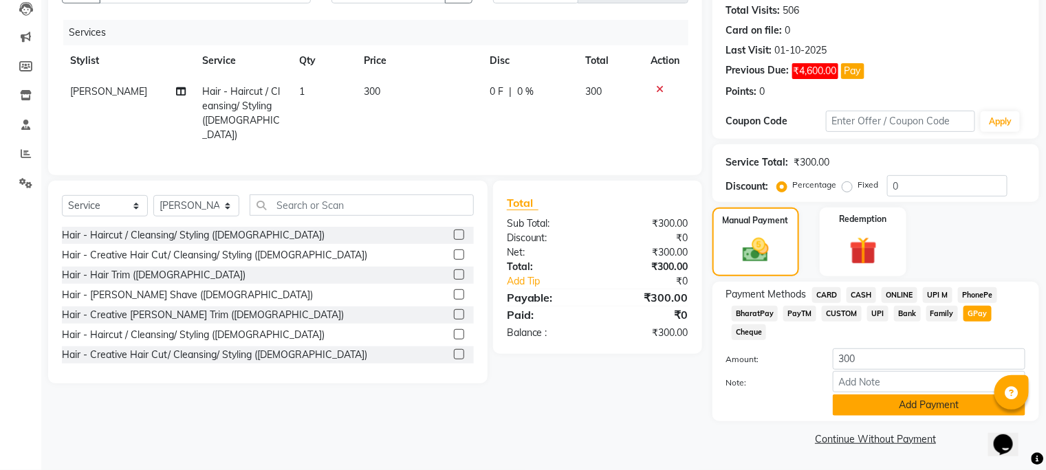
click at [970, 399] on button "Add Payment" at bounding box center [929, 405] width 193 height 21
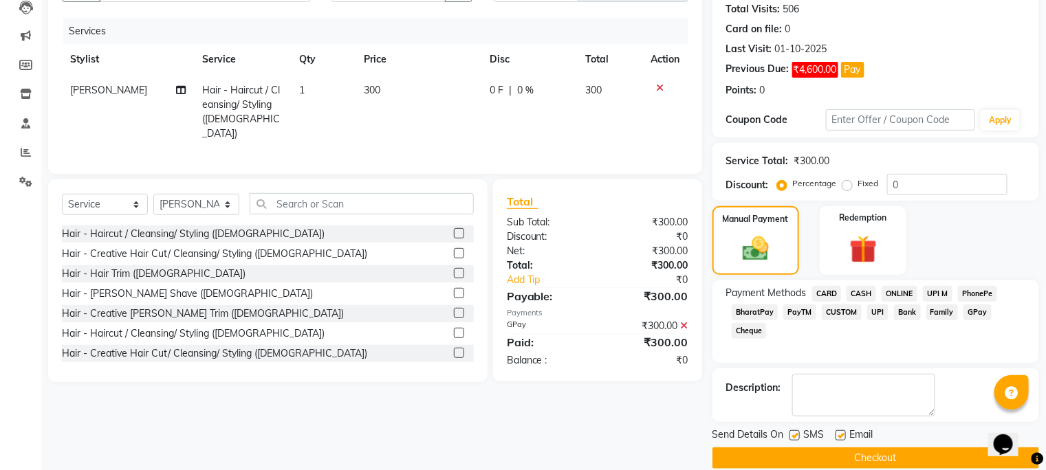
scroll to position [170, 0]
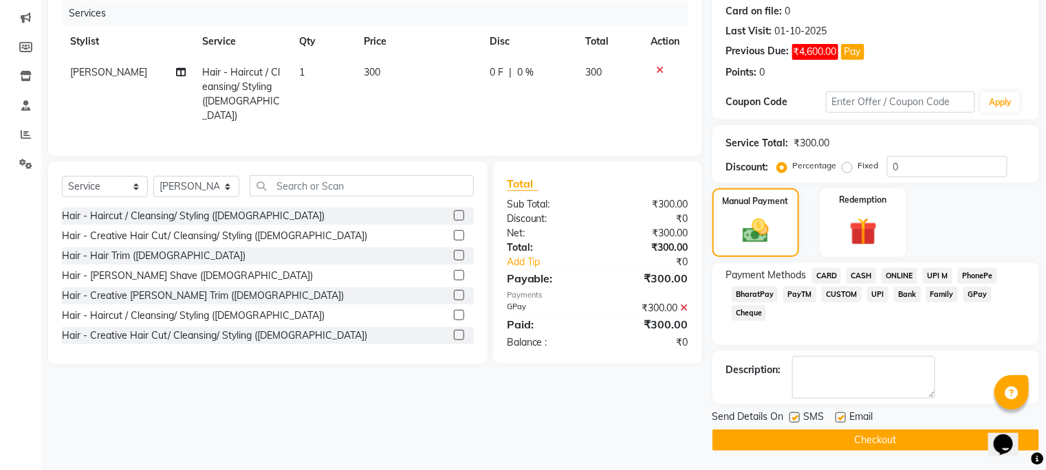
click at [967, 437] on button "Checkout" at bounding box center [875, 440] width 327 height 21
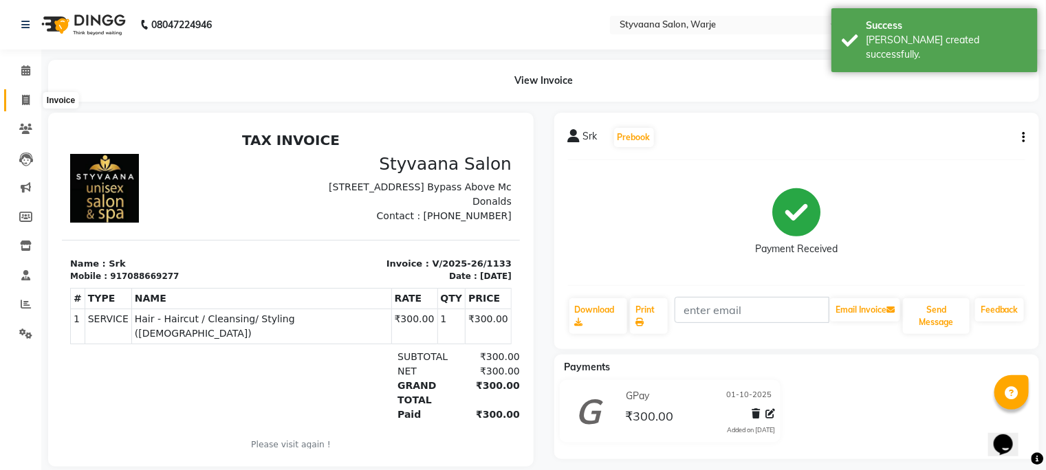
click at [28, 97] on icon at bounding box center [26, 100] width 8 height 10
select select "service"
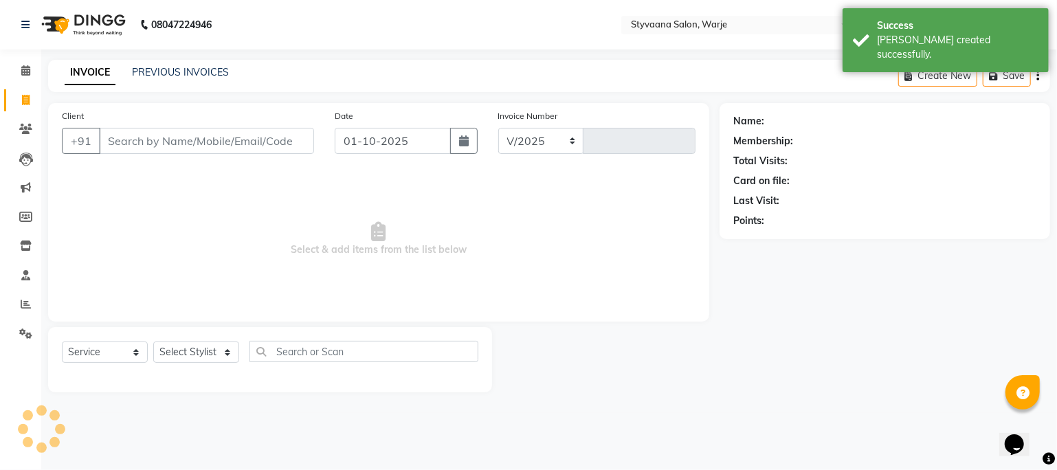
select select "280"
type input "1134"
click at [118, 136] on input "Client" at bounding box center [206, 141] width 215 height 26
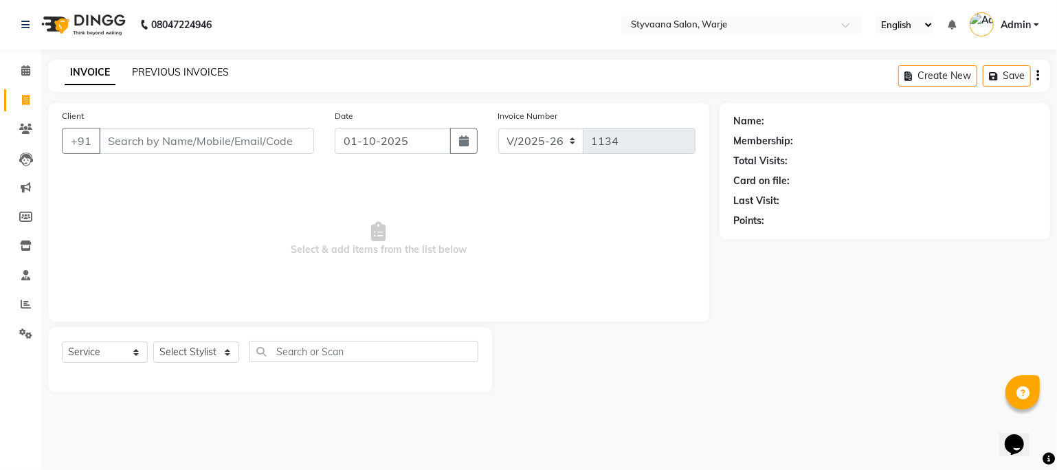
click at [160, 69] on link "PREVIOUS INVOICES" at bounding box center [180, 72] width 97 height 12
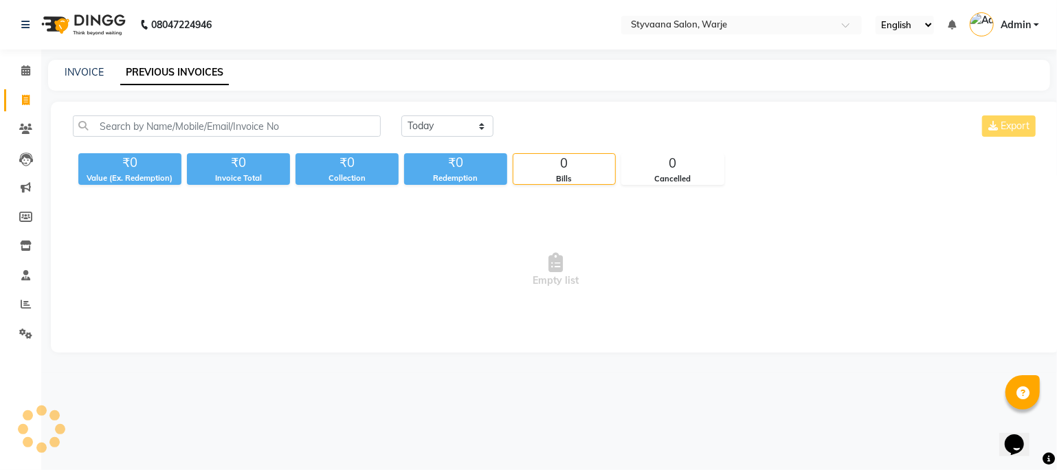
click at [194, 76] on link "PREVIOUS INVOICES" at bounding box center [174, 73] width 109 height 25
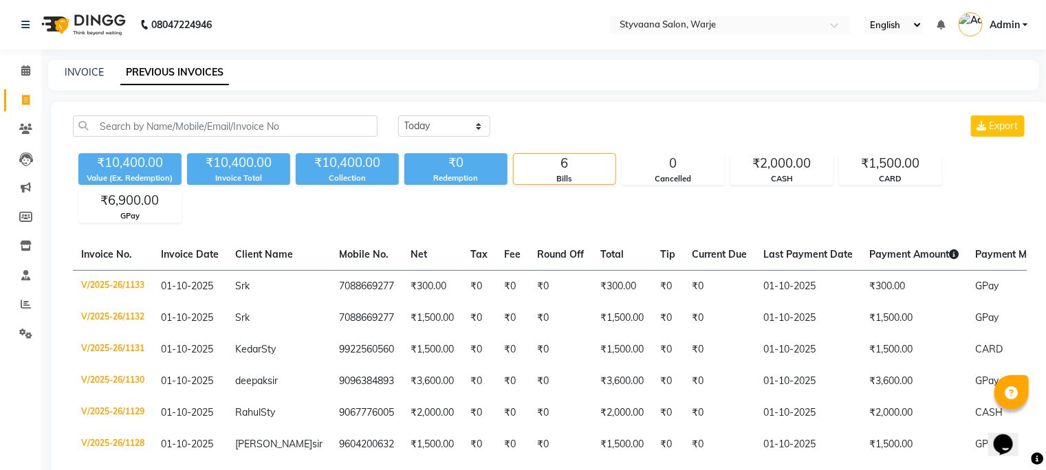
click at [336, 61] on div "INVOICE PREVIOUS INVOICES" at bounding box center [543, 75] width 991 height 31
